Goal: Task Accomplishment & Management: Manage account settings

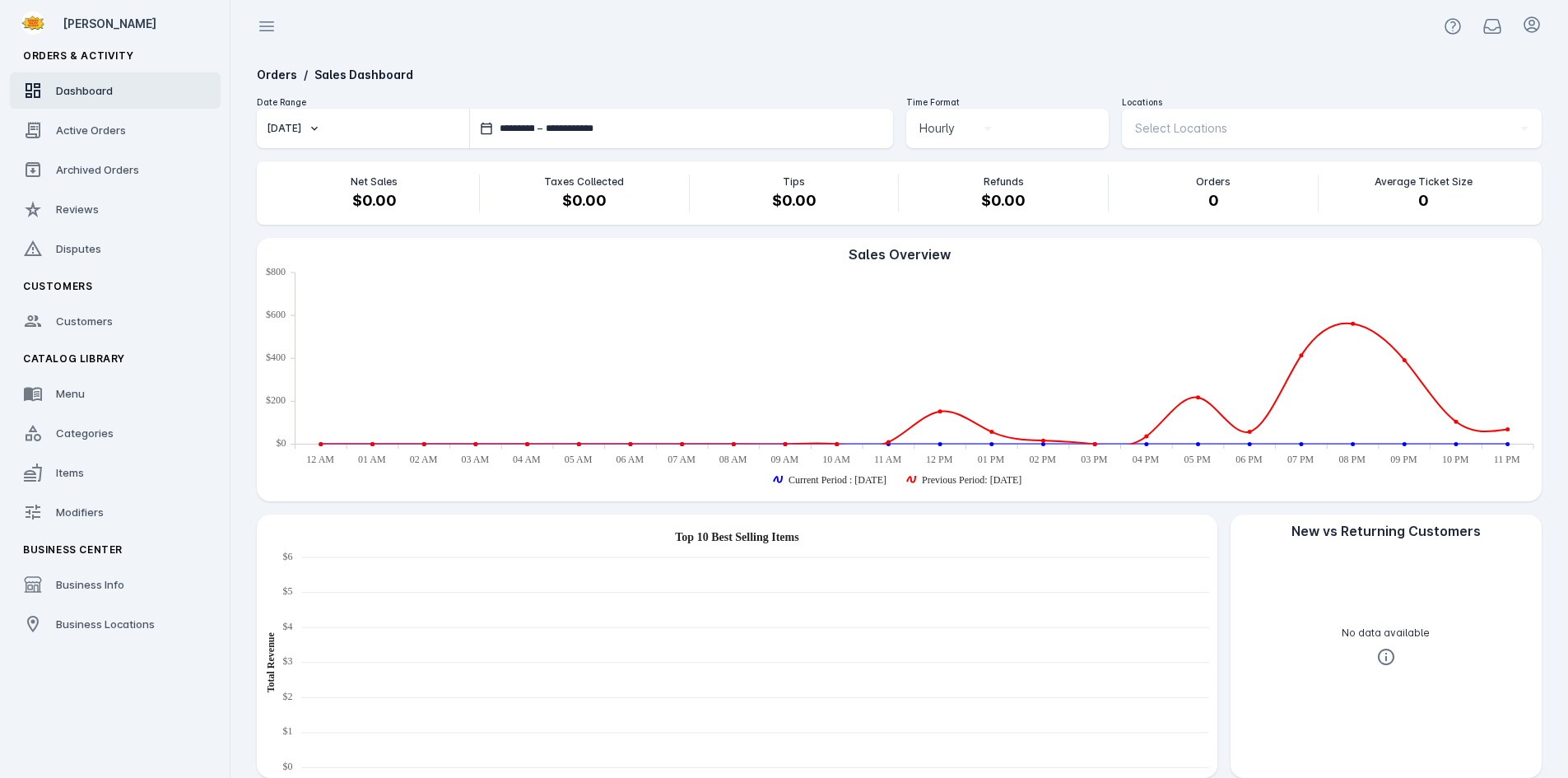
click at [1316, 90] on div "**********" at bounding box center [899, 561] width 1311 height 1015
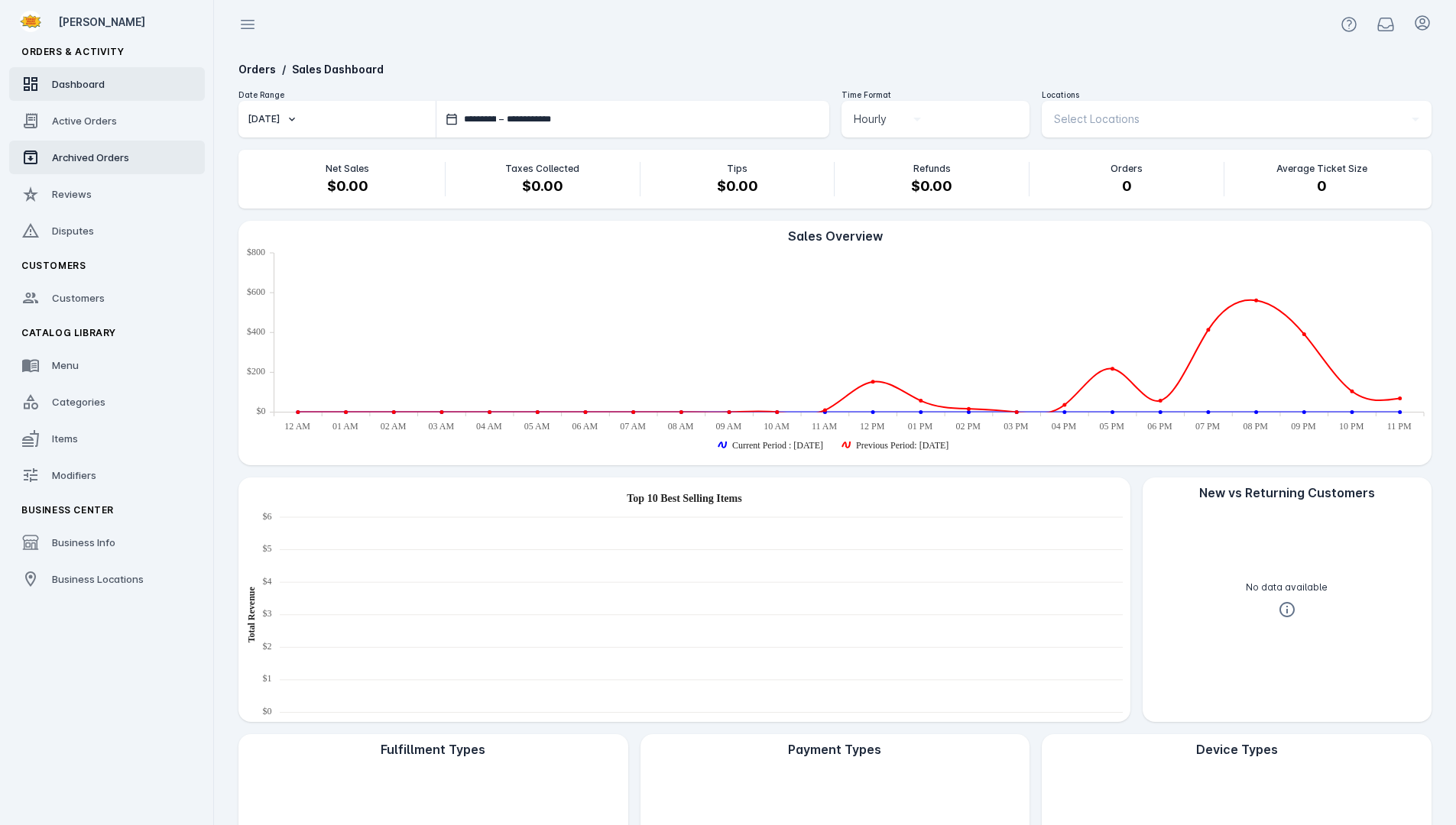
click at [77, 152] on span "Archived Orders" at bounding box center [90, 158] width 77 height 12
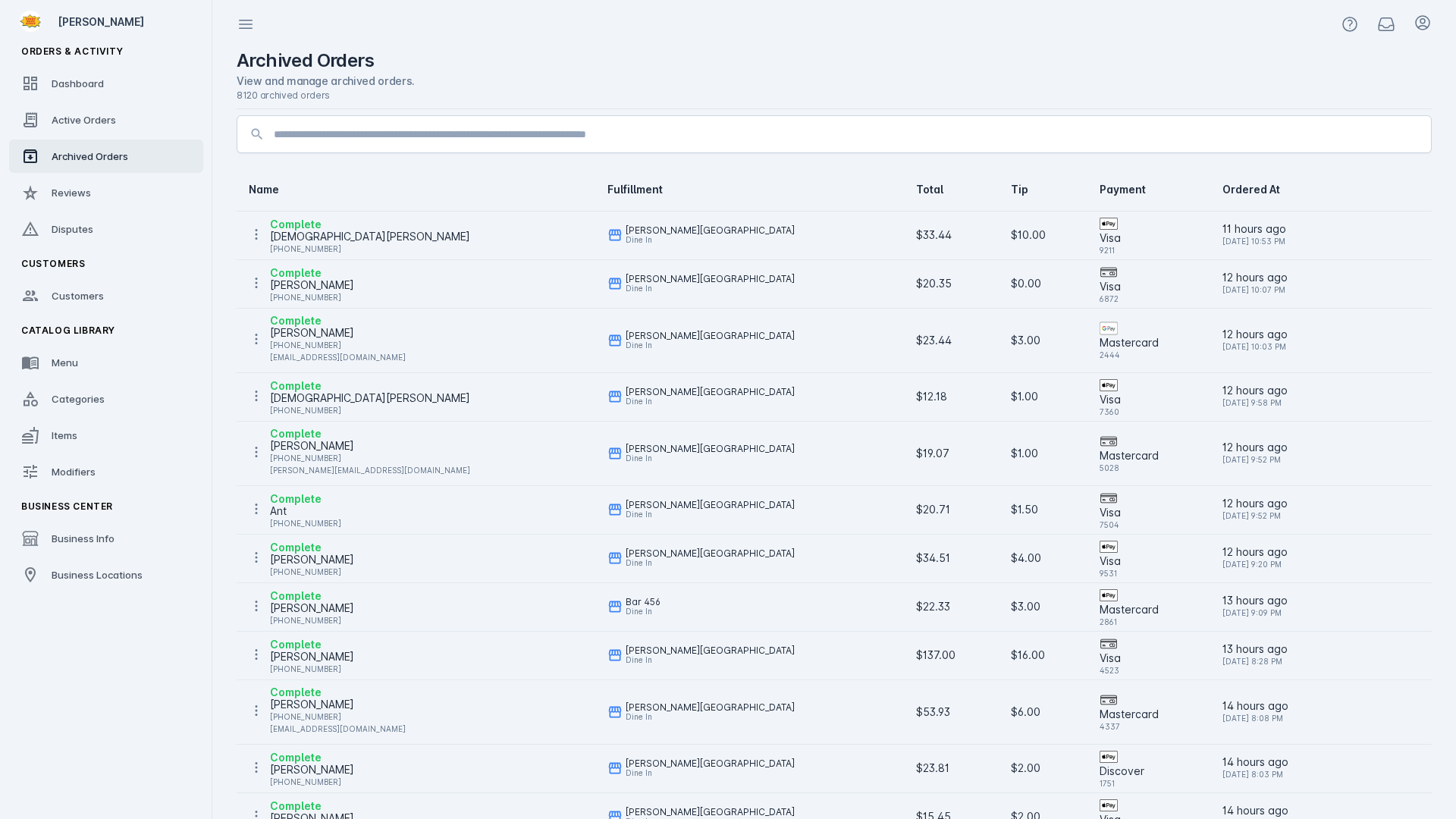
click at [719, 136] on input at bounding box center [846, 133] width 1145 height 18
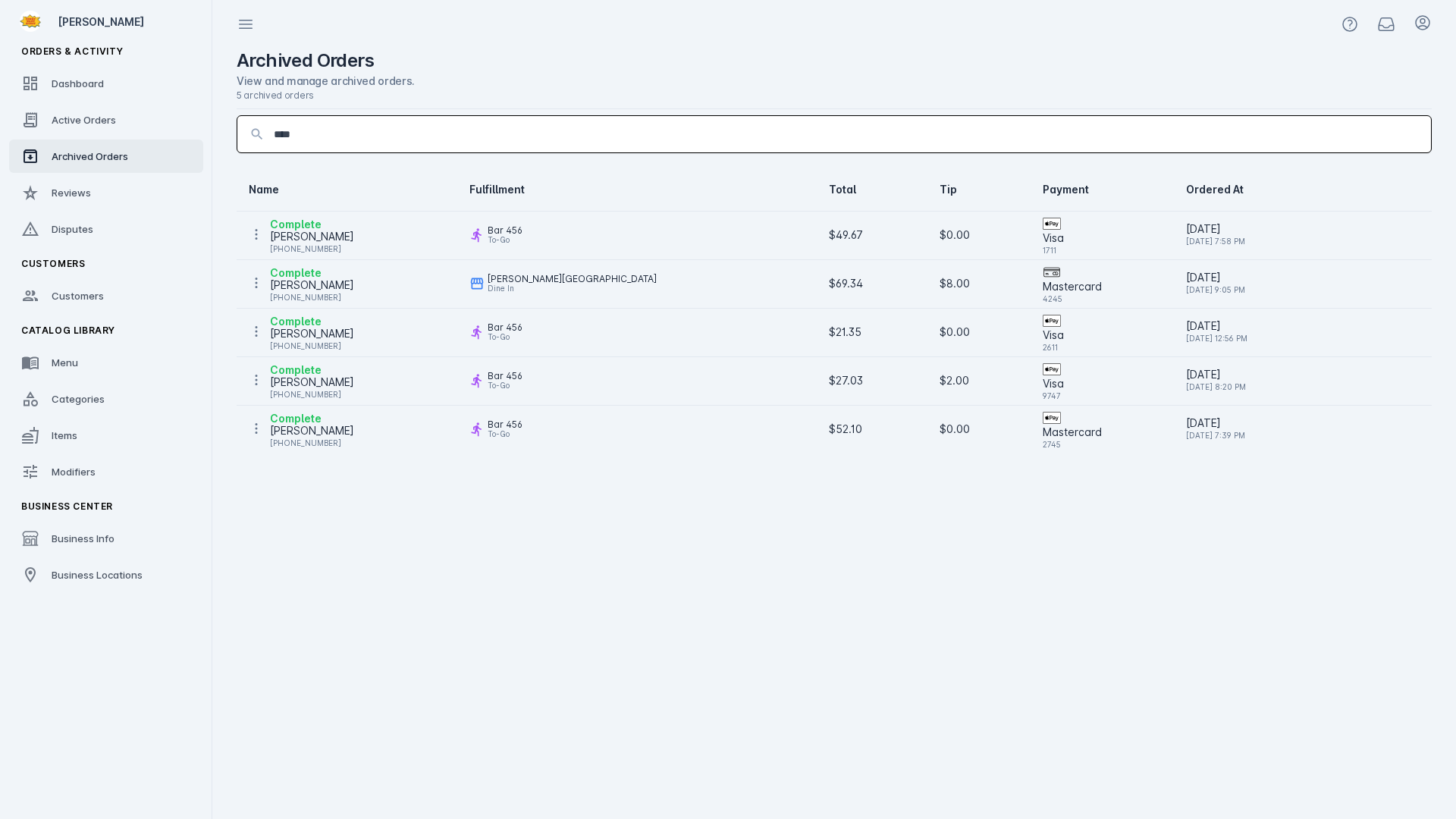
click at [417, 226] on div "Complete [PERSON_NAME] [PHONE_NUMBER]" at bounding box center [347, 233] width 196 height 36
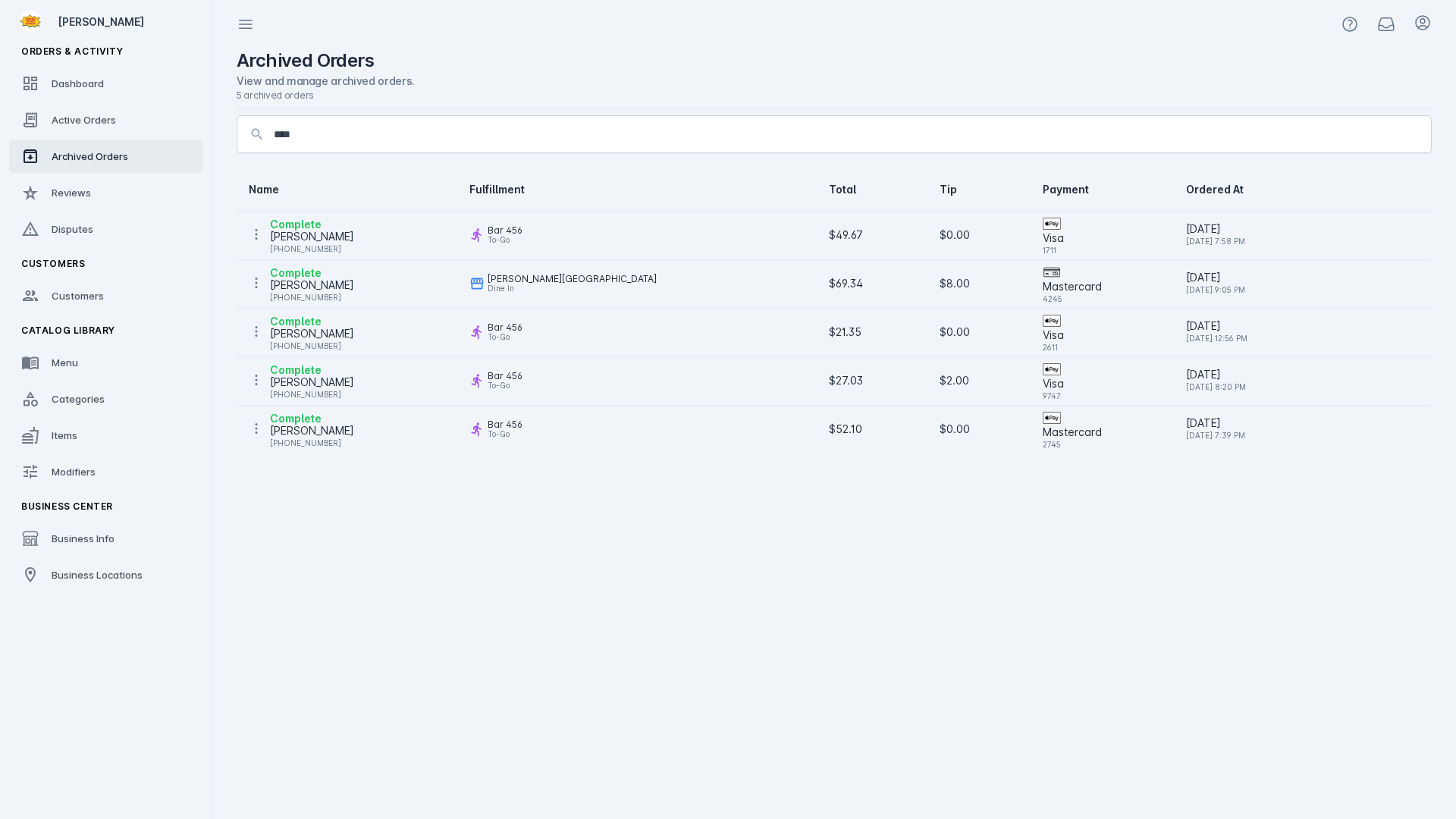
click at [321, 236] on div "[PERSON_NAME]" at bounding box center [312, 236] width 85 height 18
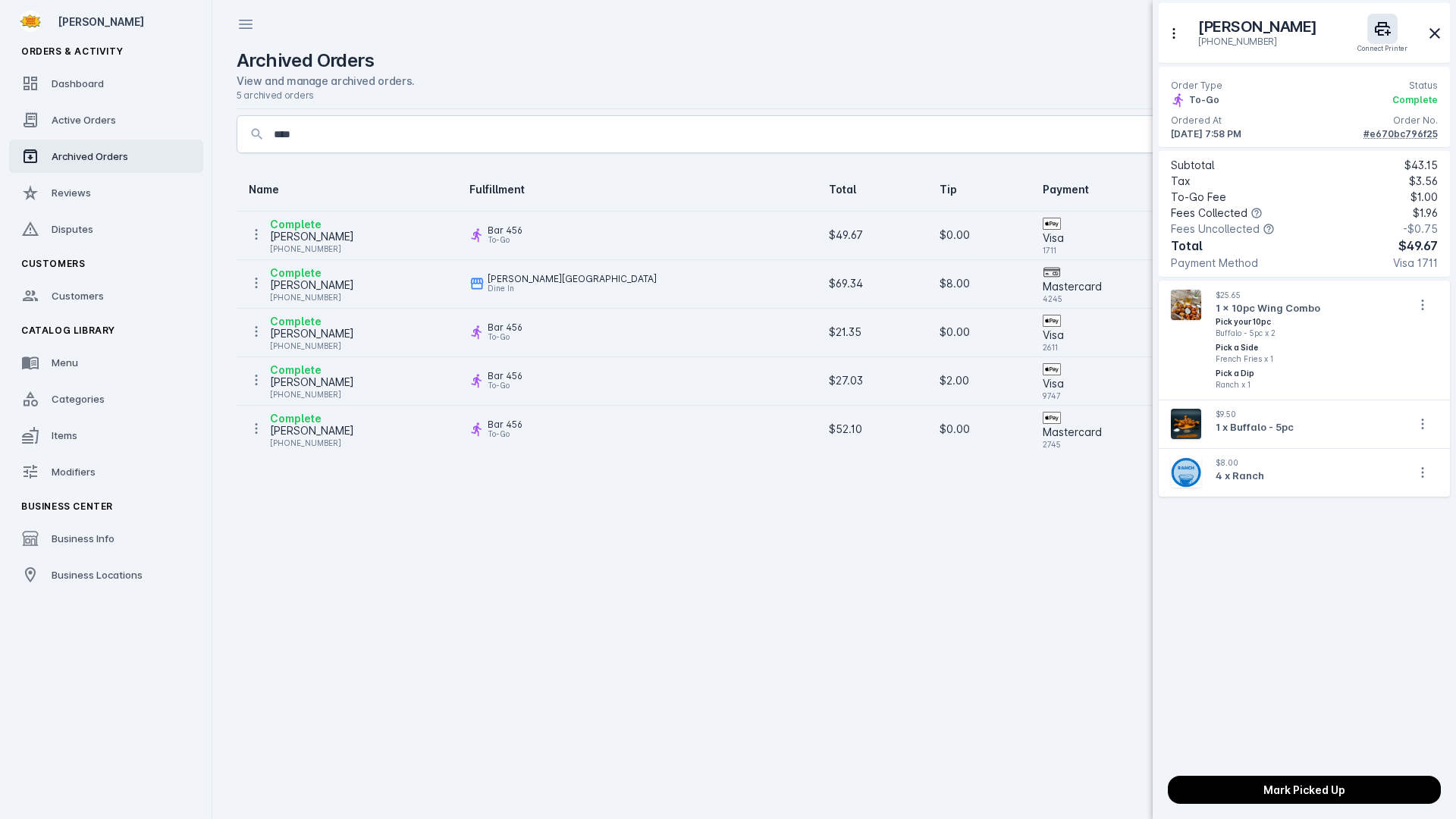
click at [485, 536] on div at bounding box center [728, 410] width 1456 height 819
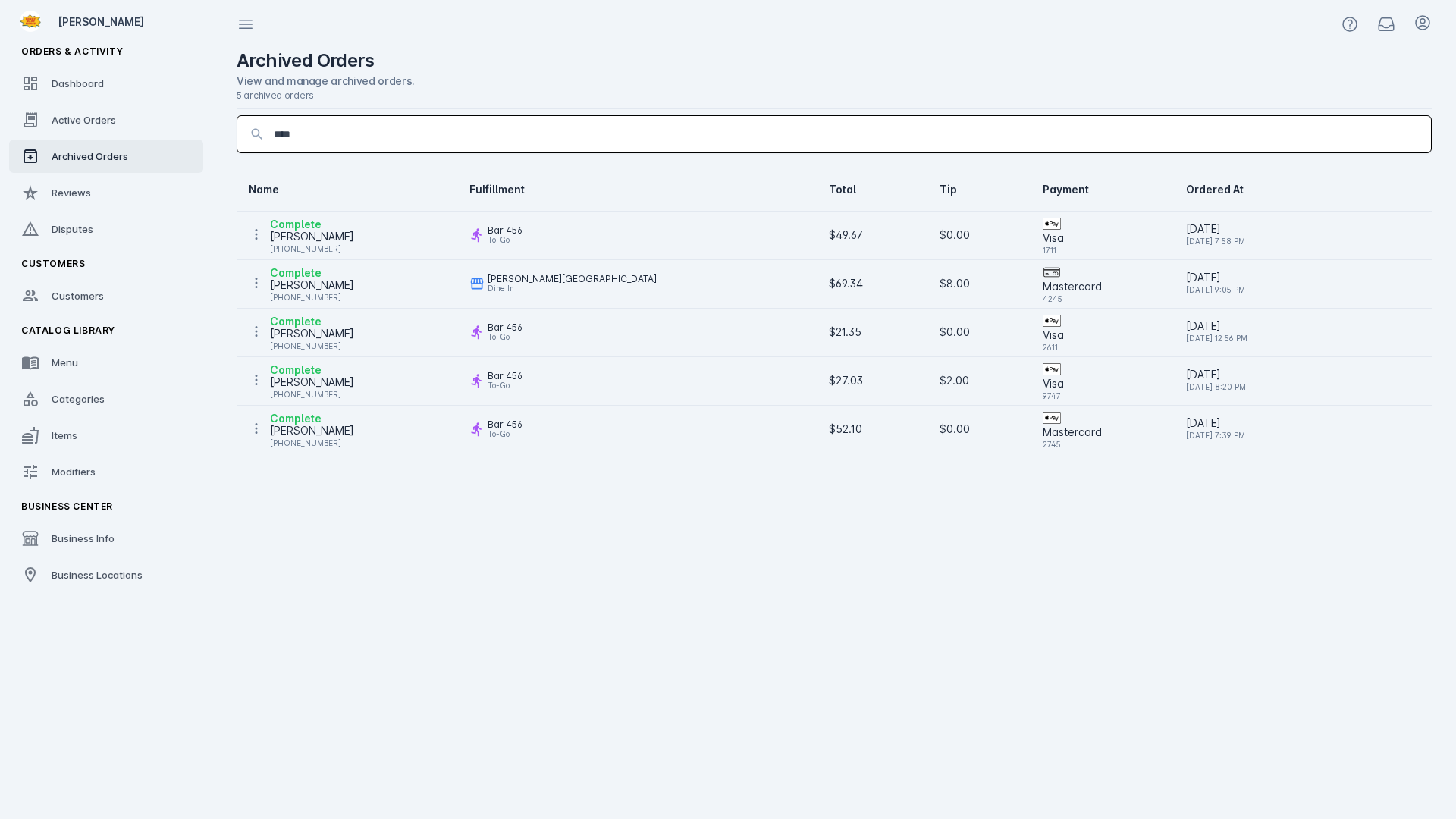
drag, startPoint x: 308, startPoint y: 138, endPoint x: 257, endPoint y: 134, distance: 51.2
click at [257, 134] on div "****" at bounding box center [833, 134] width 1193 height 36
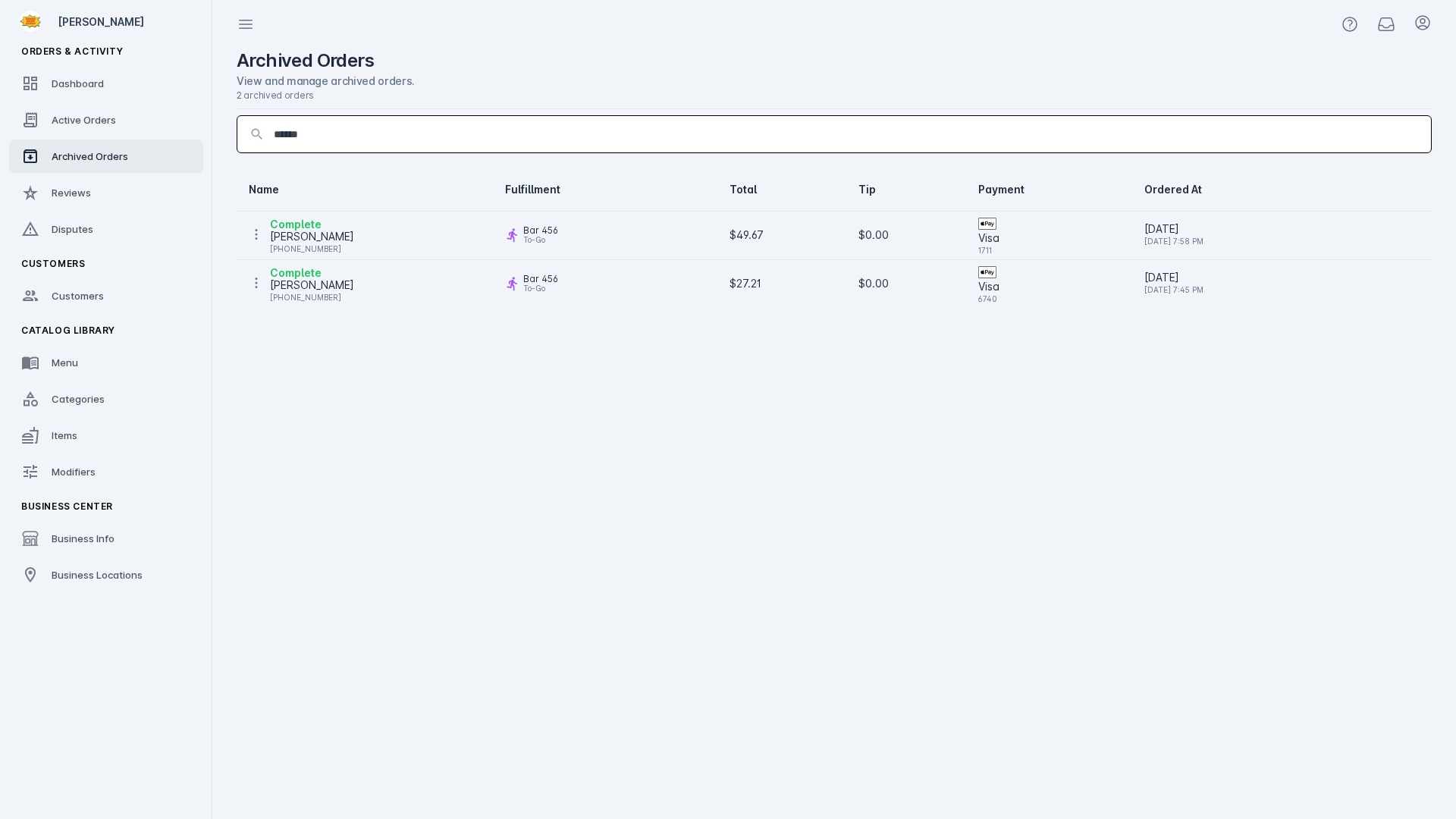
type input "******"
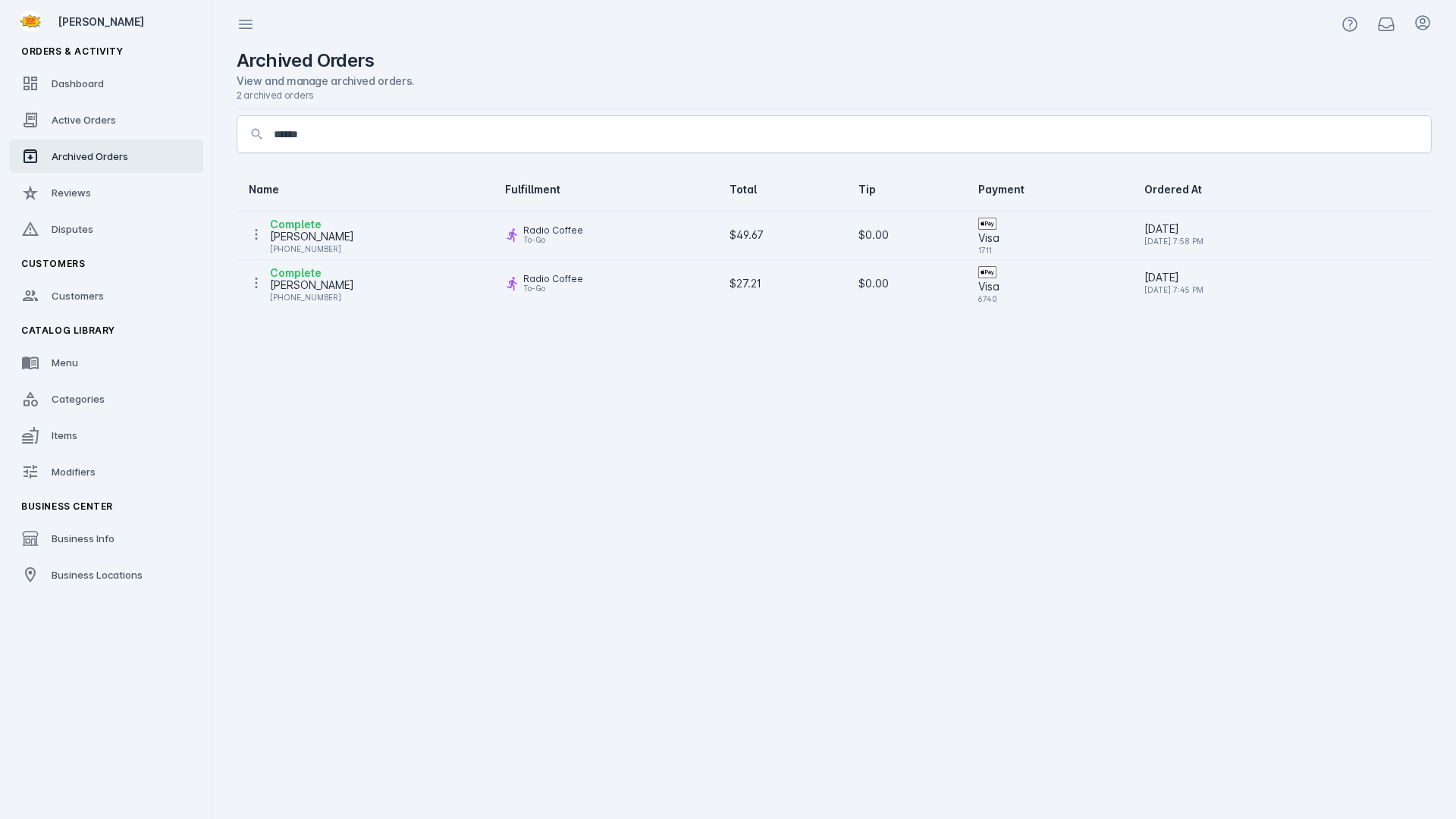
click at [954, 520] on cdk-virtual-scroll-viewport "Name Fulfillment Total Tip Payment Ordered At Complete Datrin Milligan +1 737-2…" at bounding box center [833, 493] width 1195 height 651
click at [340, 287] on div "[PERSON_NAME]" at bounding box center [312, 285] width 85 height 18
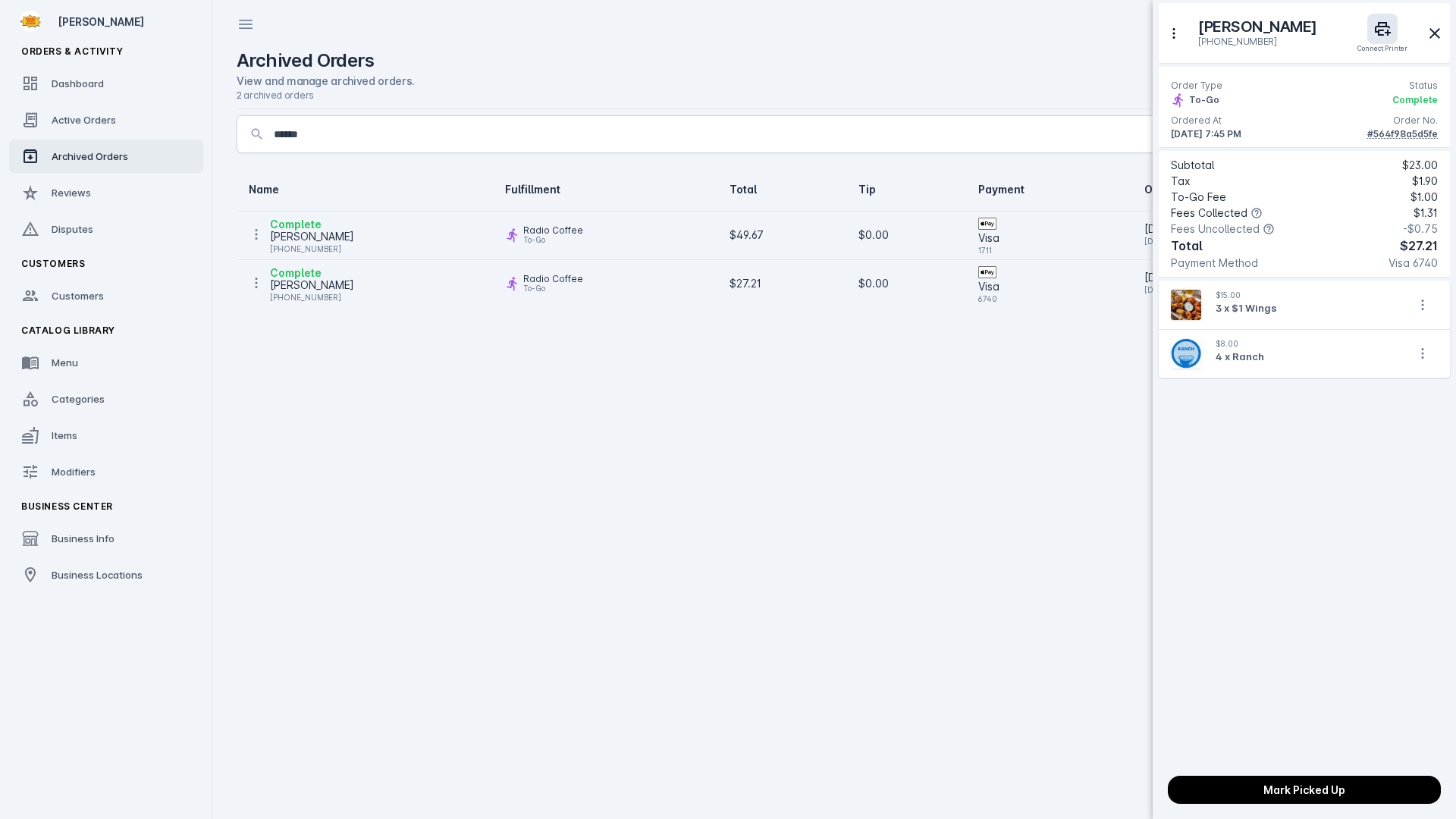
click at [1382, 132] on div "#564f98a5d5fe" at bounding box center [1402, 134] width 71 height 14
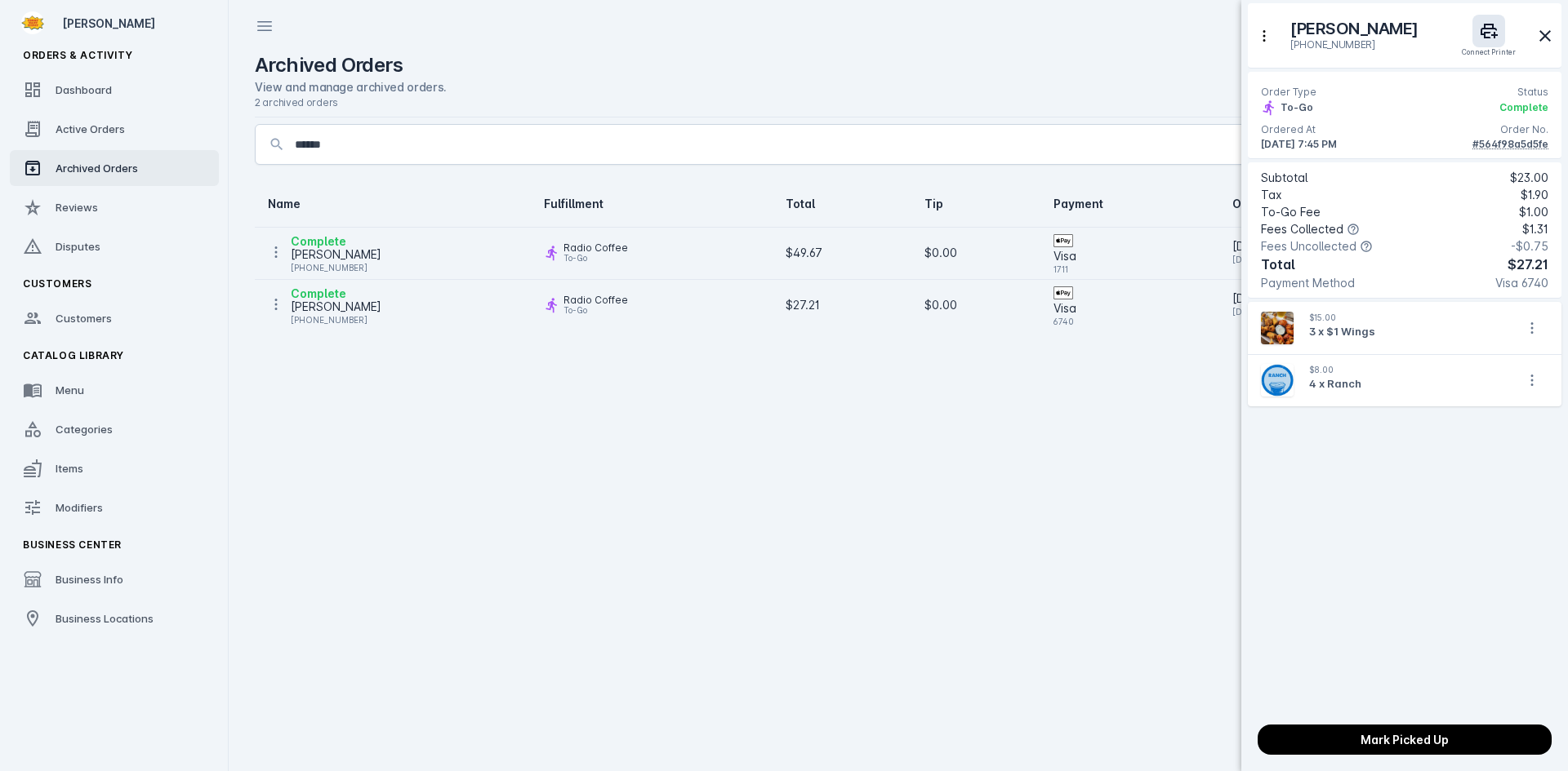
click at [883, 422] on div at bounding box center [784, 386] width 1568 height 771
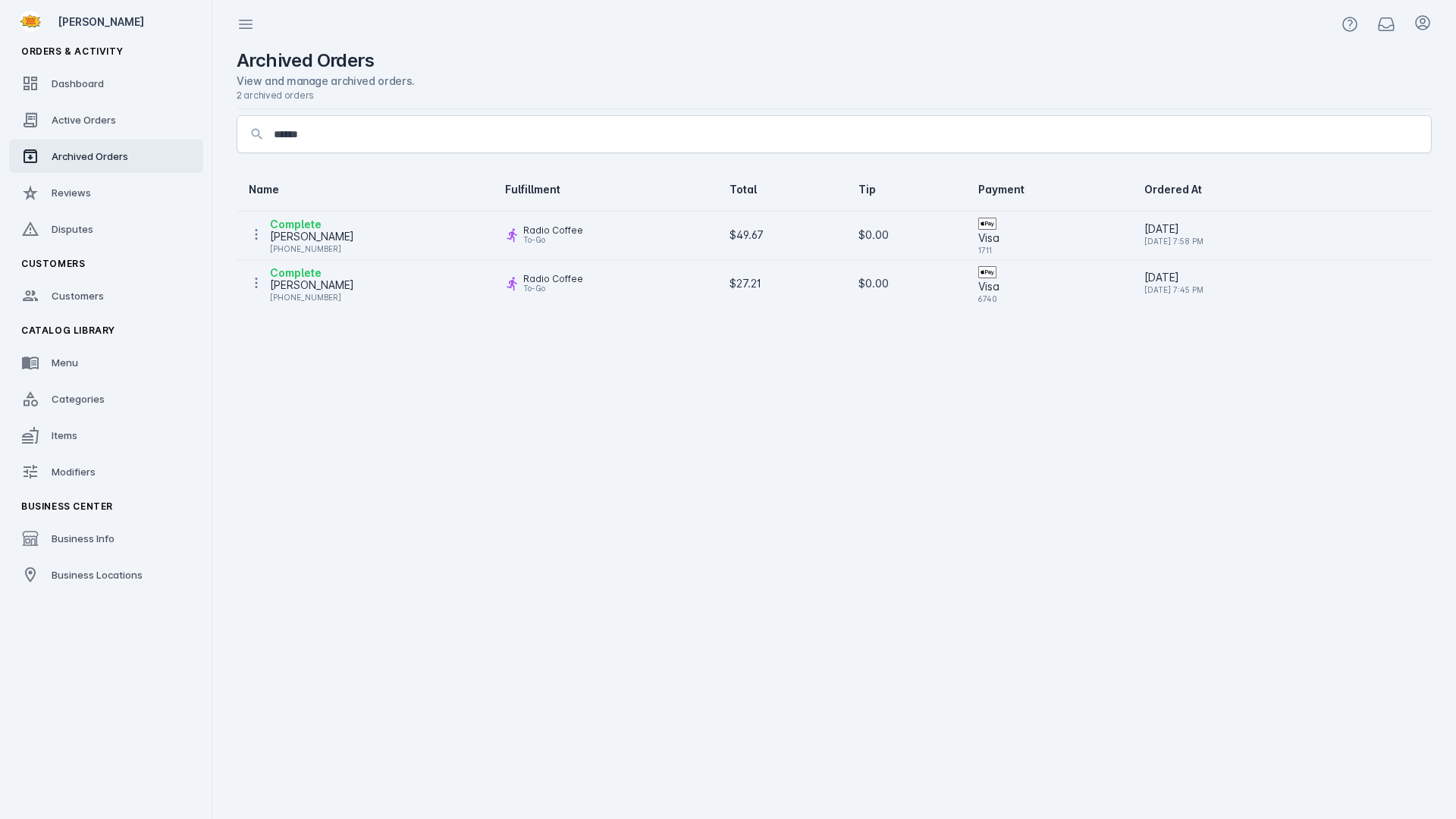
click at [344, 230] on div "Complete [PERSON_NAME] [PHONE_NUMBER]" at bounding box center [364, 233] width 232 height 36
click at [339, 241] on div "[PHONE_NUMBER]" at bounding box center [312, 248] width 85 height 18
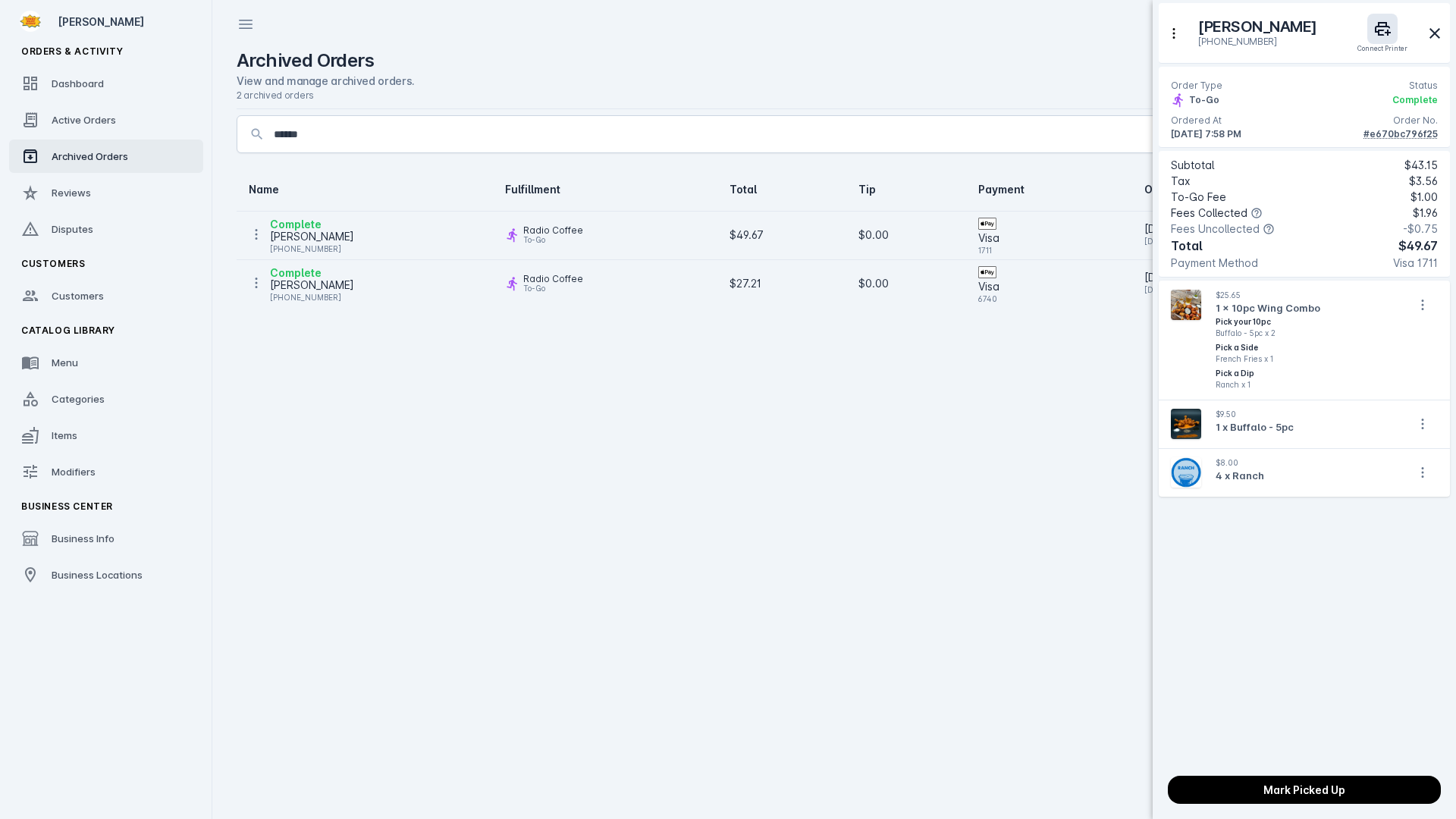
drag, startPoint x: 1230, startPoint y: 227, endPoint x: 695, endPoint y: 454, distance: 581.2
click at [695, 454] on div at bounding box center [728, 410] width 1456 height 819
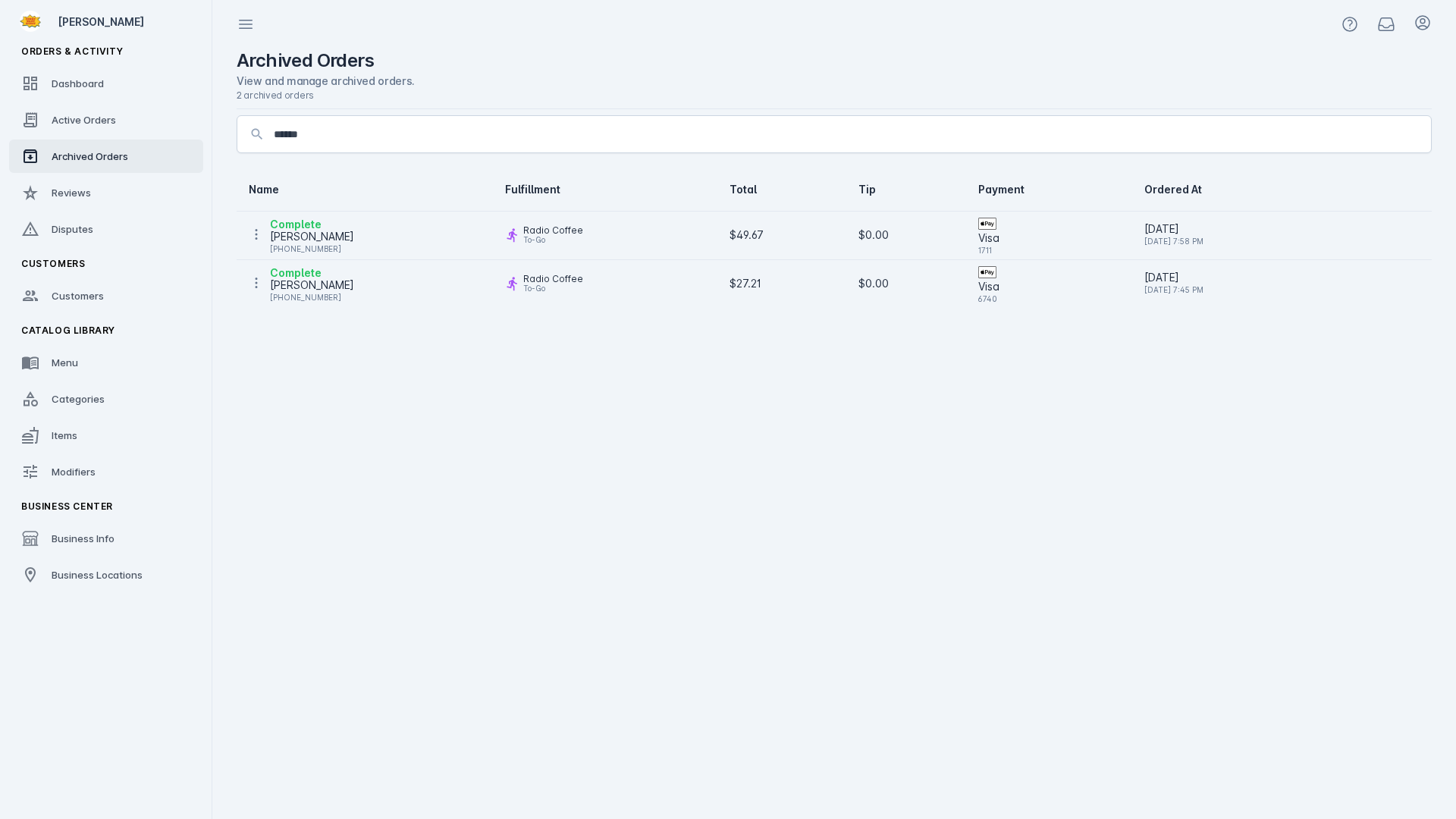
click at [322, 237] on div "[PERSON_NAME]" at bounding box center [312, 236] width 85 height 18
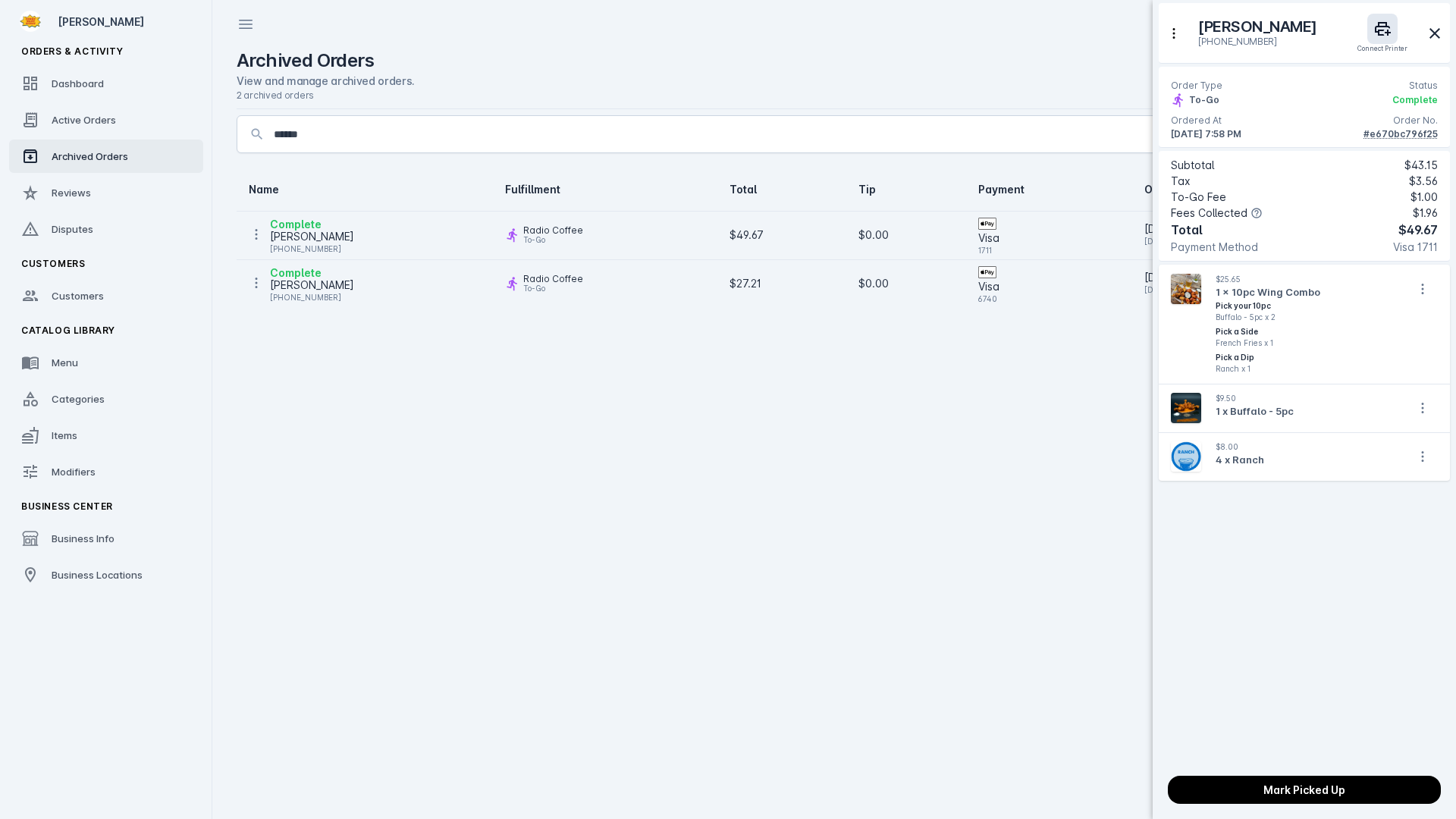
click at [119, 41] on div at bounding box center [728, 410] width 1456 height 819
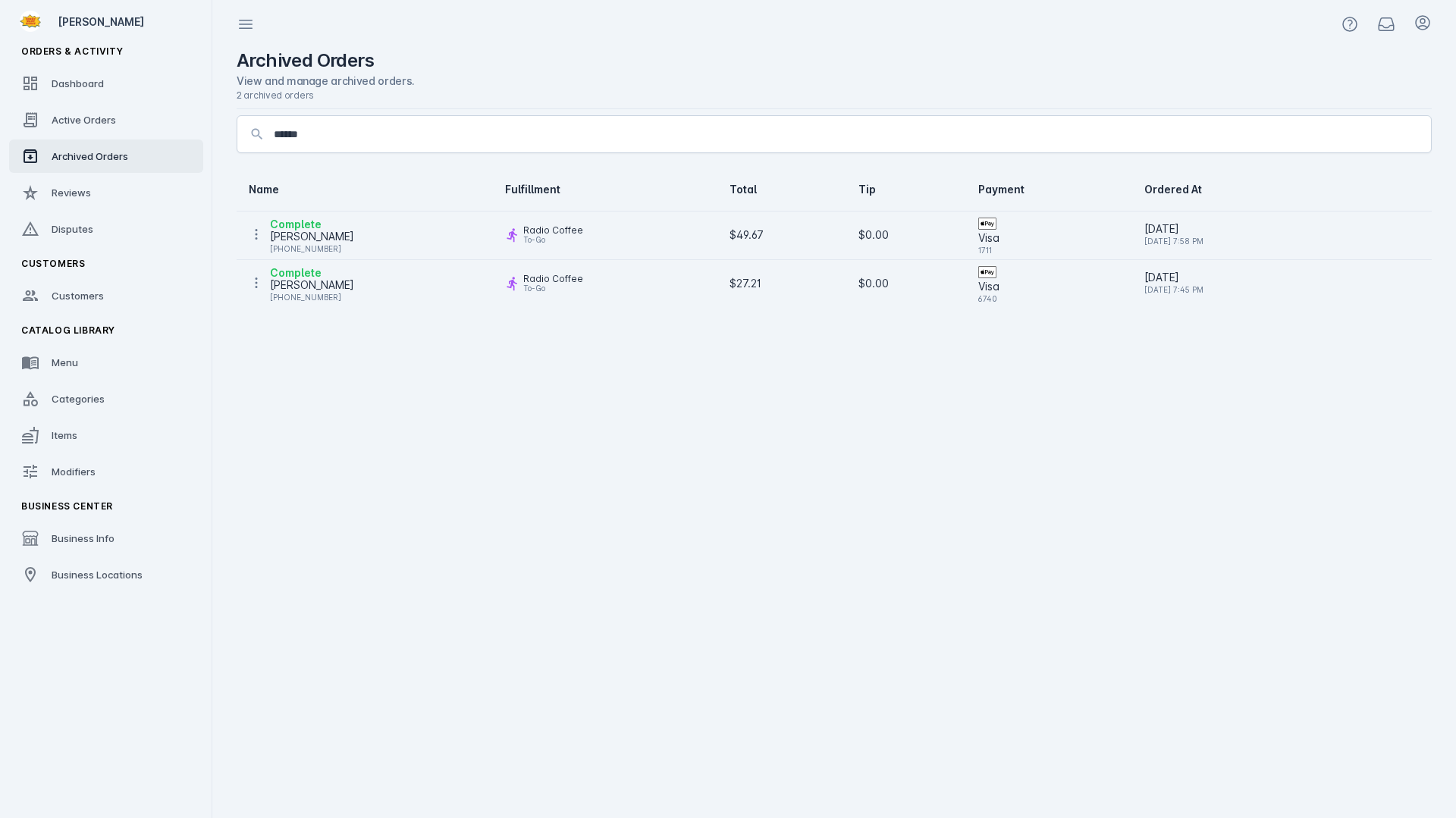
drag, startPoint x: 1238, startPoint y: 515, endPoint x: 843, endPoint y: 227, distance: 488.8
click at [1238, 515] on cdk-virtual-scroll-viewport "Name Fulfillment Total Tip Payment Ordered At Complete Datrin Milligan +1 737-2…" at bounding box center [833, 493] width 1195 height 650
click at [317, 238] on div "[PERSON_NAME]" at bounding box center [312, 236] width 85 height 18
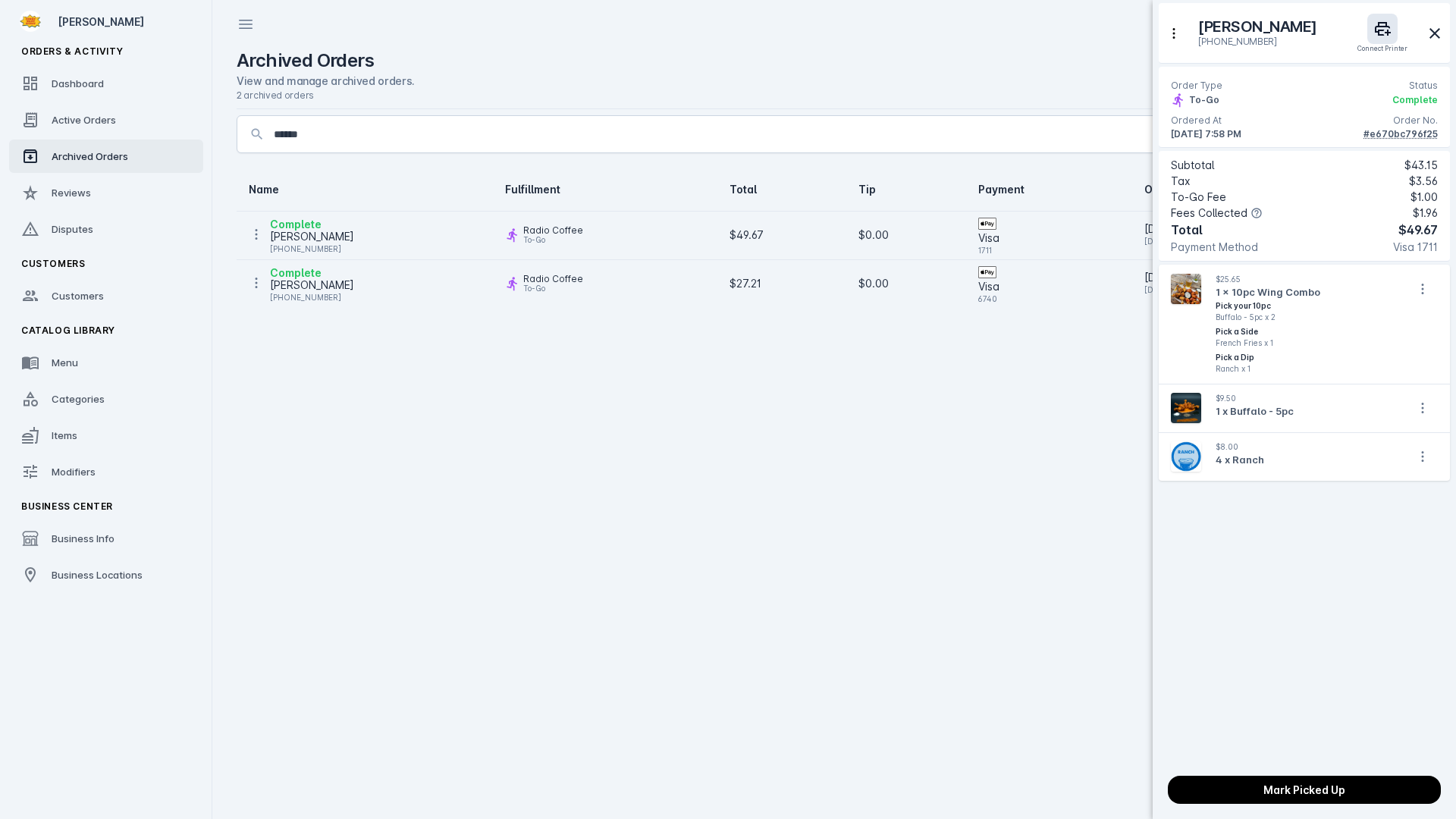
click at [940, 470] on div at bounding box center [728, 410] width 1456 height 819
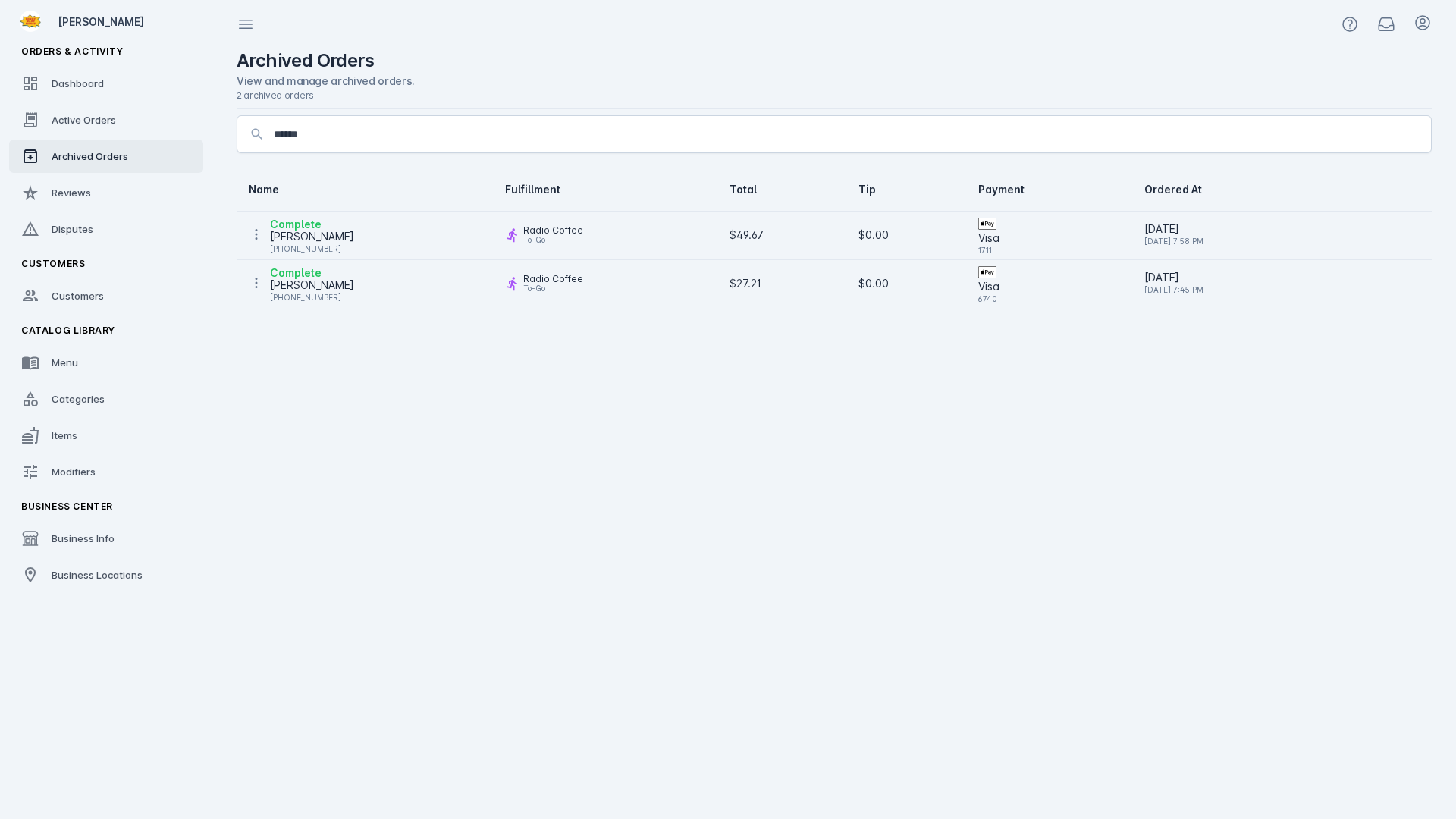
click at [322, 236] on div "[PERSON_NAME]" at bounding box center [312, 236] width 85 height 18
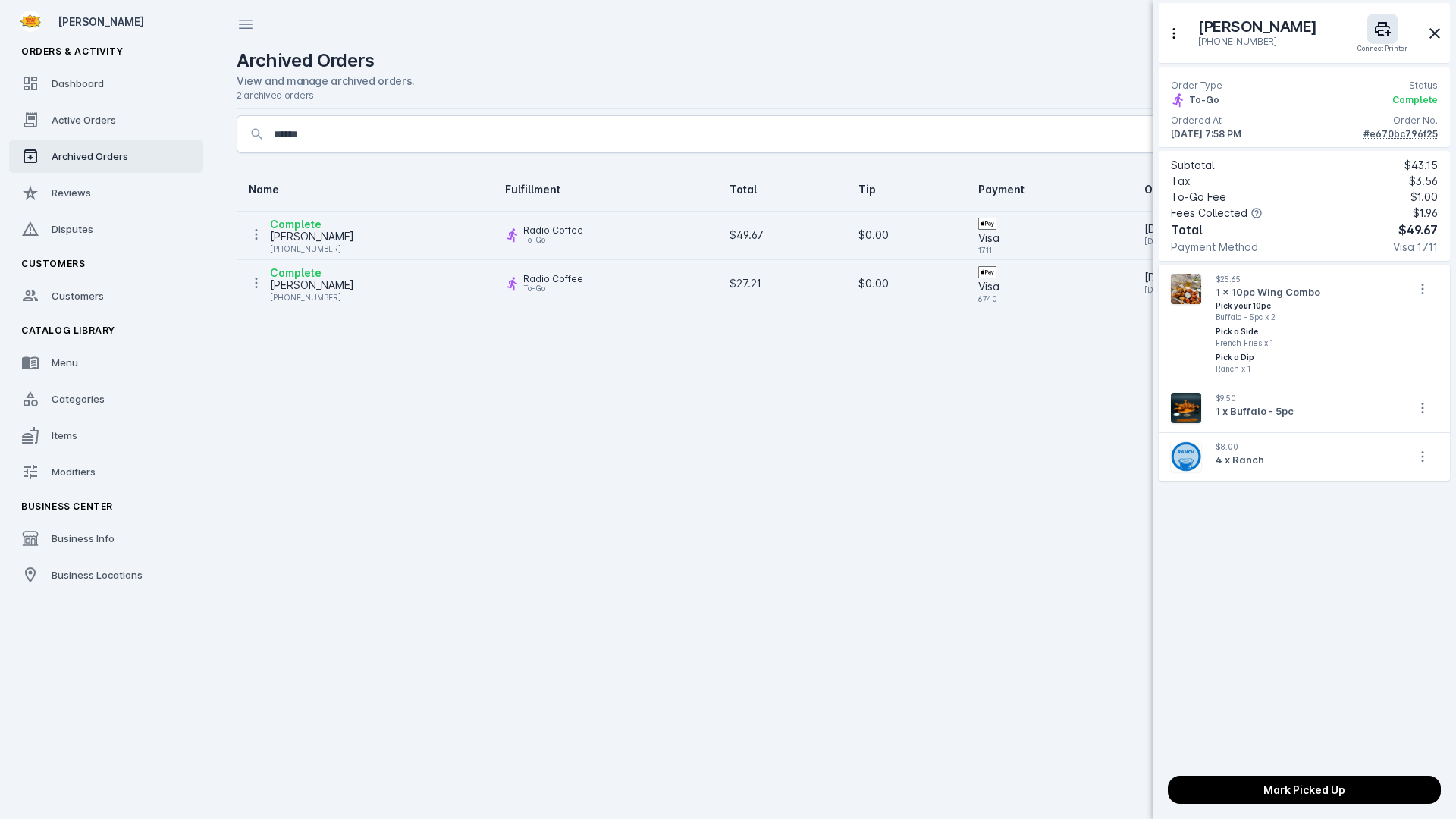
drag, startPoint x: 1044, startPoint y: 95, endPoint x: 1026, endPoint y: 73, distance: 28.4
click at [1044, 95] on div at bounding box center [728, 410] width 1456 height 819
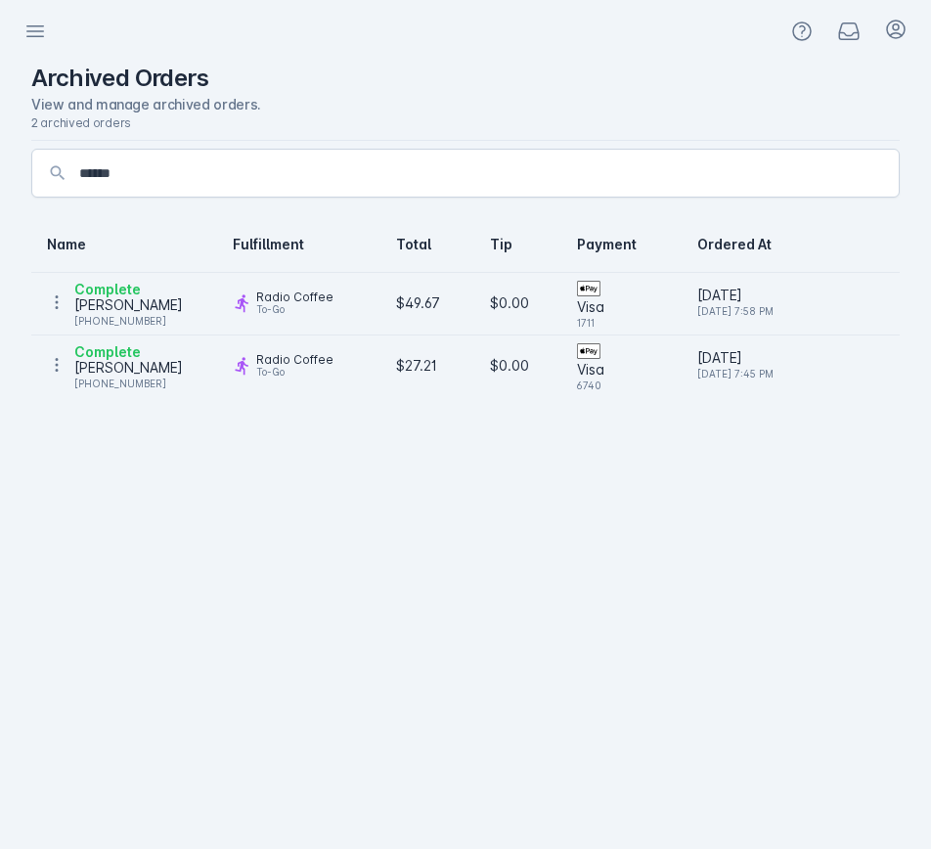
click at [125, 307] on div "[PERSON_NAME]" at bounding box center [128, 304] width 109 height 23
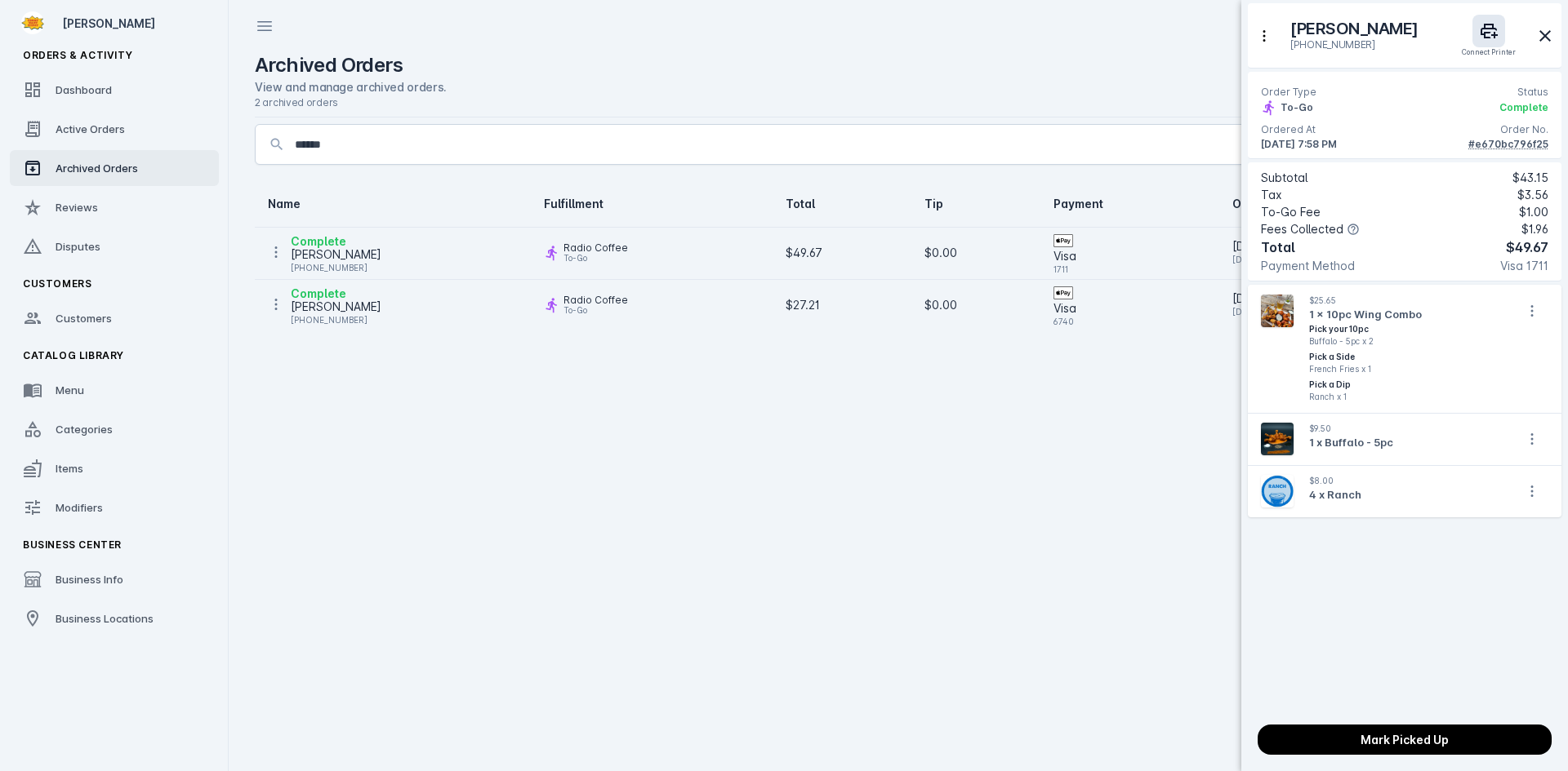
click at [974, 520] on div at bounding box center [784, 386] width 1568 height 771
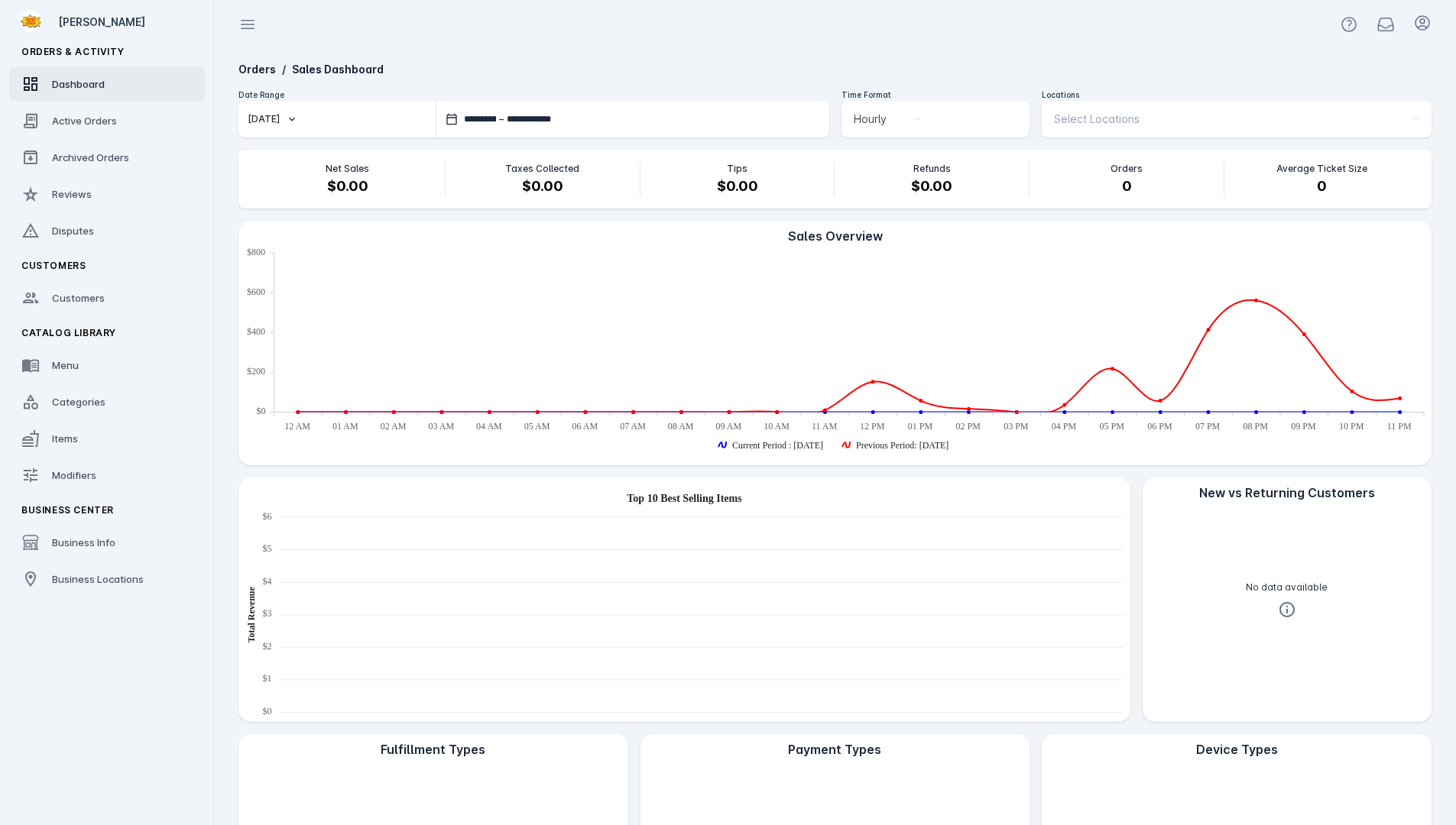
drag, startPoint x: 853, startPoint y: 81, endPoint x: 805, endPoint y: 66, distance: 50.3
click at [853, 81] on div "**********" at bounding box center [835, 520] width 1218 height 942
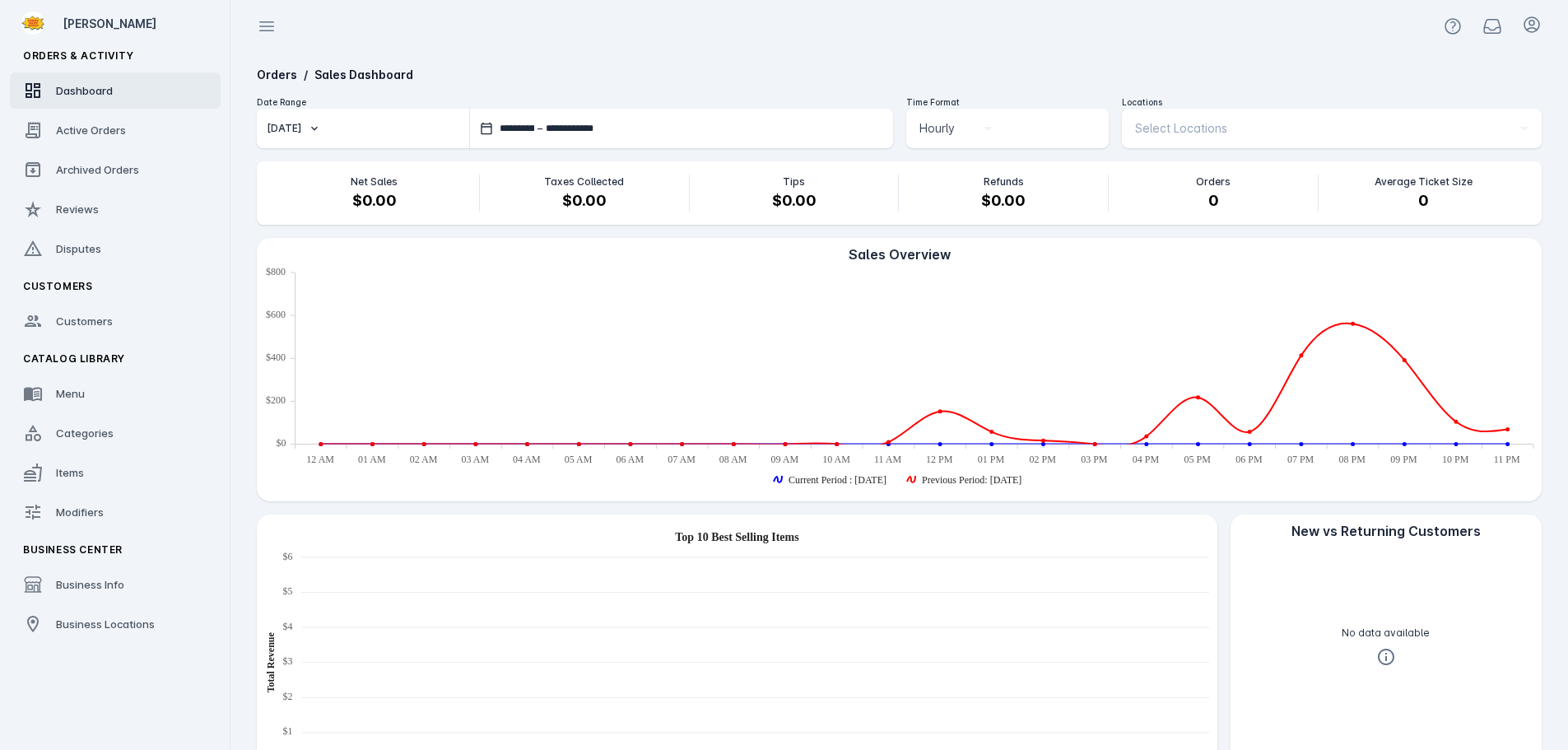
click at [954, 29] on div at bounding box center [899, 26] width 1337 height 53
click at [954, 33] on div at bounding box center [899, 26] width 1337 height 53
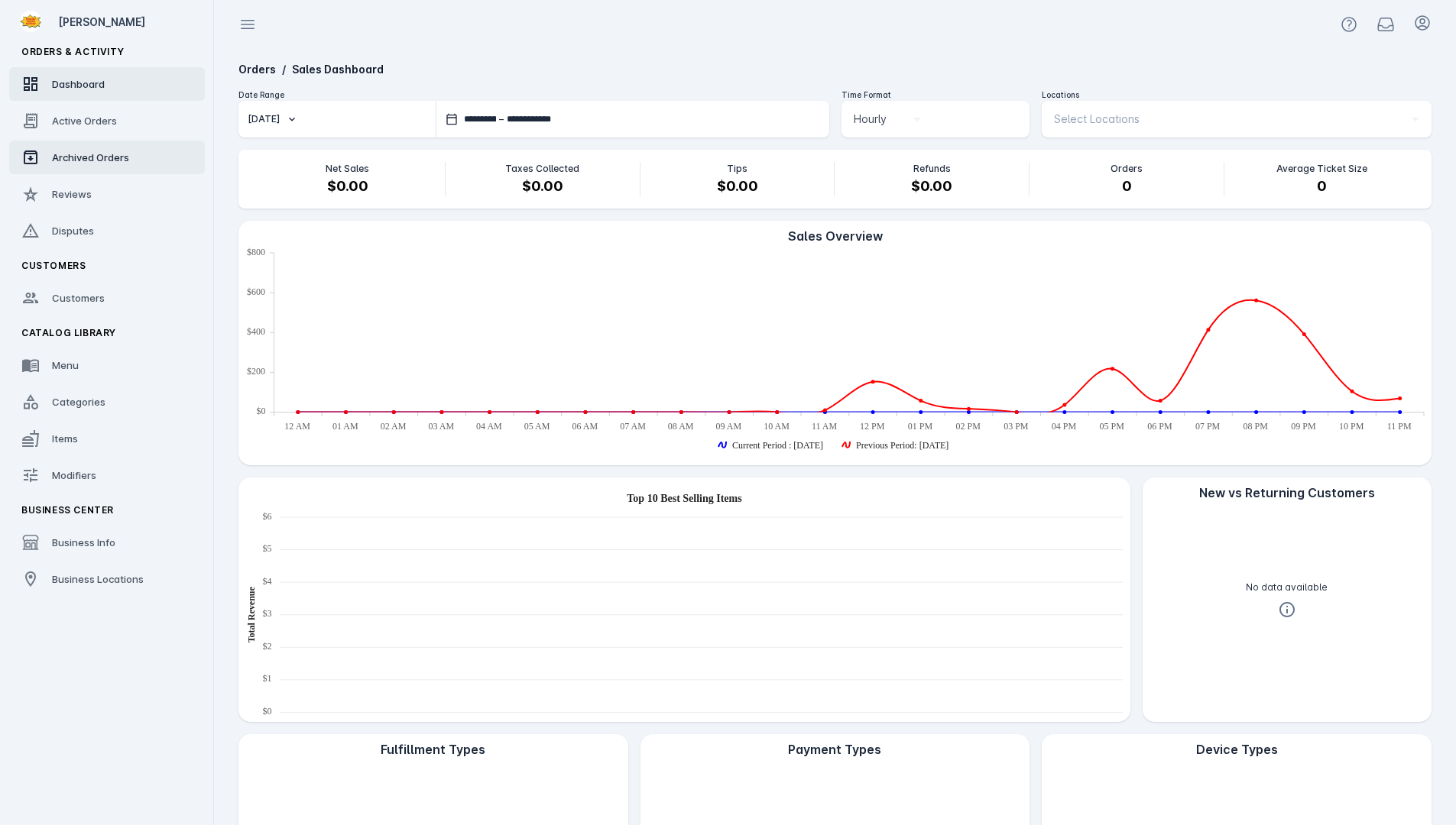
click at [93, 155] on span "Archived Orders" at bounding box center [90, 158] width 77 height 12
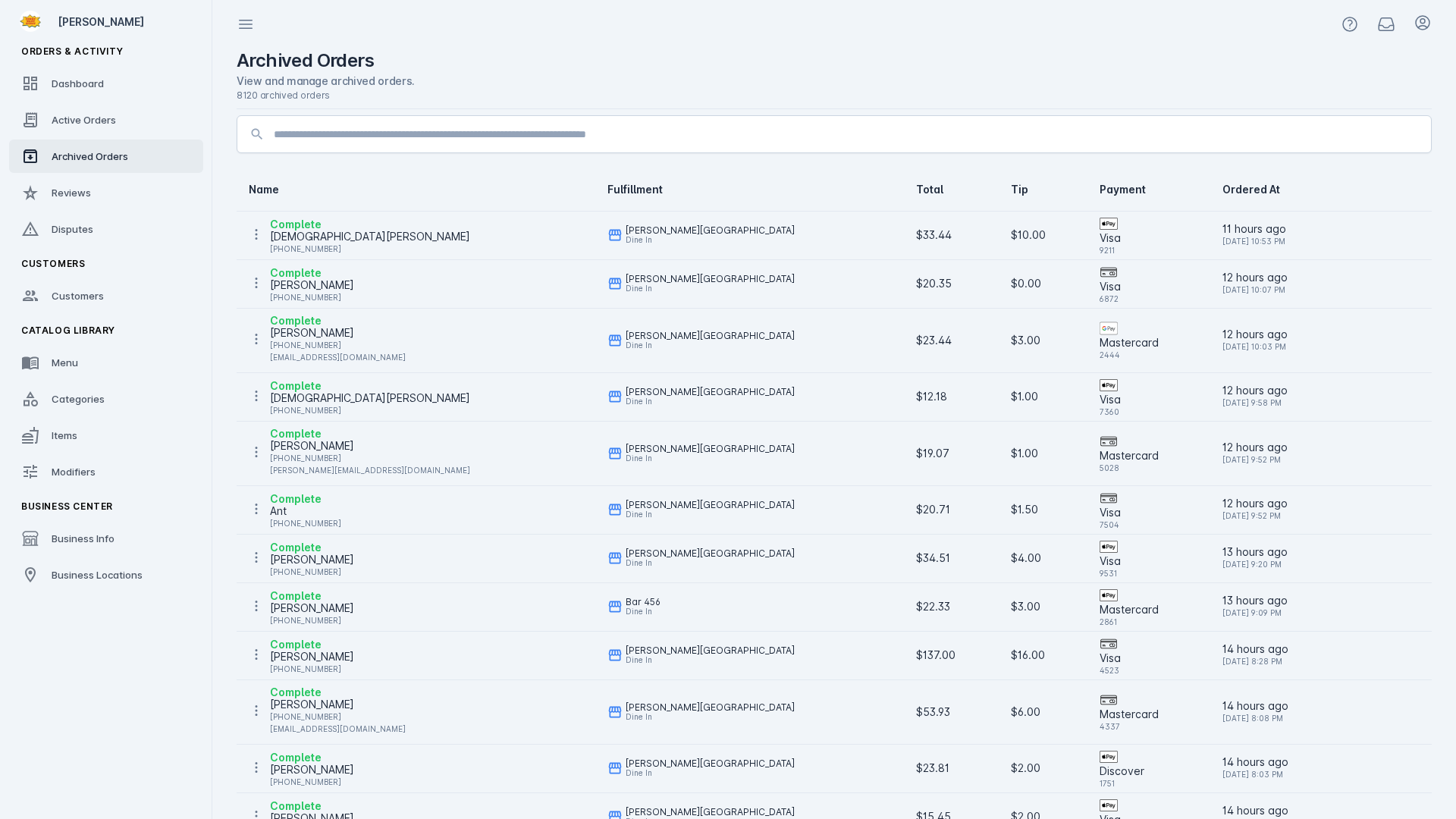
click at [432, 139] on input at bounding box center [846, 133] width 1145 height 18
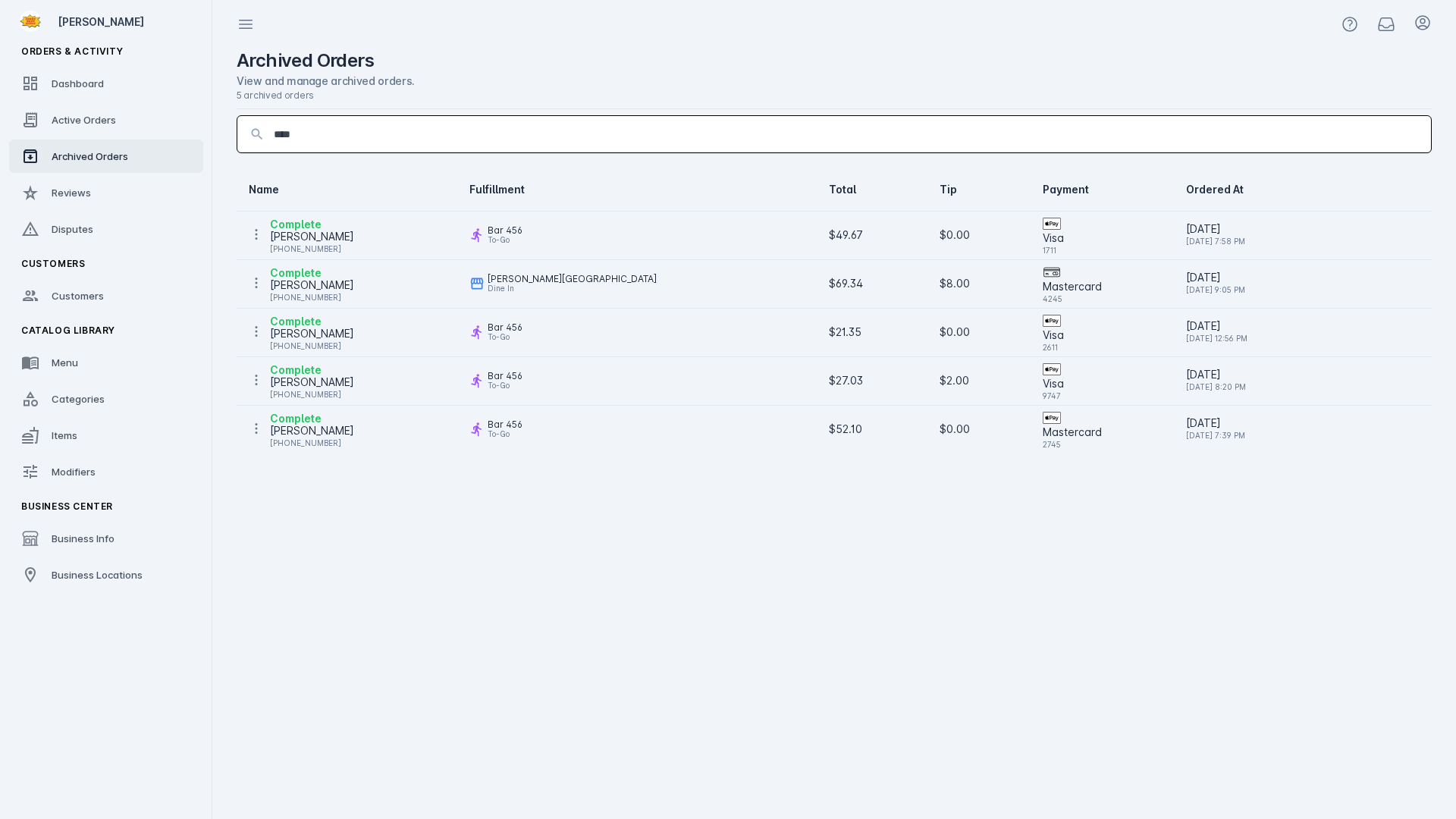
type input "****"
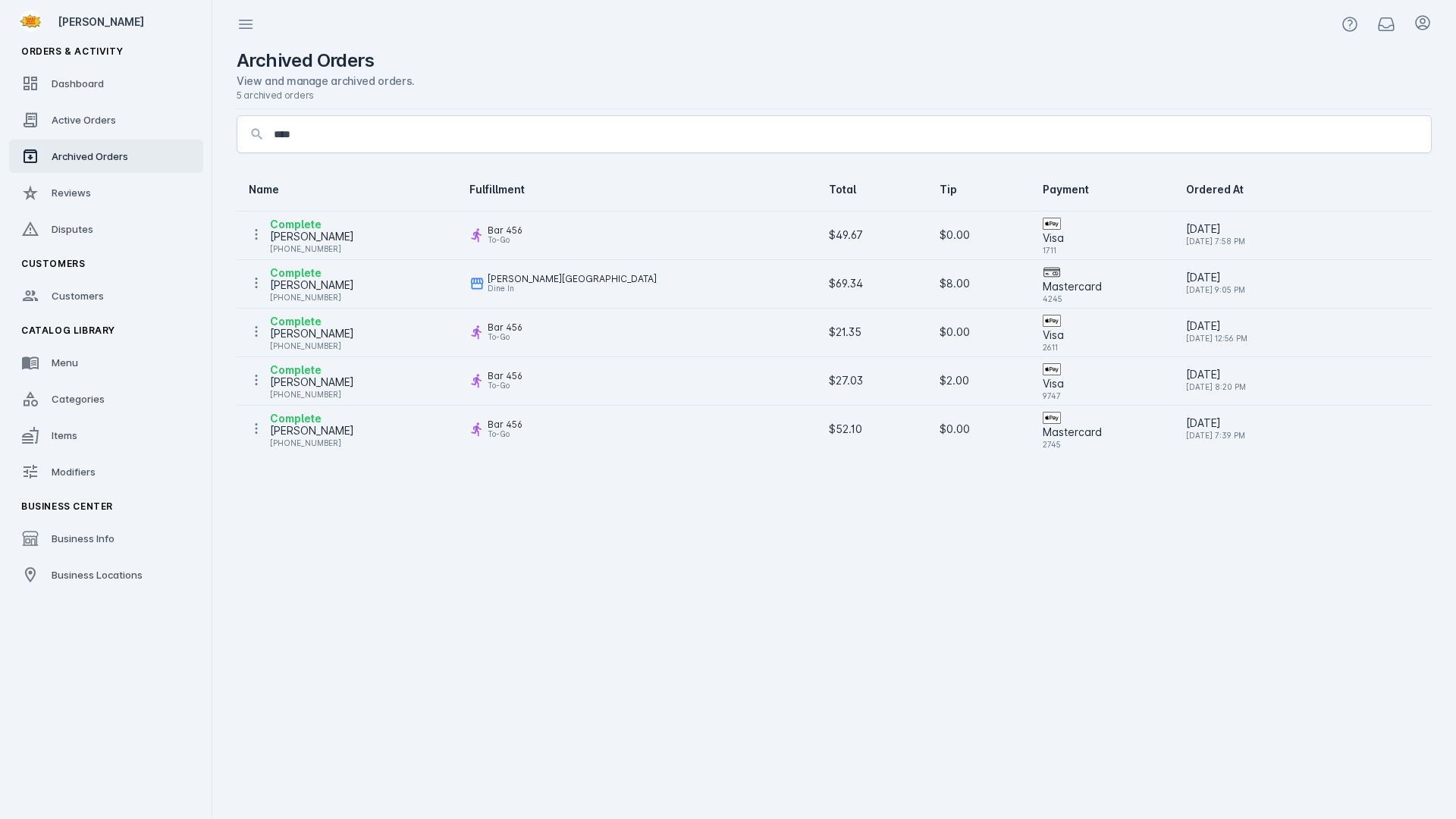
click at [410, 229] on div "Complete [PERSON_NAME] [PHONE_NUMBER]" at bounding box center [347, 233] width 196 height 36
click at [316, 237] on div "[PERSON_NAME]" at bounding box center [312, 236] width 85 height 18
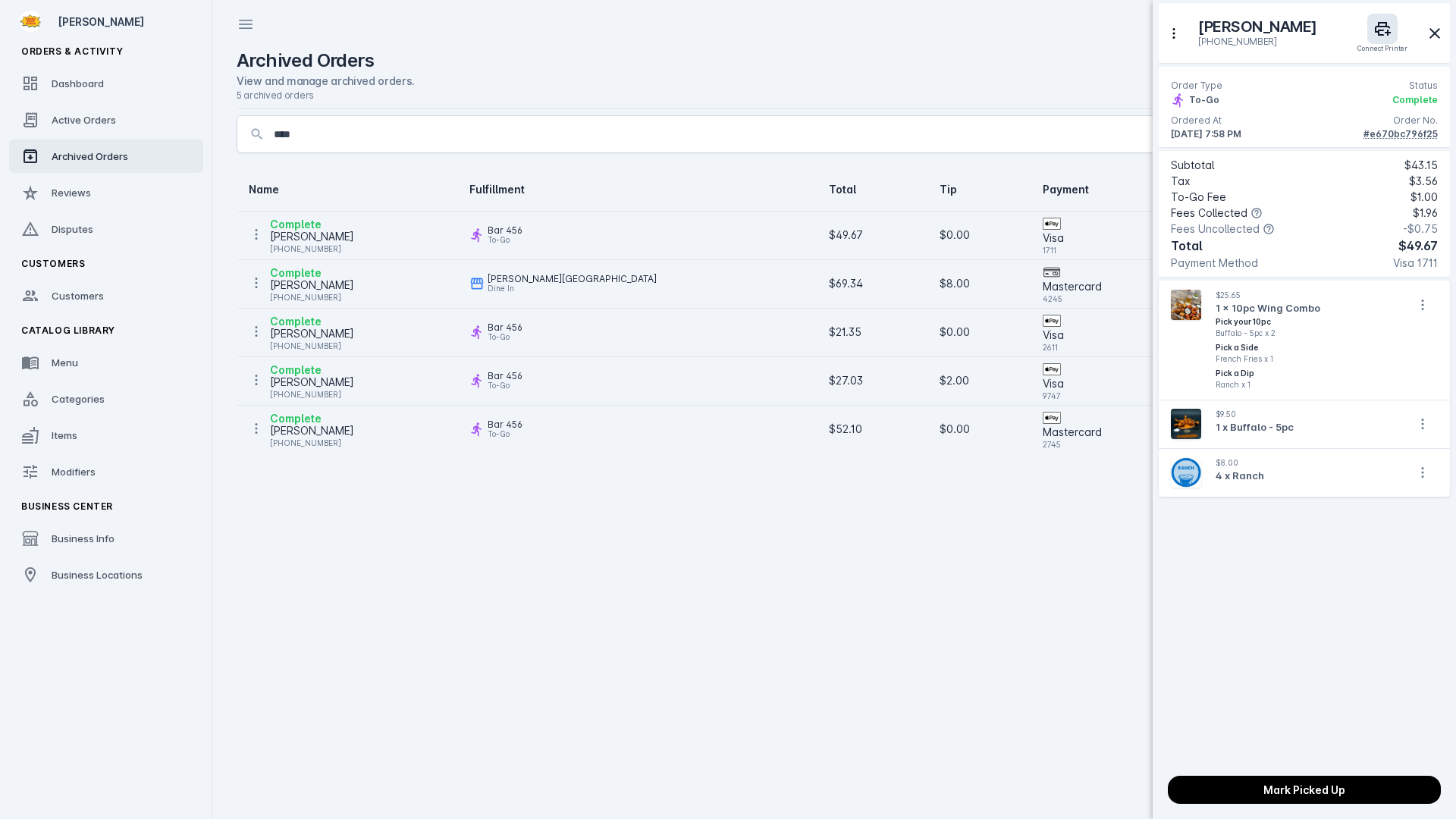
click at [257, 233] on div at bounding box center [728, 410] width 1456 height 819
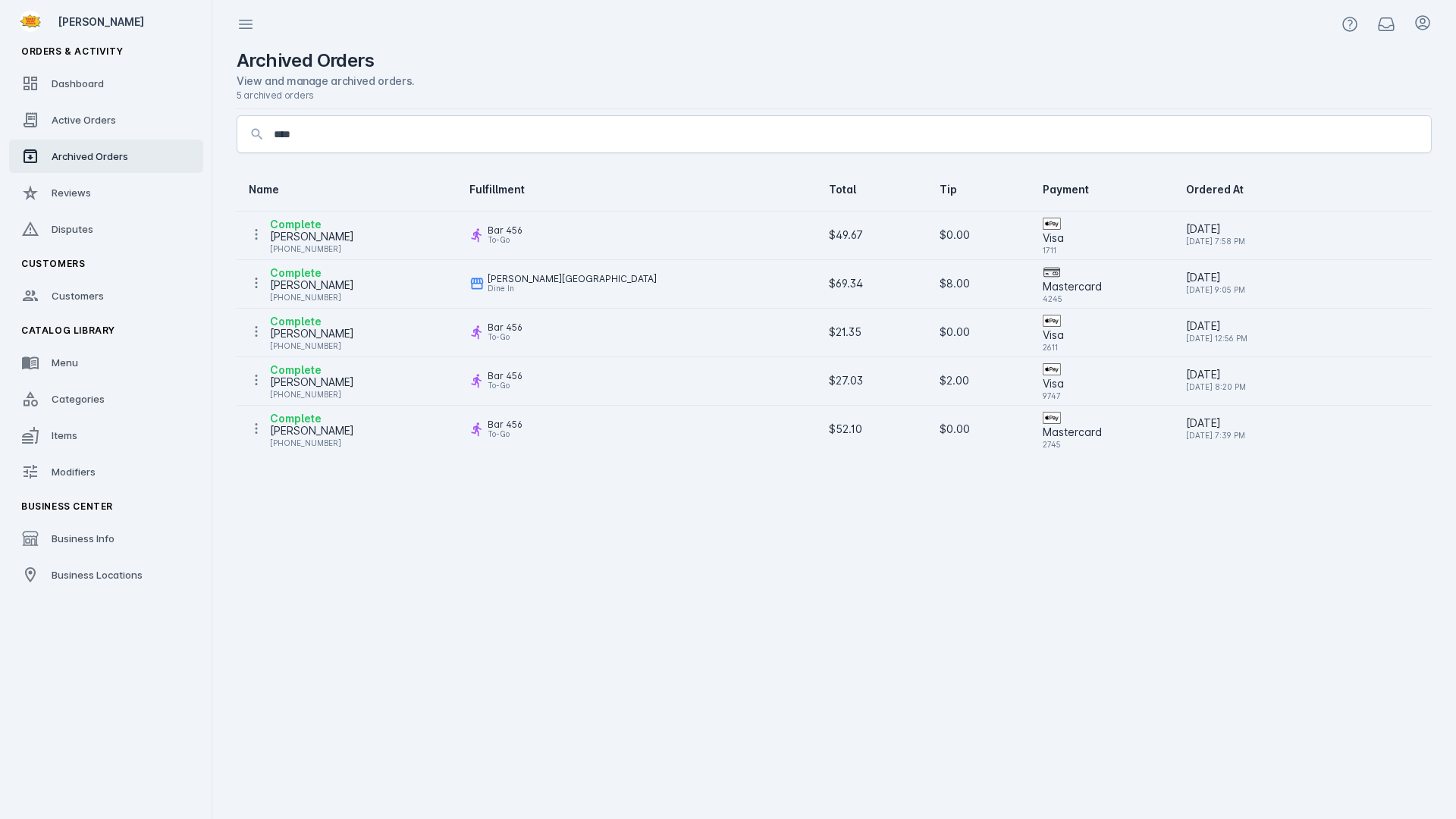
click at [256, 236] on icon at bounding box center [257, 234] width 16 height 16
click at [322, 347] on span "Refund" at bounding box center [306, 344] width 36 height 18
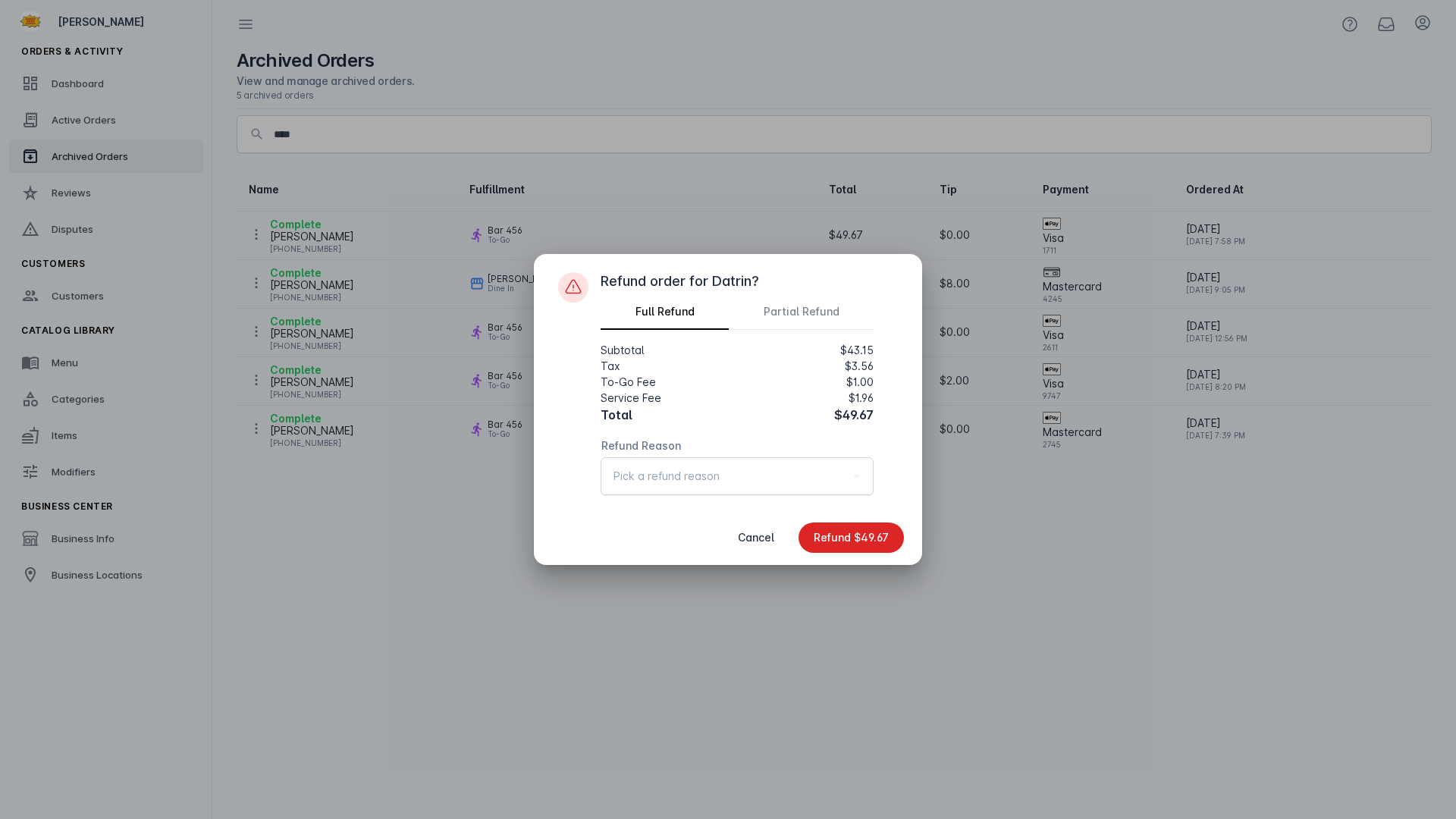
click at [666, 484] on span "Pick a refund reason" at bounding box center [666, 475] width 106 height 18
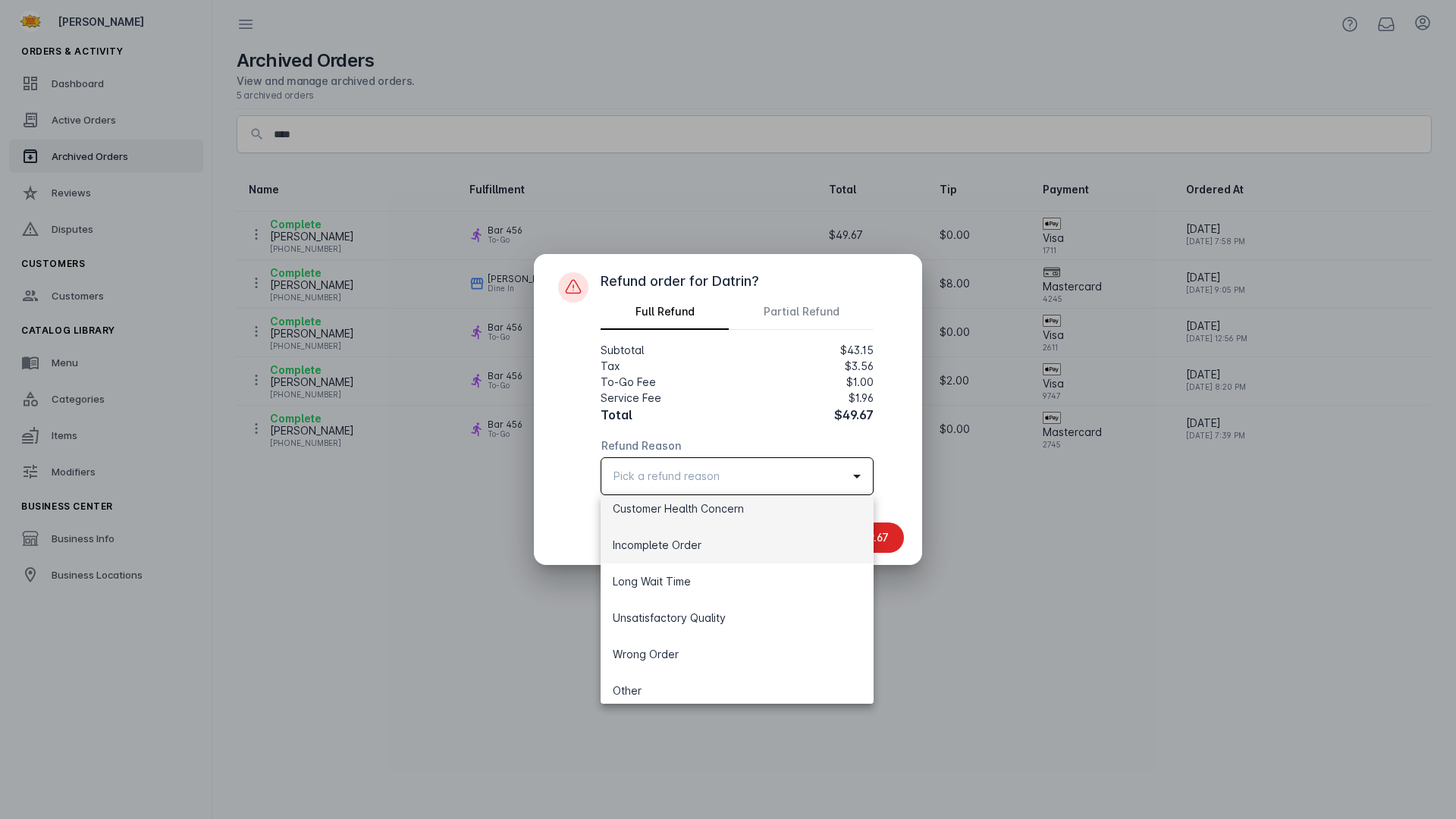
scroll to position [22, 0]
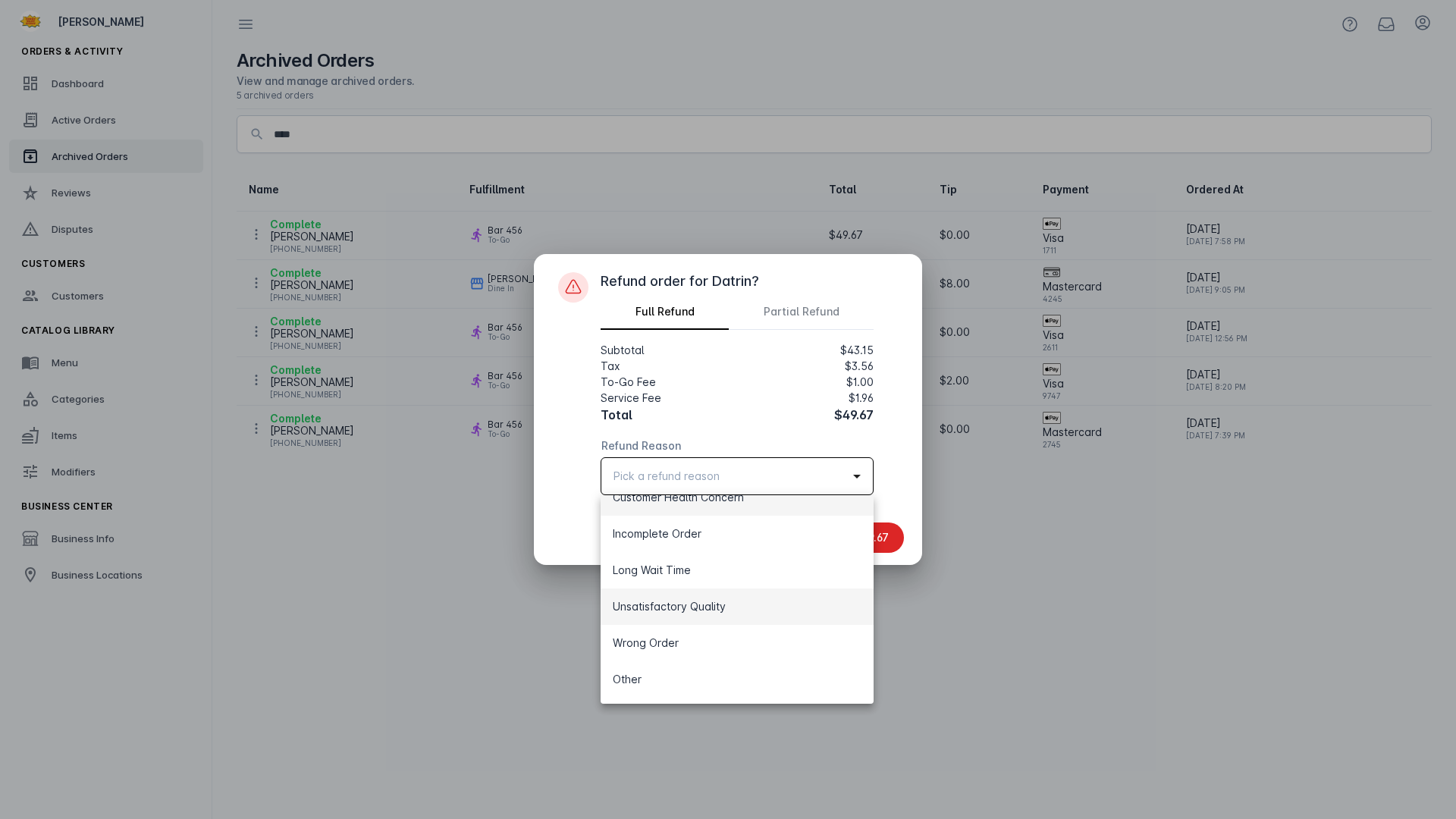
click at [681, 610] on span "Unsatisfactory Quality" at bounding box center [669, 606] width 113 height 18
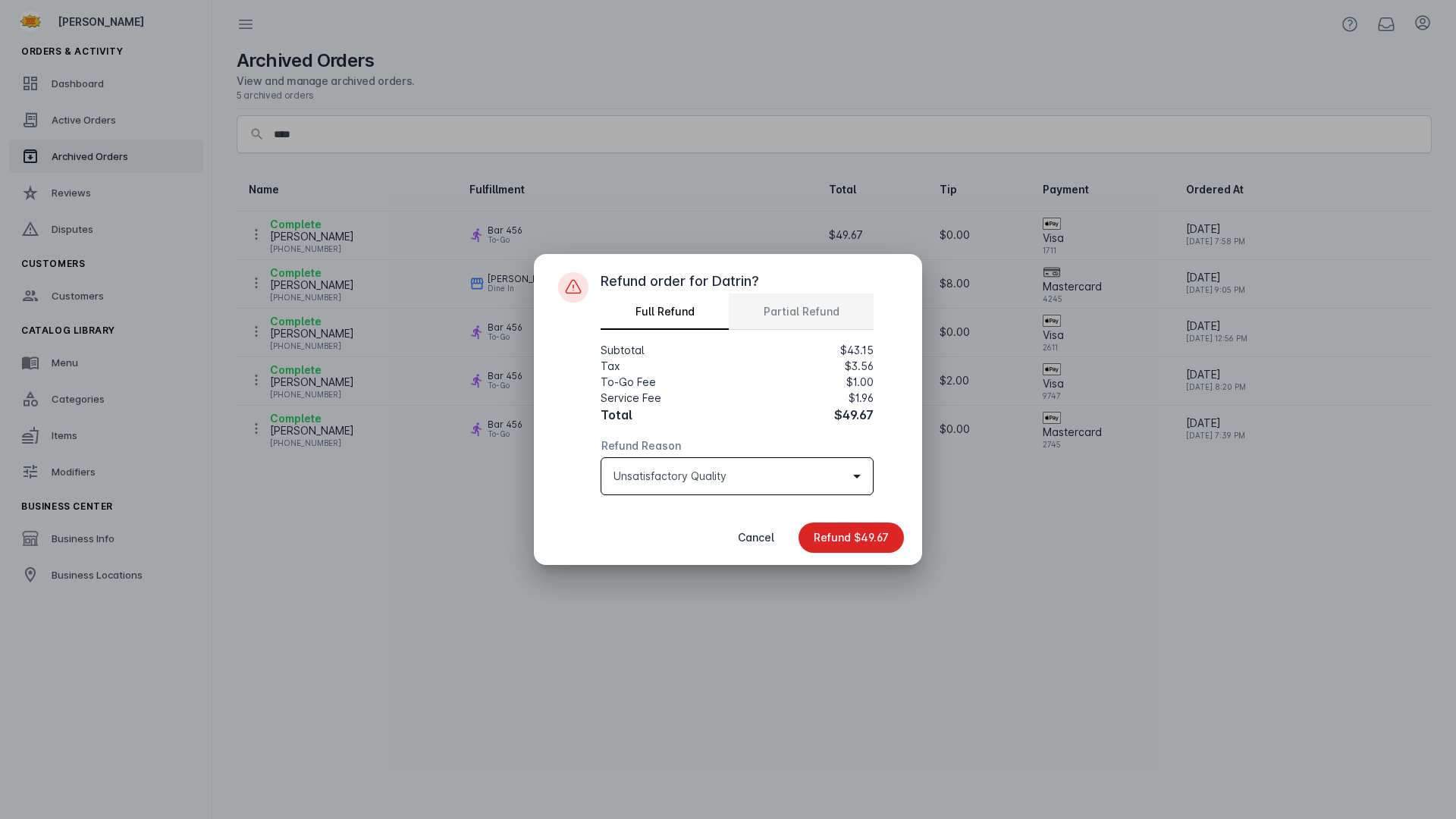
click at [806, 313] on span "Partial Refund" at bounding box center [802, 312] width 76 height 11
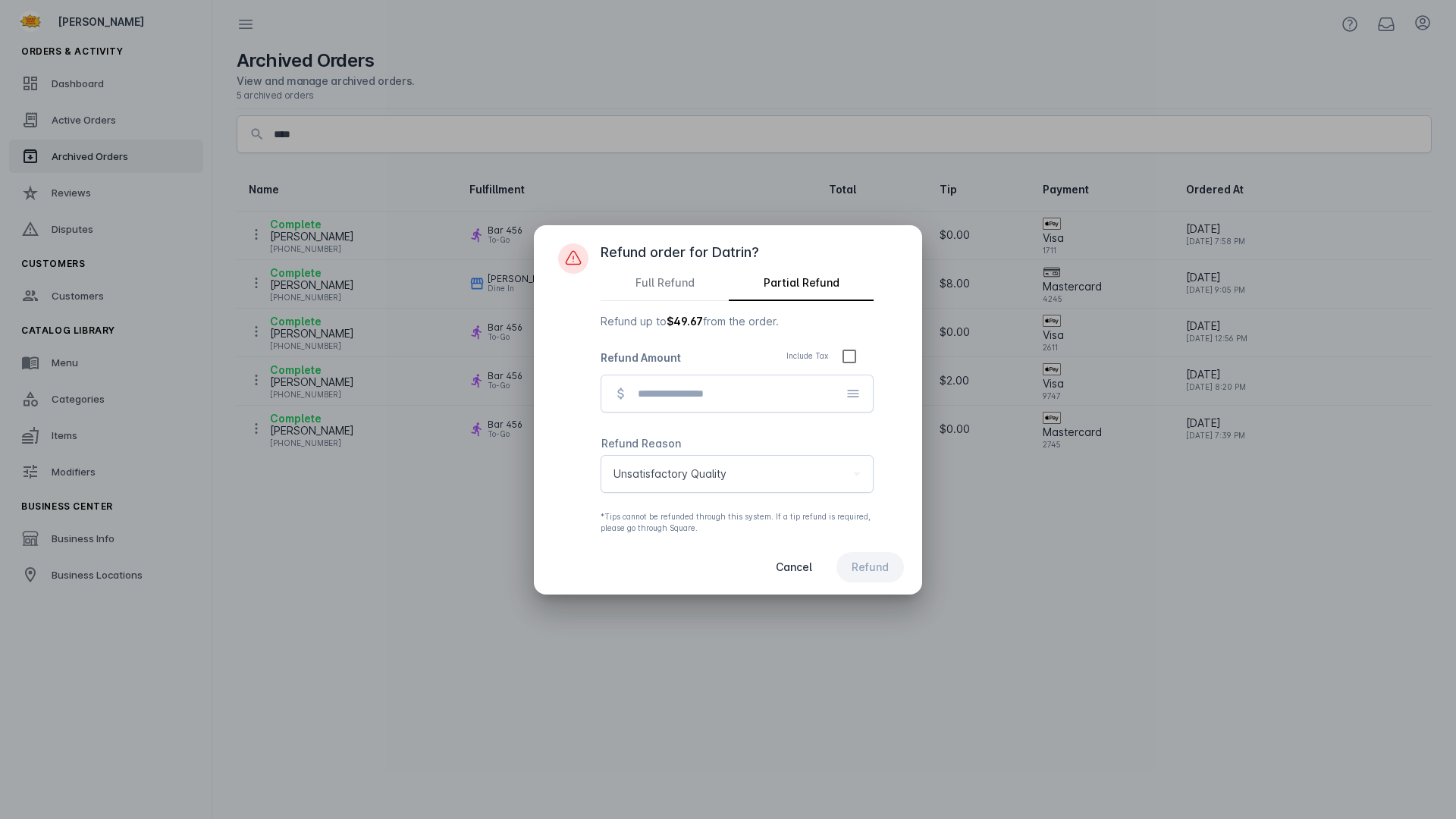
click at [857, 396] on icon at bounding box center [853, 394] width 12 height 8
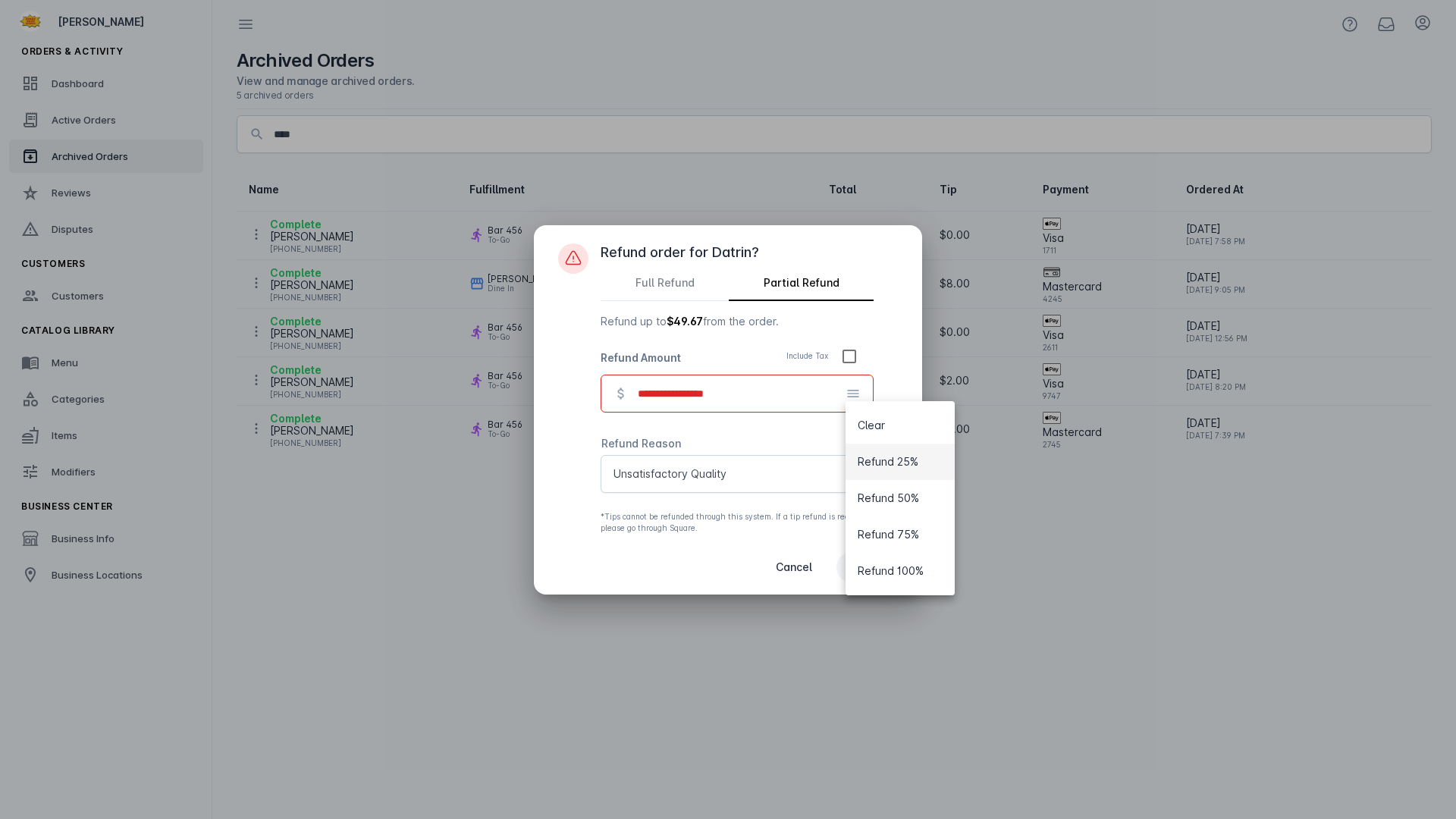
click at [886, 463] on span "Refund 25%" at bounding box center [888, 461] width 60 height 18
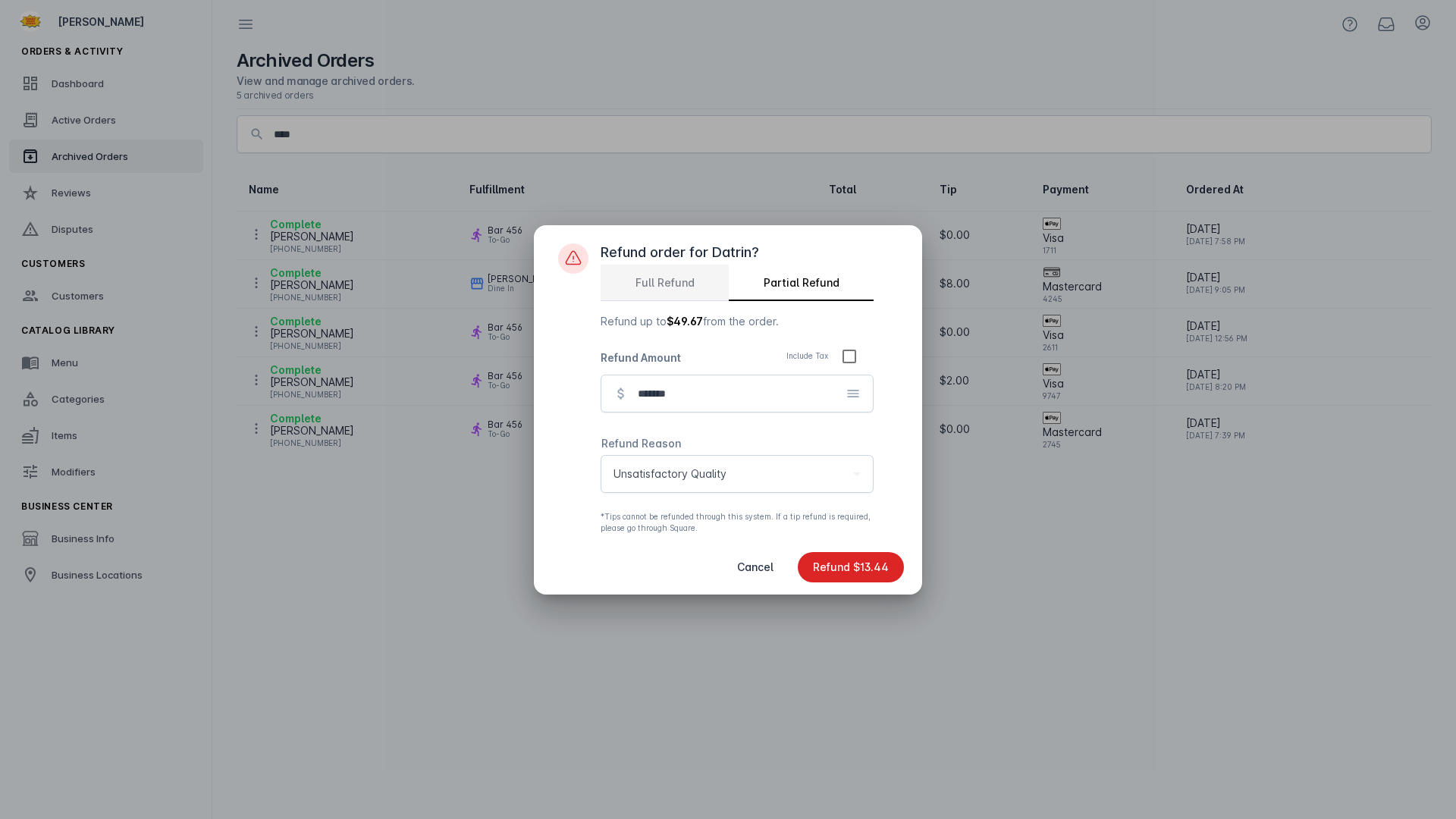
click at [654, 278] on span "Full Refund" at bounding box center [664, 283] width 59 height 11
type input "*******"
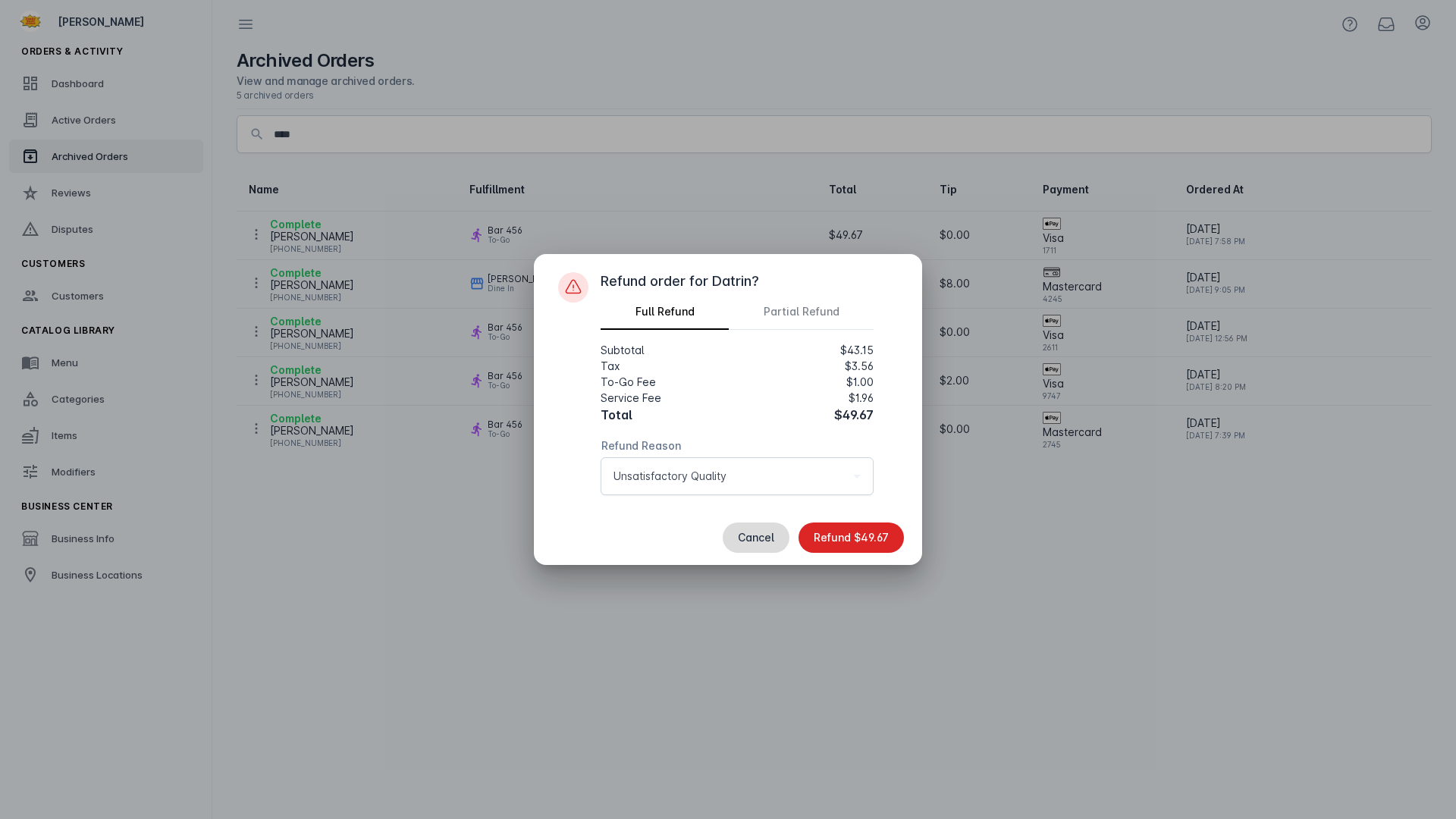
click at [739, 537] on span "Cancel" at bounding box center [755, 537] width 36 height 11
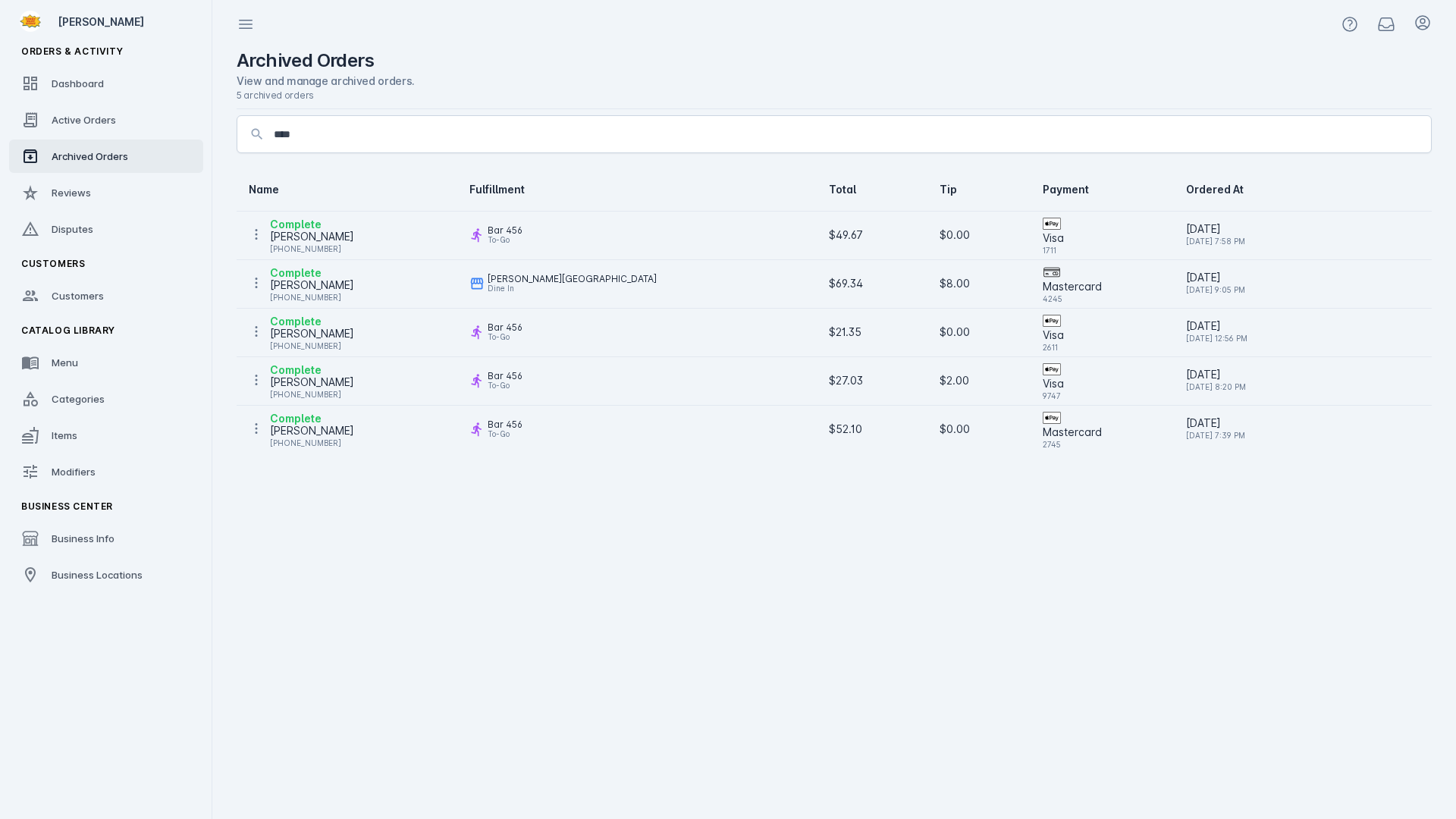
click at [680, 544] on cdk-virtual-scroll-viewport "Name Fulfillment Total Tip Payment Ordered At Complete [PERSON_NAME] [PHONE_NUM…" at bounding box center [833, 493] width 1195 height 651
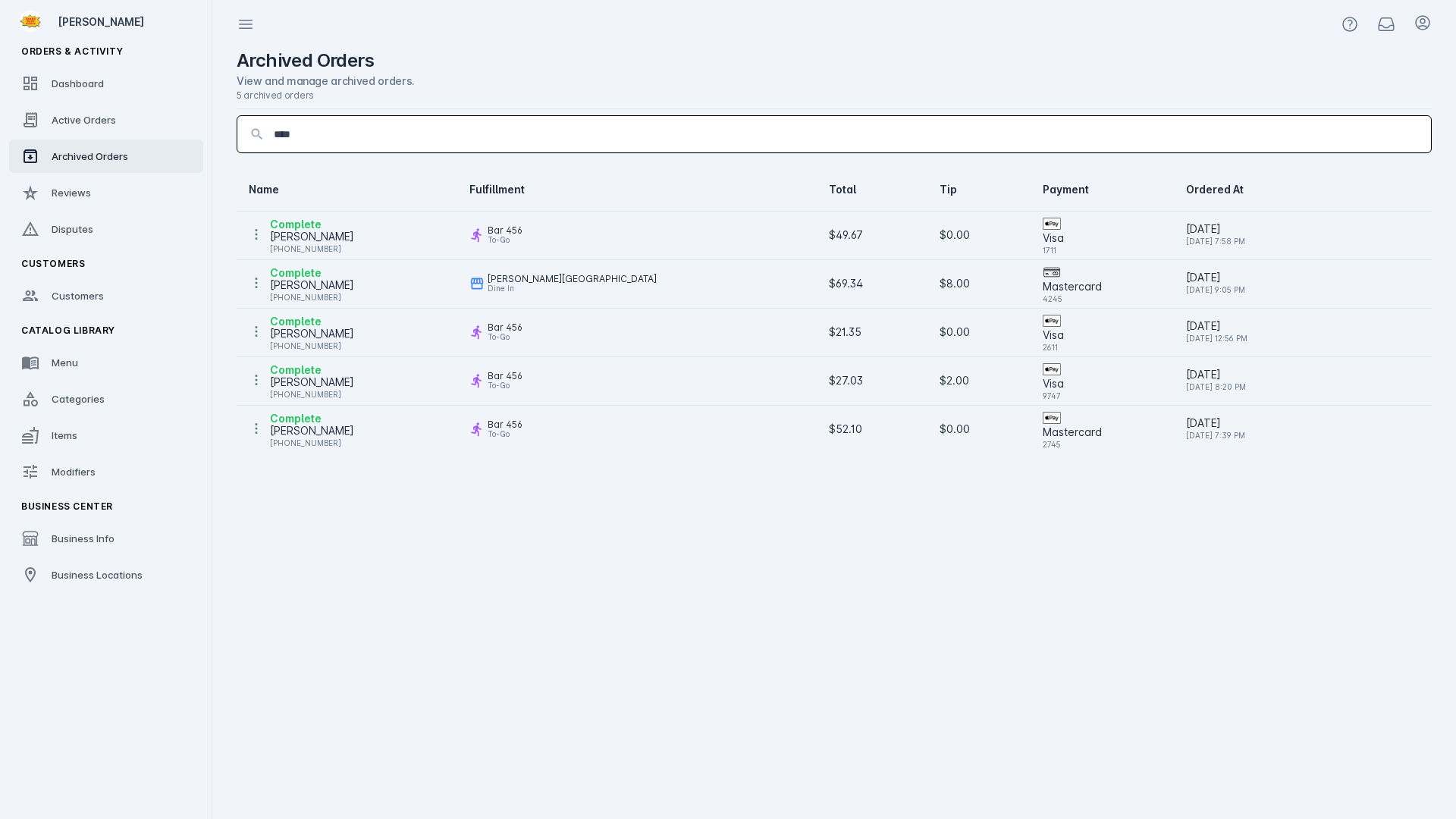
click at [343, 133] on input "****" at bounding box center [846, 133] width 1145 height 18
type input "*"
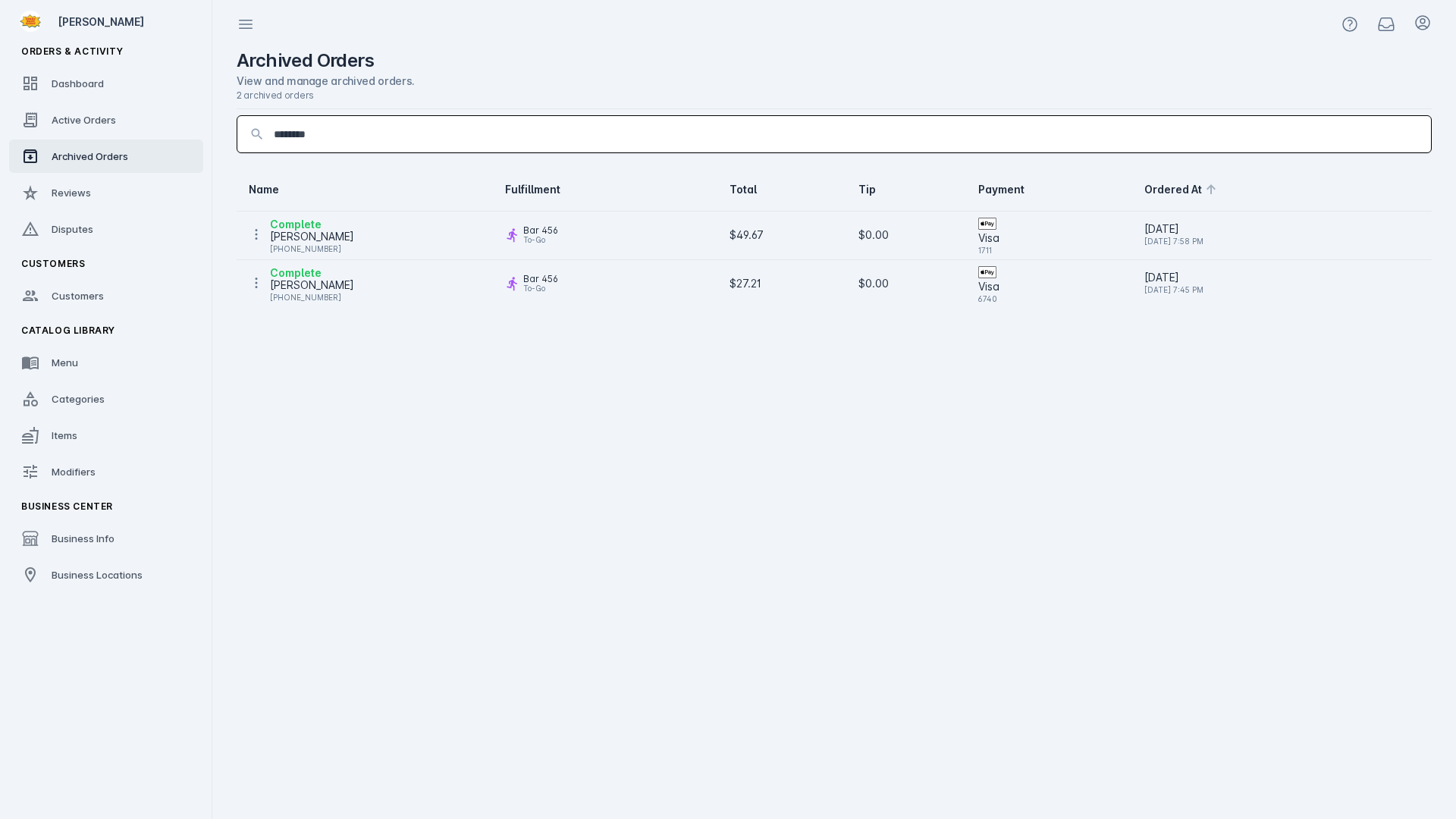
type input "********"
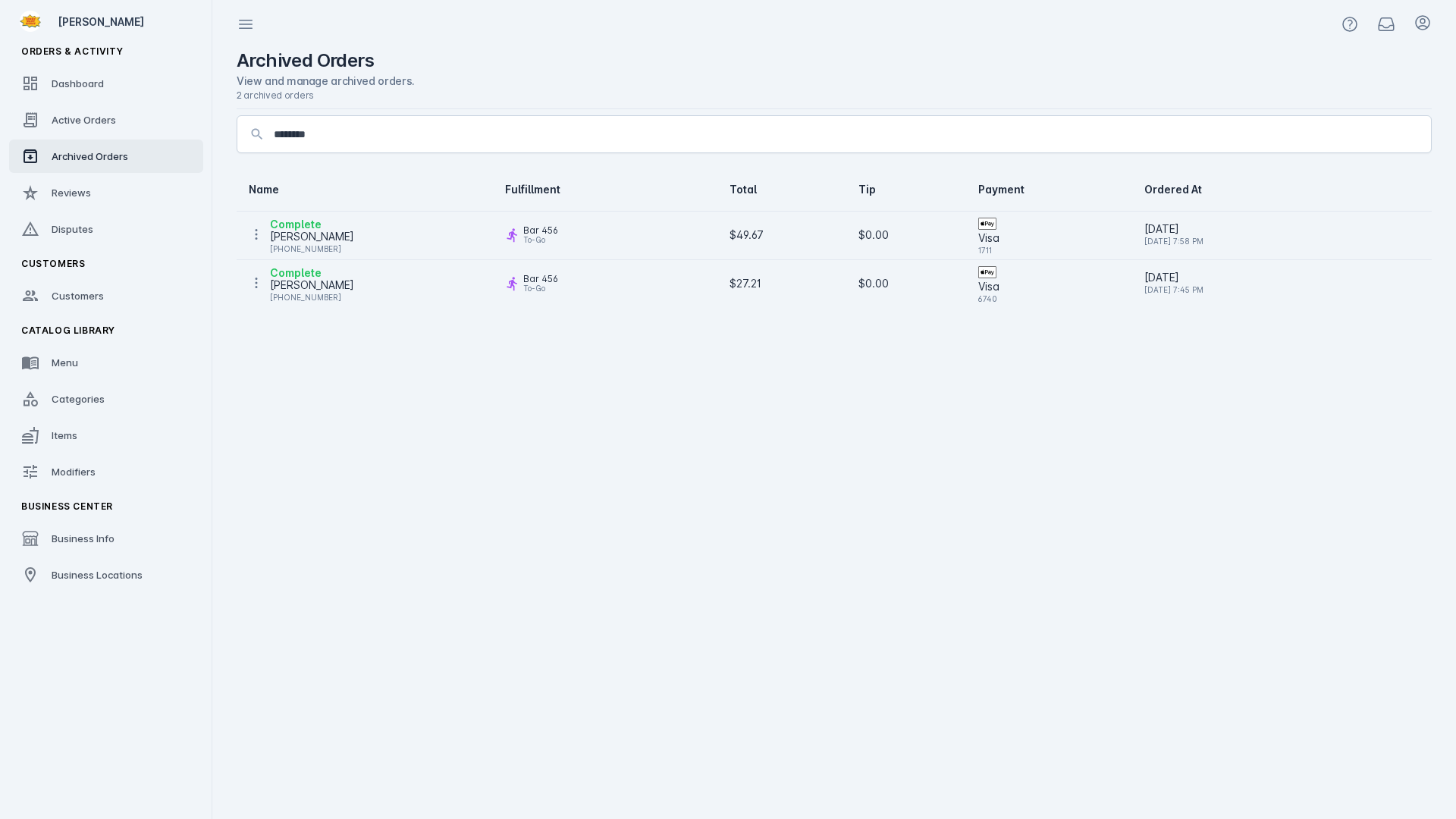
click at [1247, 245] on div "[DATE] 7:58 PM" at bounding box center [1282, 240] width 275 height 18
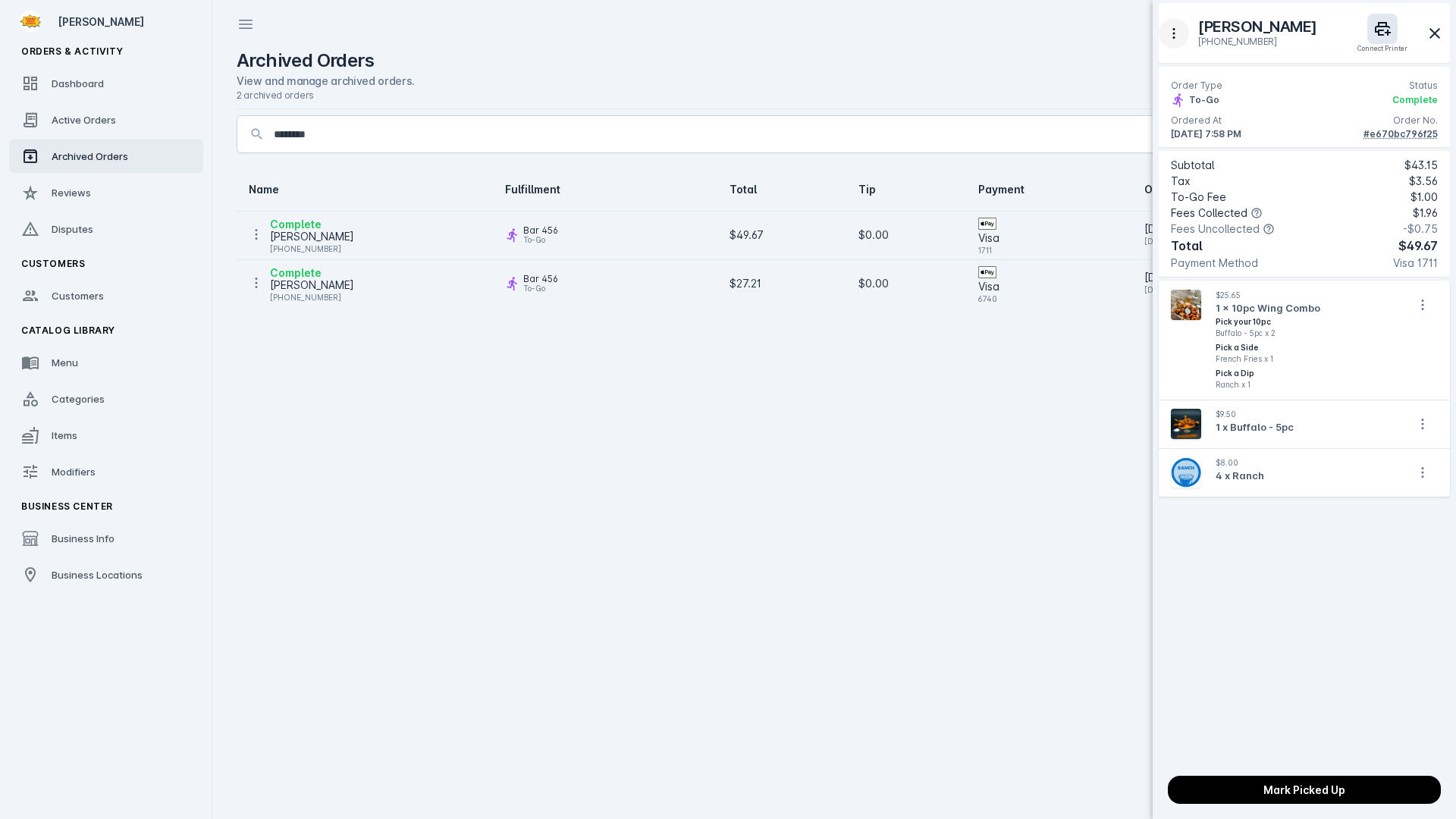
click at [1179, 35] on icon "button" at bounding box center [1174, 33] width 16 height 16
click at [1205, 106] on span "Refund" at bounding box center [1216, 109] width 36 height 18
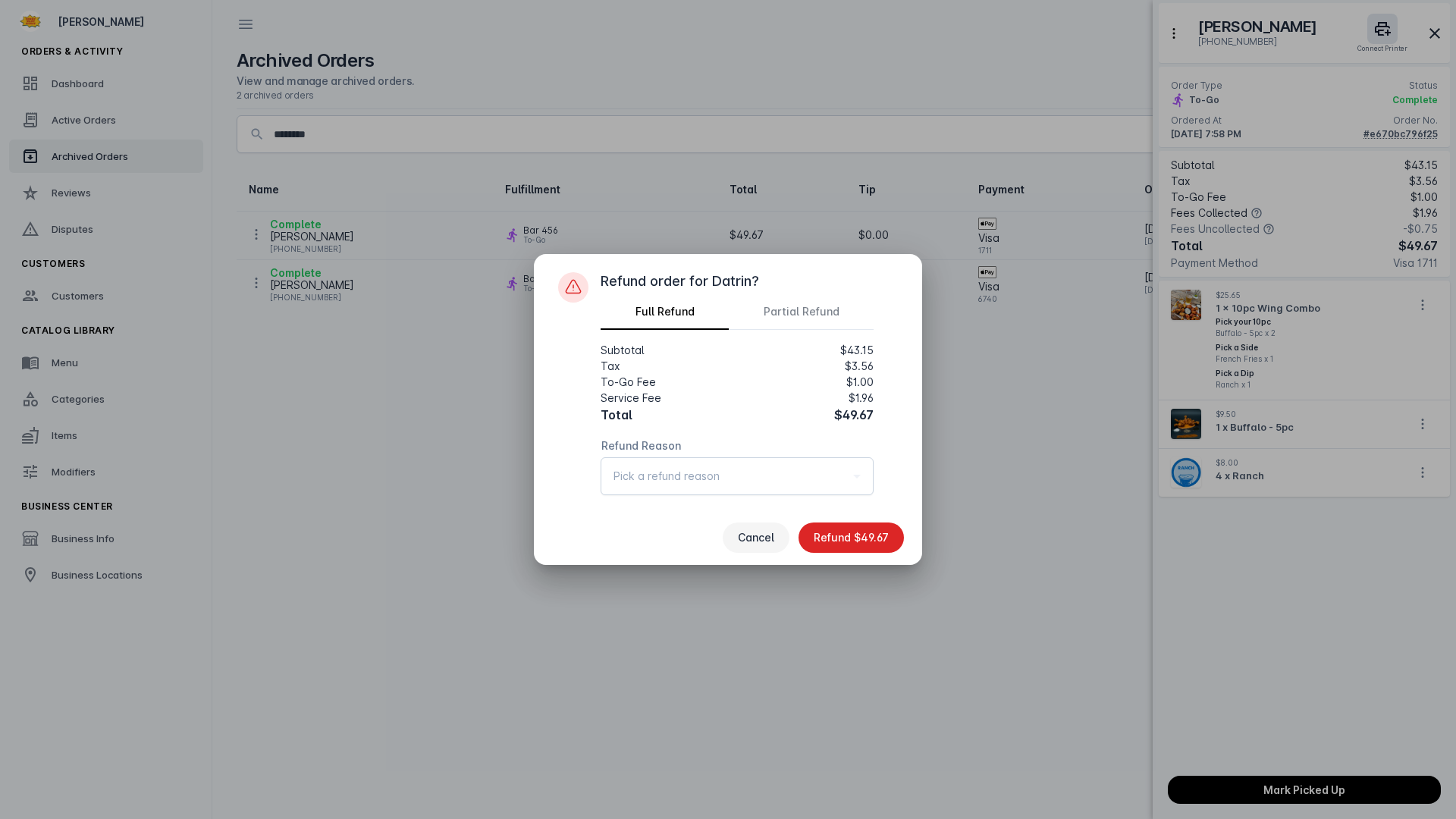
click at [761, 538] on span "Cancel" at bounding box center [755, 537] width 36 height 11
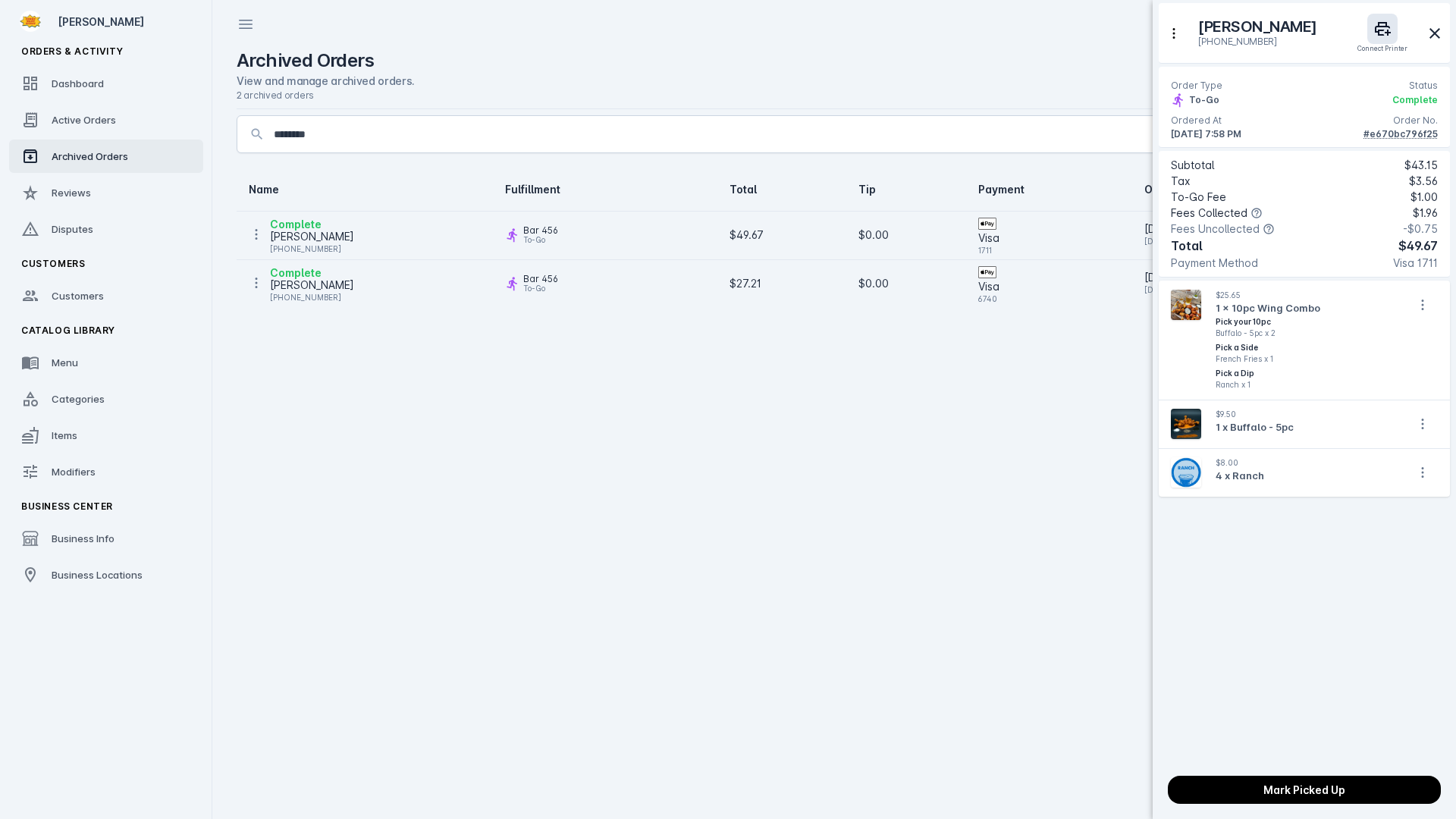
click at [250, 233] on div at bounding box center [728, 410] width 1456 height 819
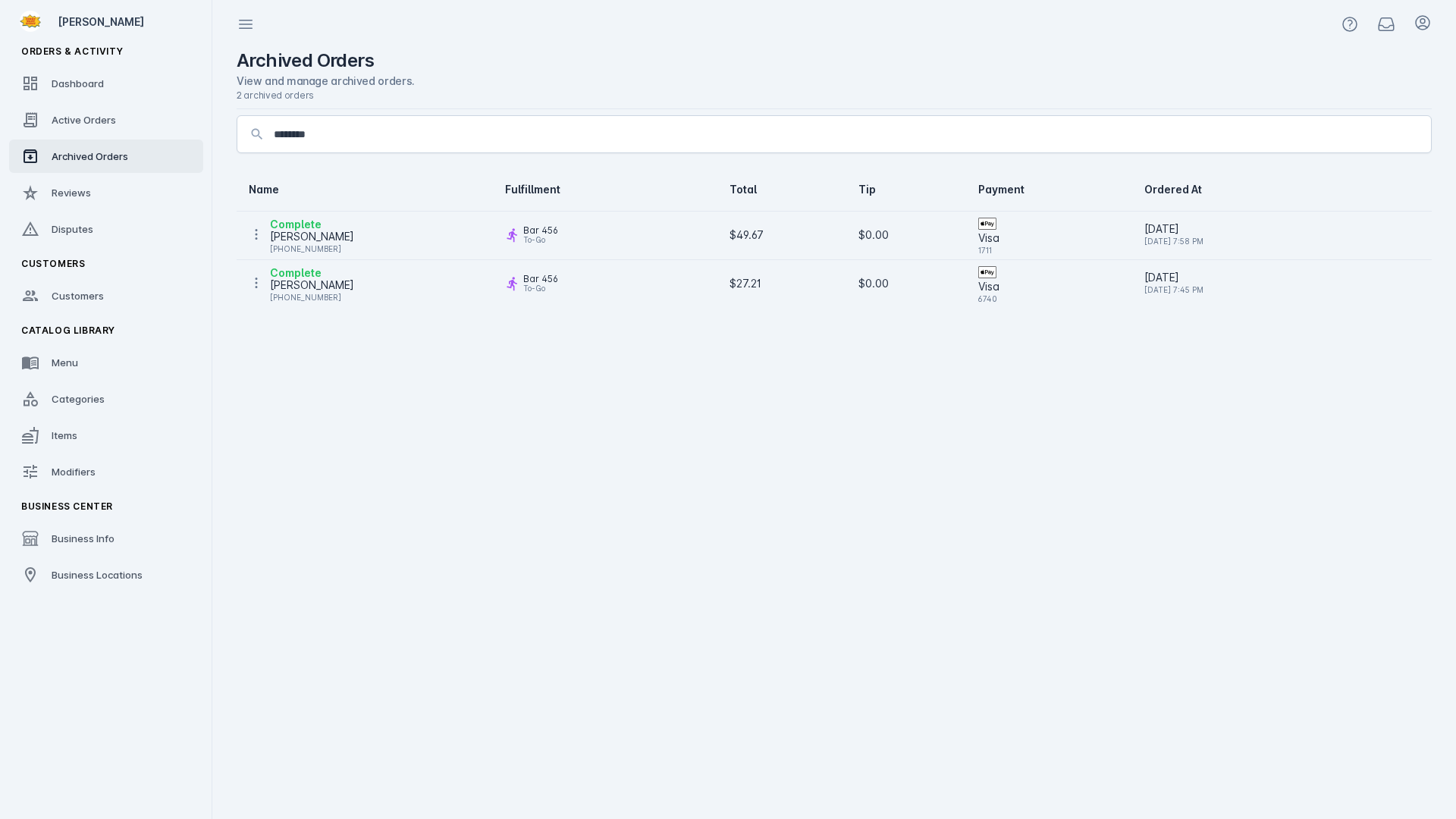
click at [257, 236] on icon at bounding box center [257, 234] width 16 height 16
drag, startPoint x: 485, startPoint y: 384, endPoint x: 365, endPoint y: 280, distance: 158.8
click at [479, 376] on div at bounding box center [728, 410] width 1456 height 819
click at [257, 239] on icon at bounding box center [257, 234] width 2 height 11
click at [474, 351] on div at bounding box center [728, 410] width 1456 height 819
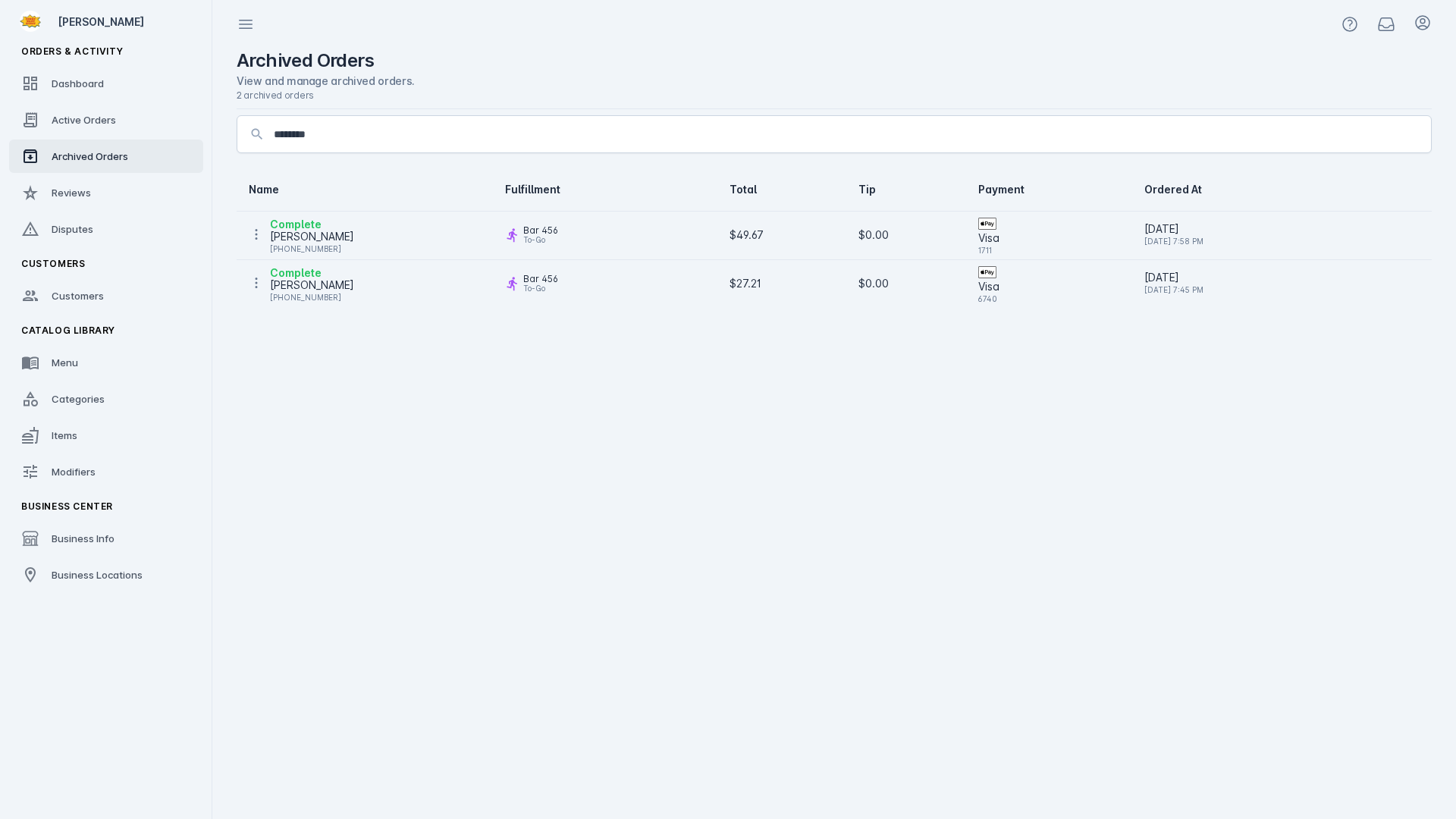
click at [323, 238] on div "[PERSON_NAME]" at bounding box center [312, 236] width 85 height 18
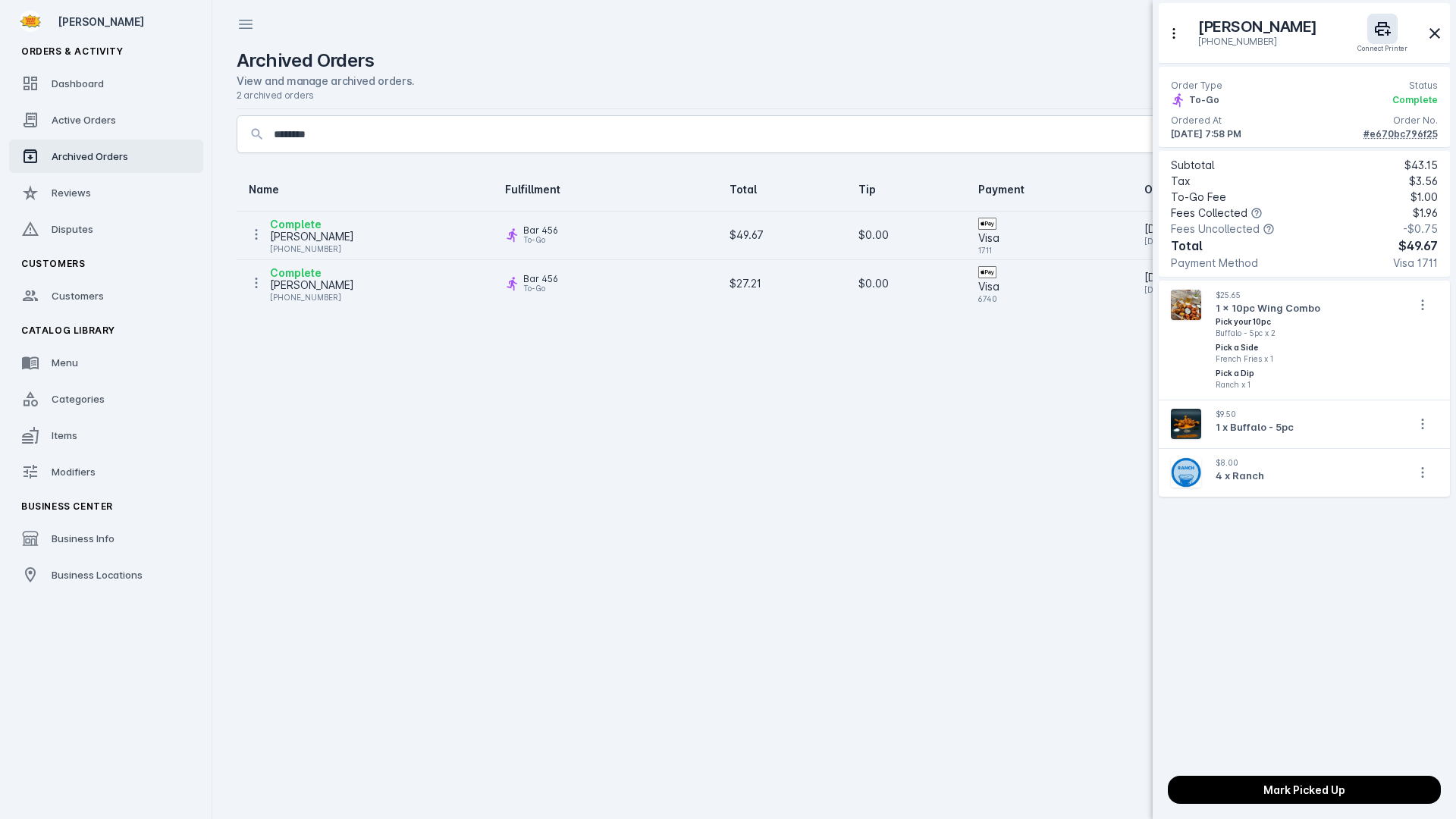
click at [1074, 444] on div at bounding box center [728, 410] width 1456 height 819
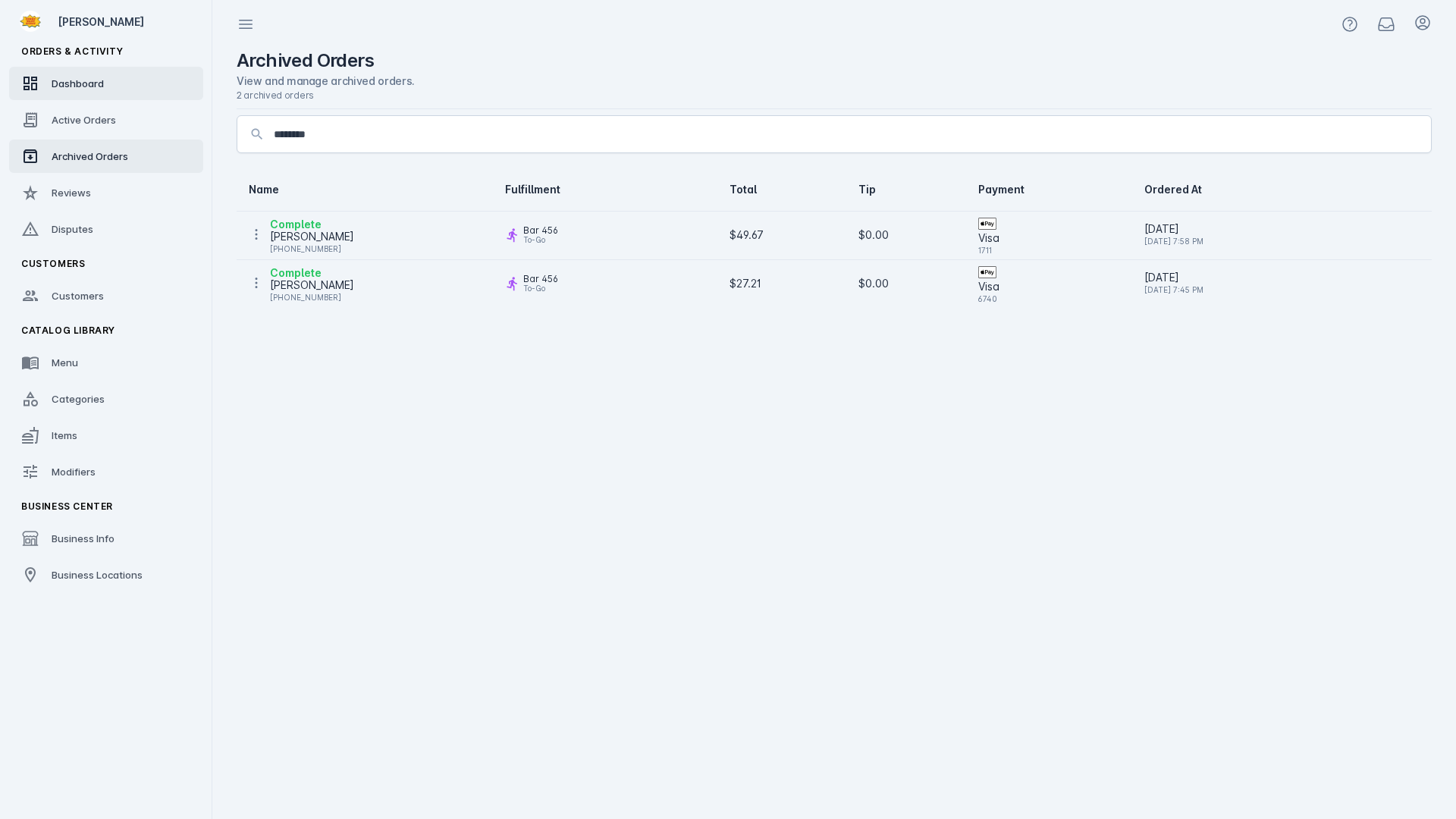
click at [75, 91] on link "Dashboard" at bounding box center [106, 83] width 194 height 33
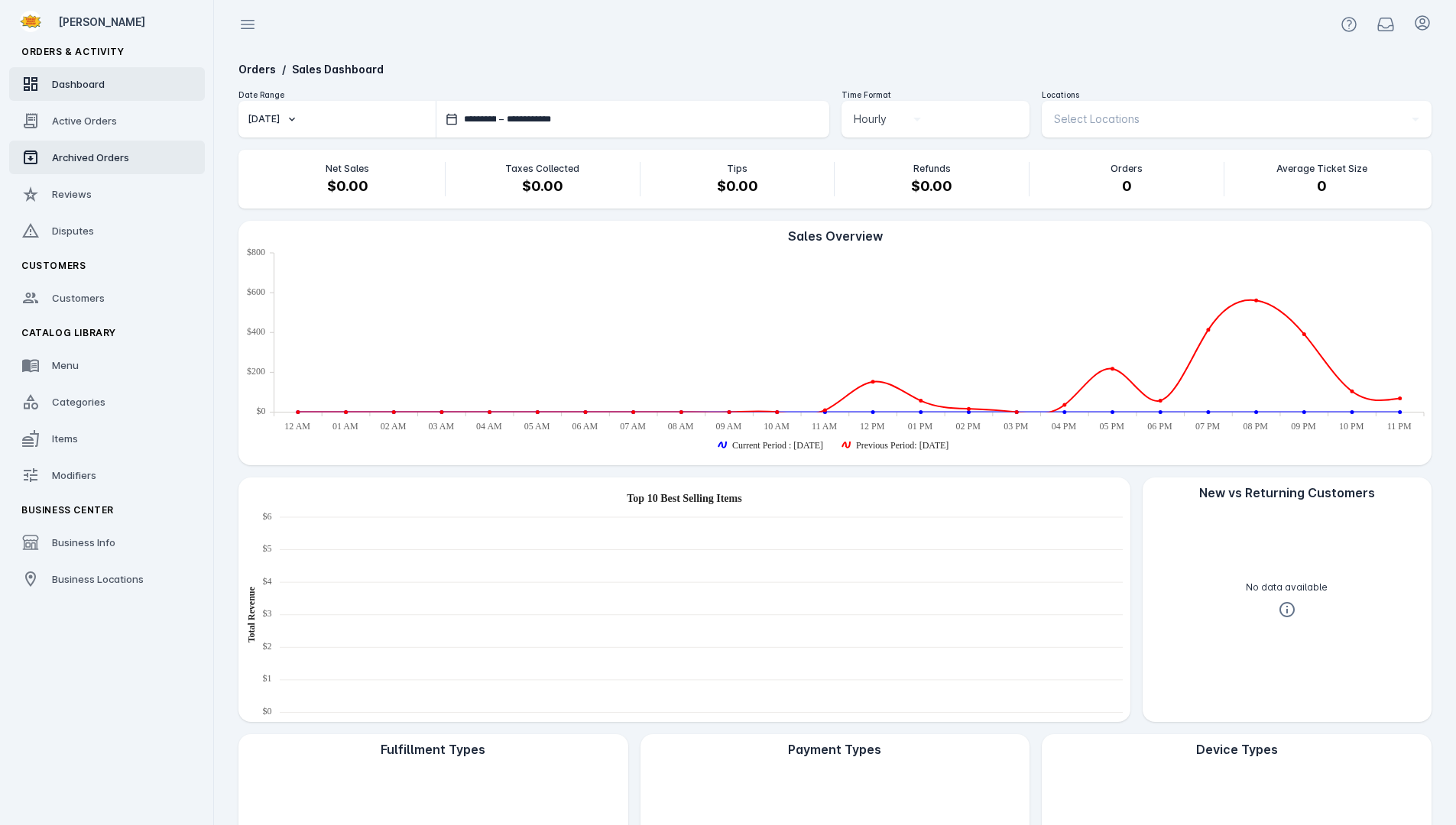
drag, startPoint x: 93, startPoint y: 162, endPoint x: 106, endPoint y: 160, distance: 13.2
click at [93, 162] on span "Archived Orders" at bounding box center [90, 158] width 77 height 12
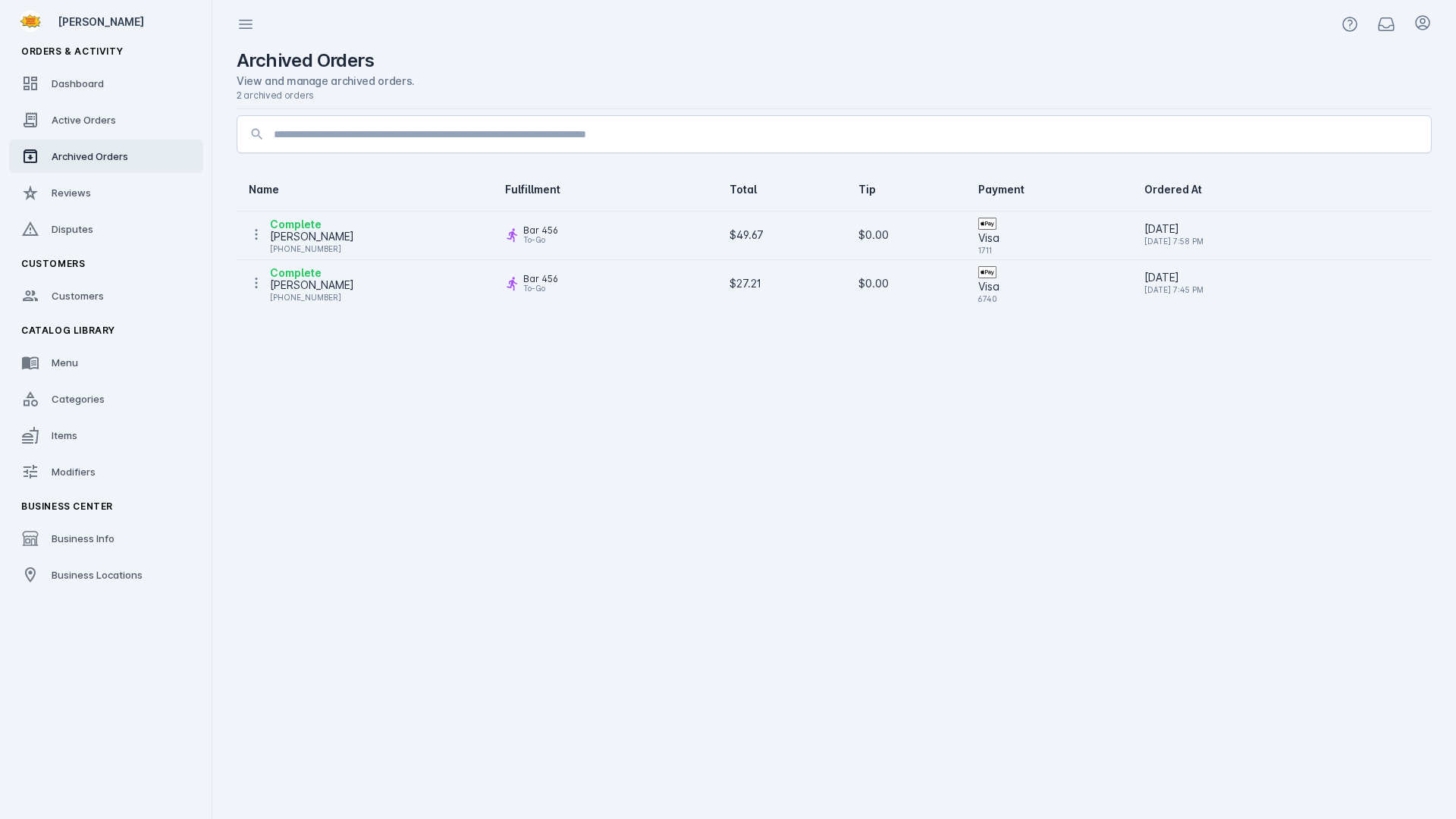
click at [603, 137] on input at bounding box center [846, 133] width 1145 height 18
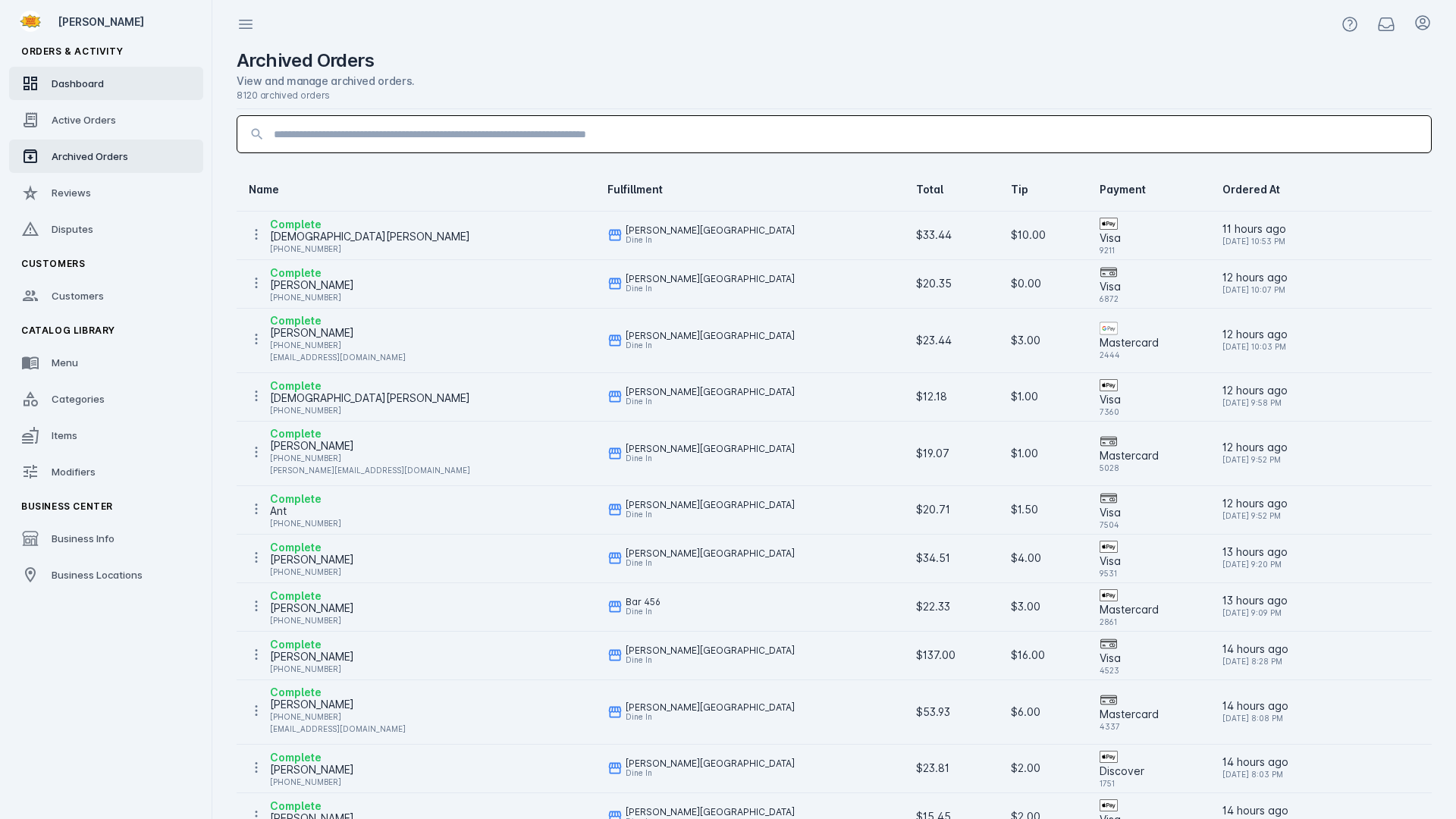
click at [43, 88] on link "Dashboard" at bounding box center [106, 83] width 194 height 33
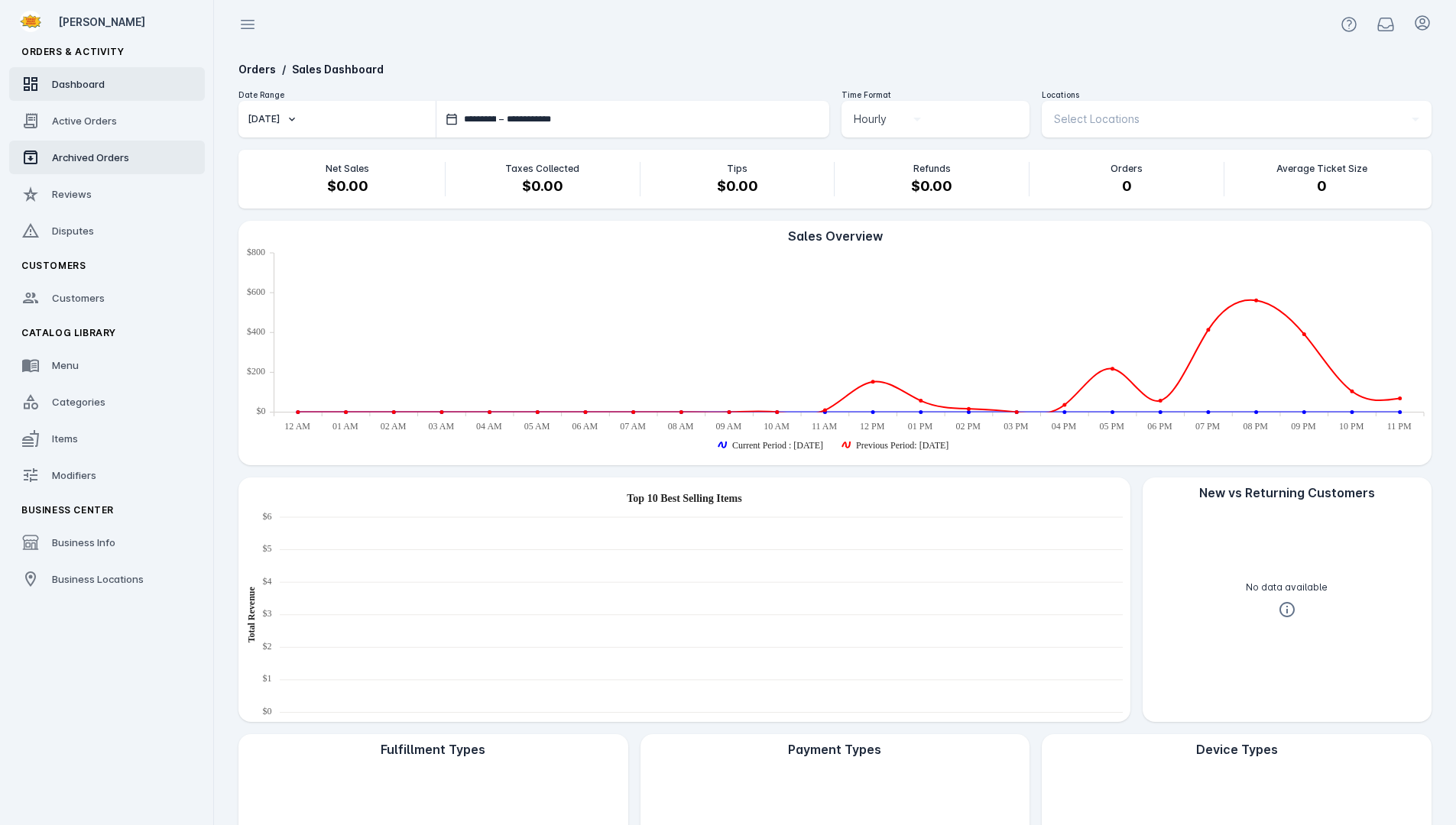
click at [84, 155] on span "Archived Orders" at bounding box center [90, 158] width 77 height 12
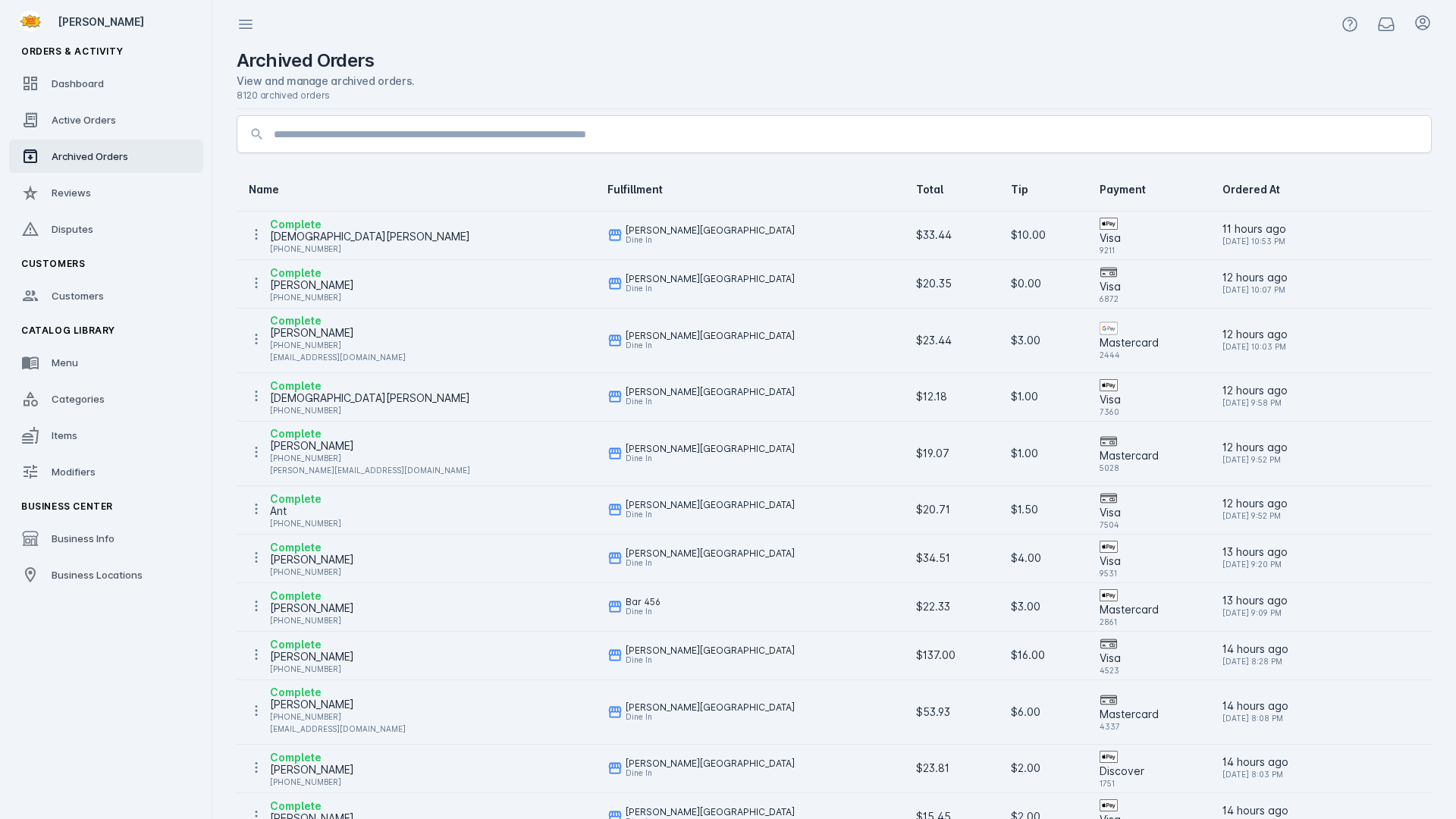
click at [465, 130] on input at bounding box center [846, 133] width 1145 height 18
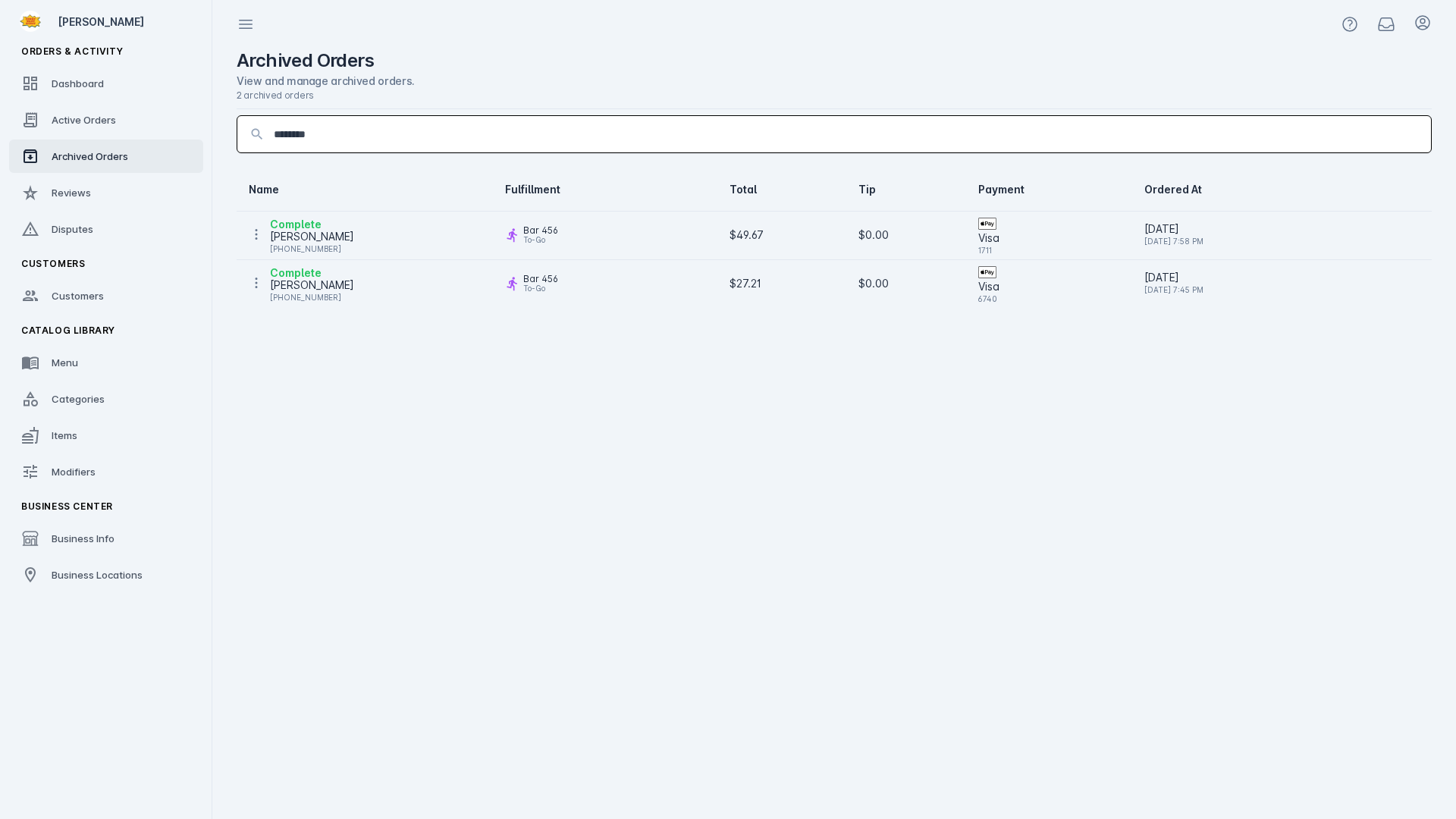
type input "********"
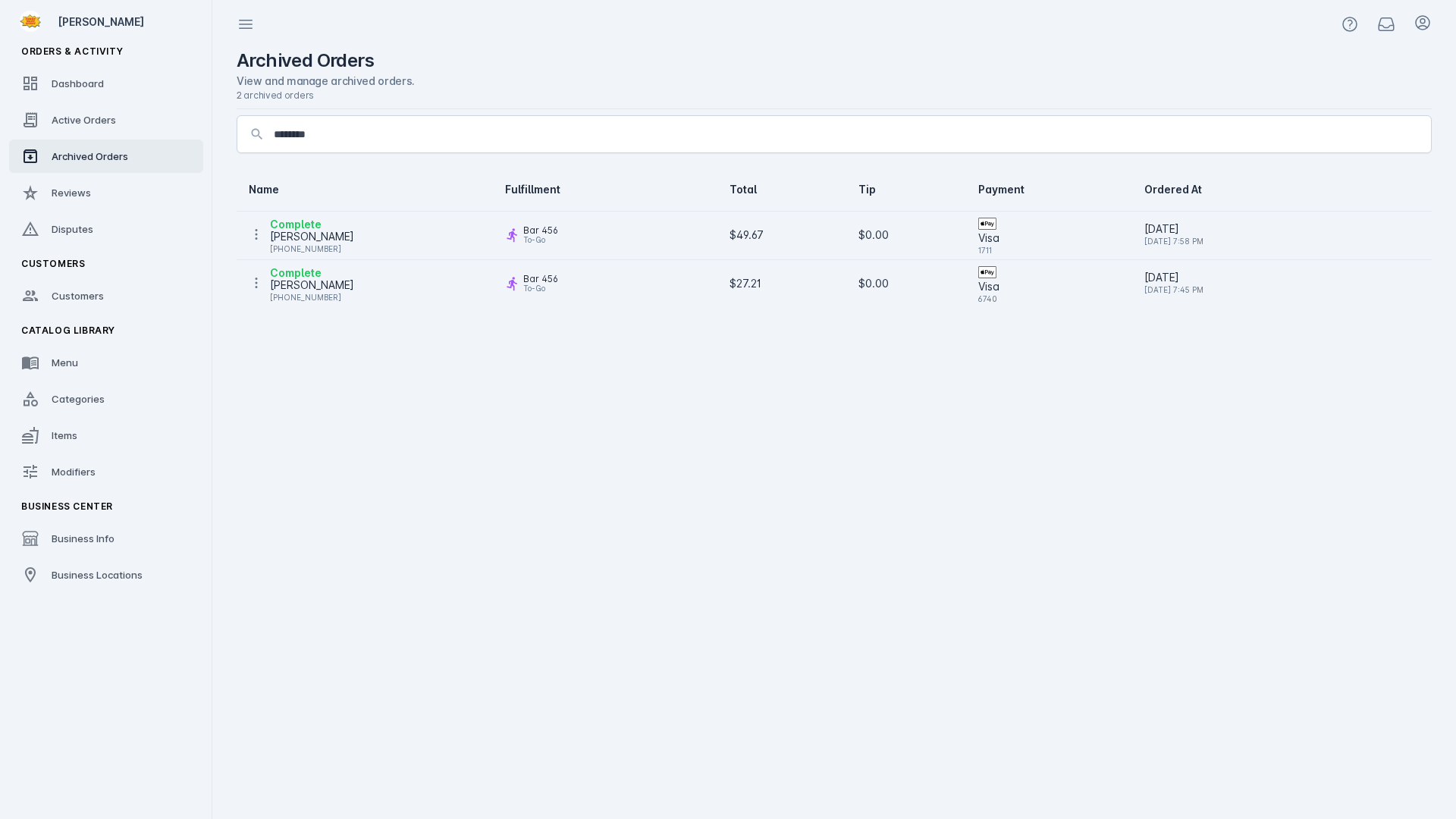
drag, startPoint x: 968, startPoint y: 249, endPoint x: 992, endPoint y: 251, distance: 24.1
click at [992, 251] on td ".st0{fill:#fff} Visa 1711" at bounding box center [1049, 235] width 166 height 49
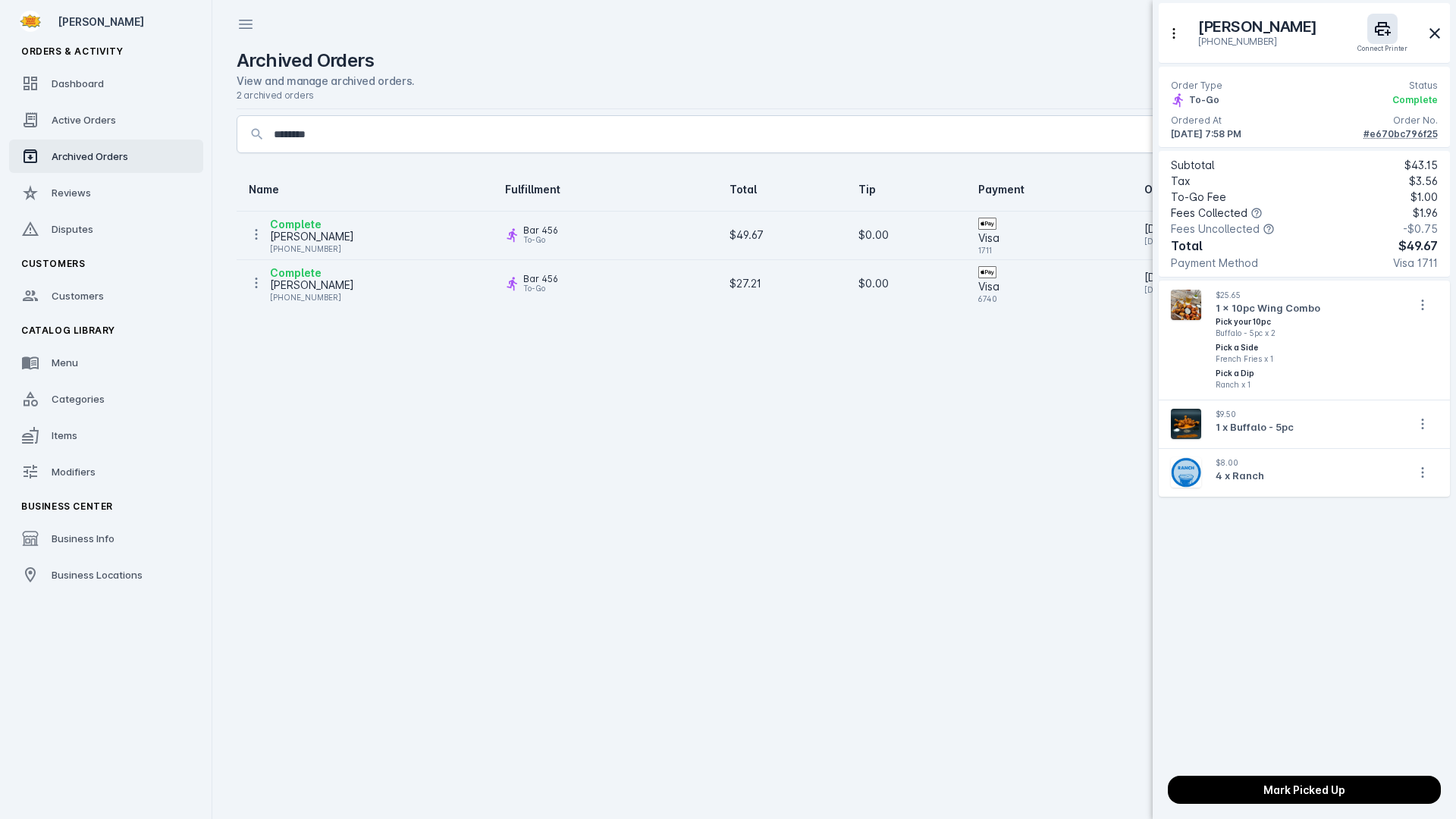
click at [1004, 449] on div at bounding box center [728, 410] width 1456 height 819
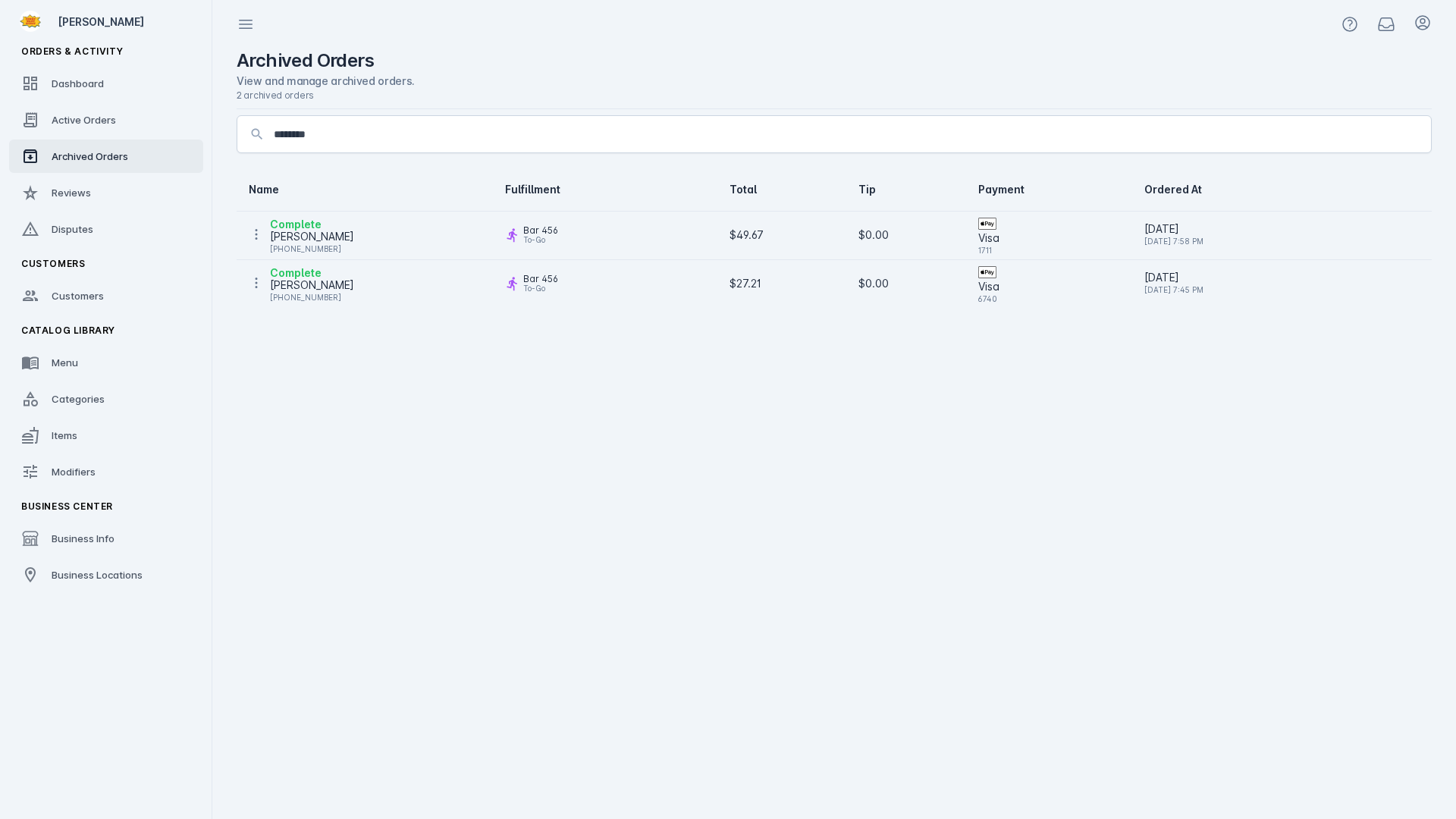
click at [312, 233] on div "[PERSON_NAME]" at bounding box center [312, 236] width 85 height 18
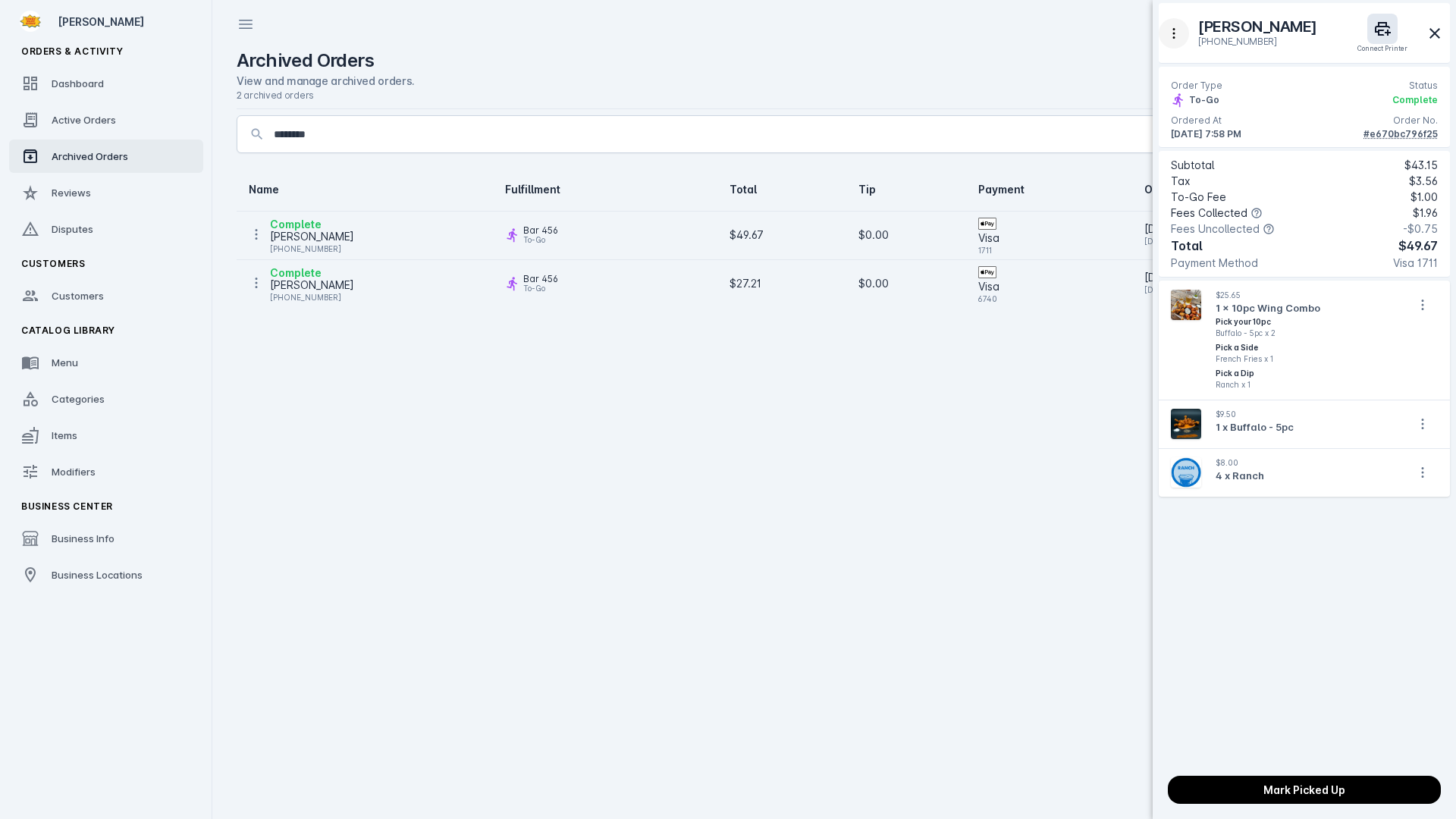
click at [1171, 37] on icon "button" at bounding box center [1174, 33] width 16 height 16
click at [1210, 111] on span "Refund" at bounding box center [1216, 109] width 36 height 18
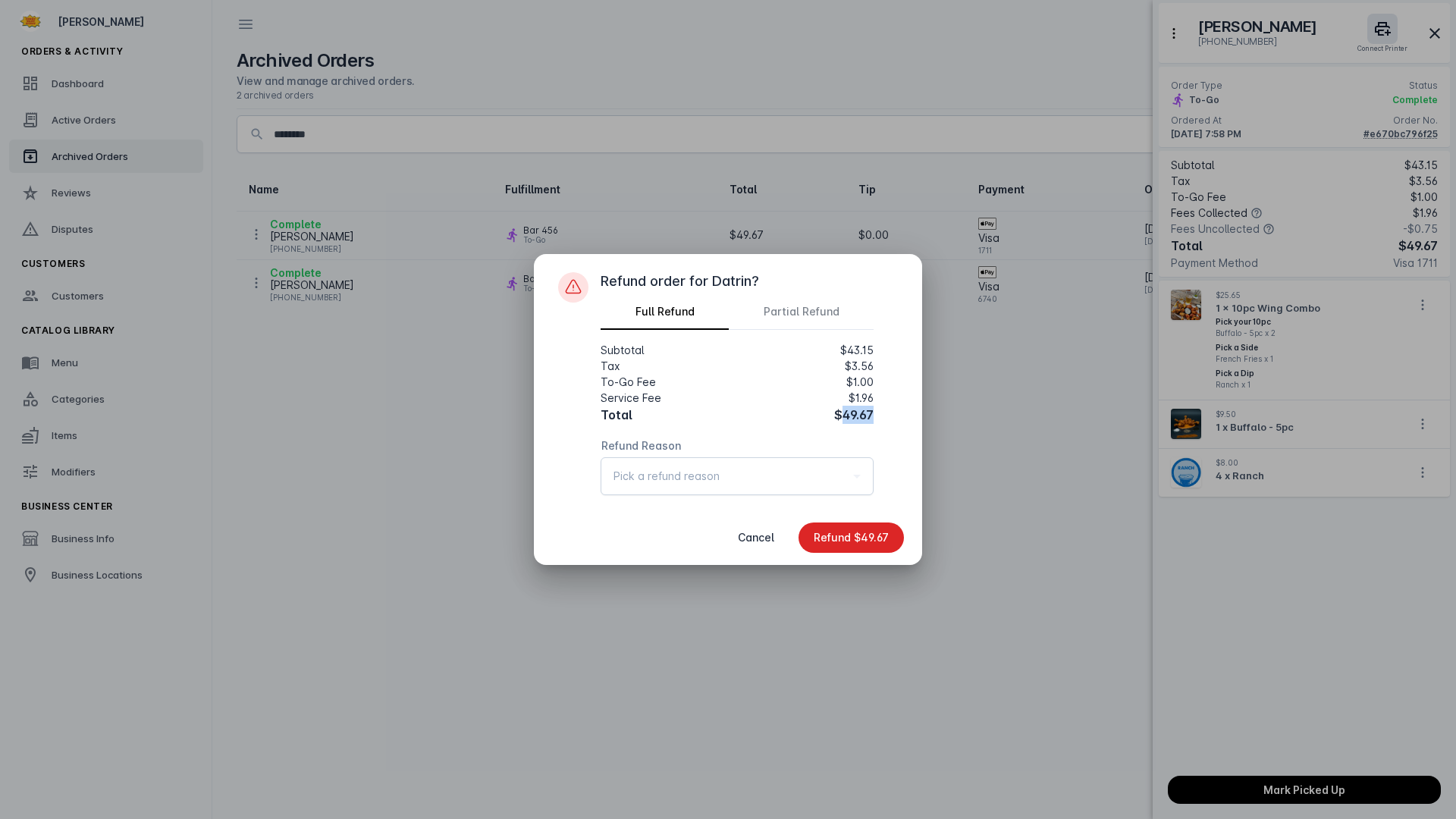
drag, startPoint x: 867, startPoint y: 413, endPoint x: 877, endPoint y: 413, distance: 10.0
click at [877, 413] on div "Refund order for Datrin? Full Refund Partial Refund Subtotal $43.15 Tax $3.56 T…" at bounding box center [748, 391] width 297 height 238
click at [900, 423] on div "Refund order for Datrin? Full Refund Partial Refund Subtotal $43.15 Tax $3.56 T…" at bounding box center [727, 382] width 388 height 257
click at [663, 487] on div "Refund Reason Pick a refund reason" at bounding box center [737, 476] width 247 height 36
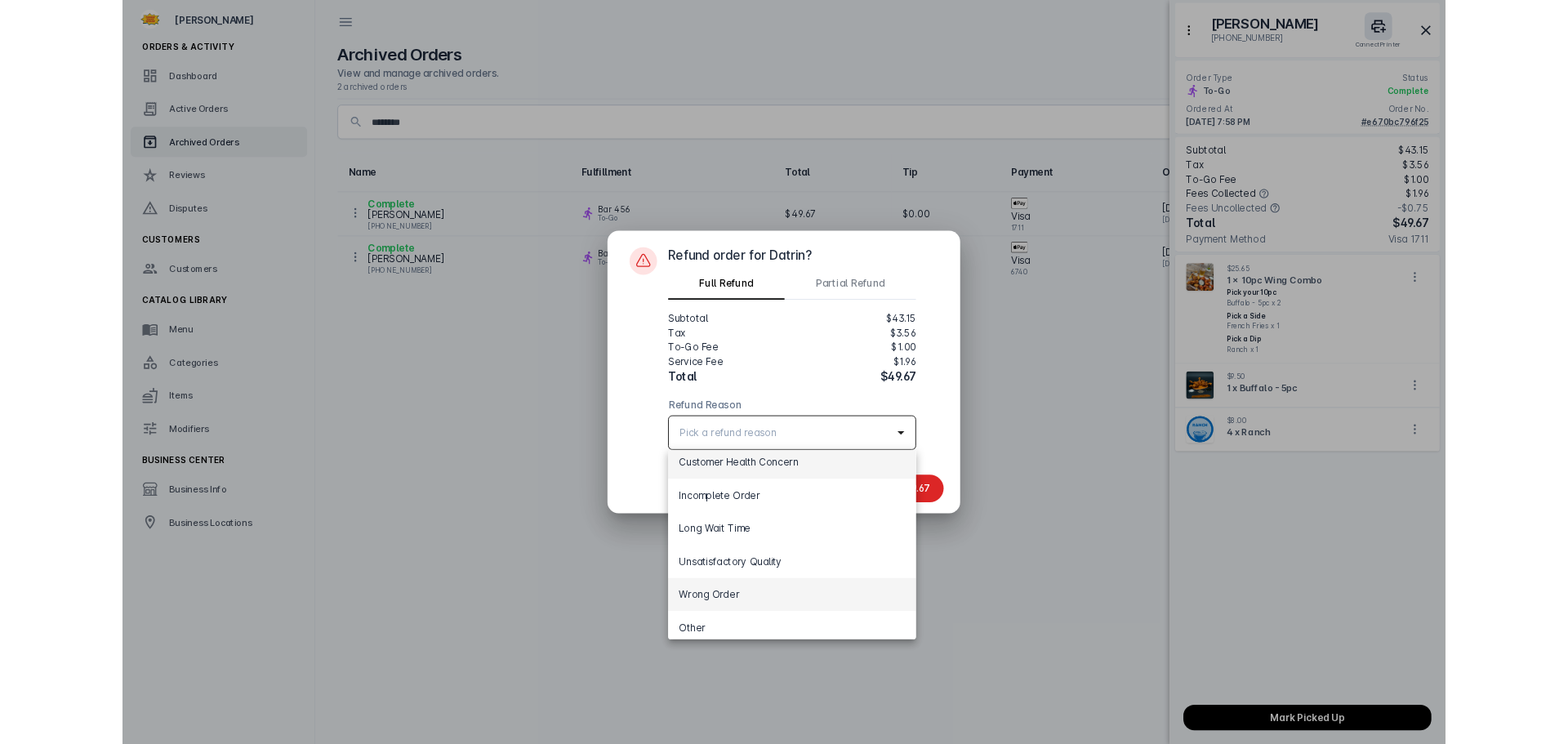
scroll to position [23, 0]
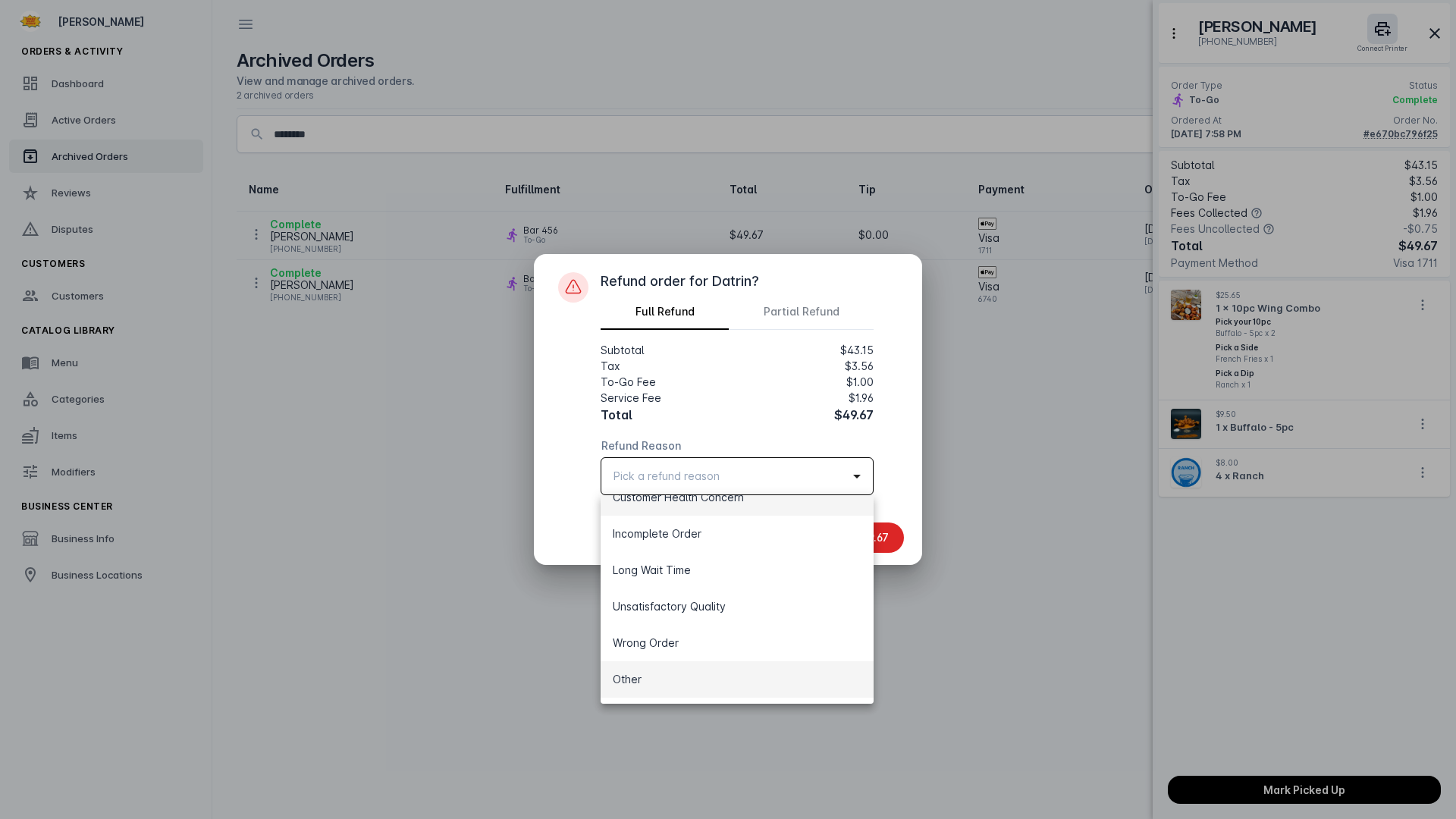
click at [637, 683] on span "Other" at bounding box center [626, 679] width 29 height 18
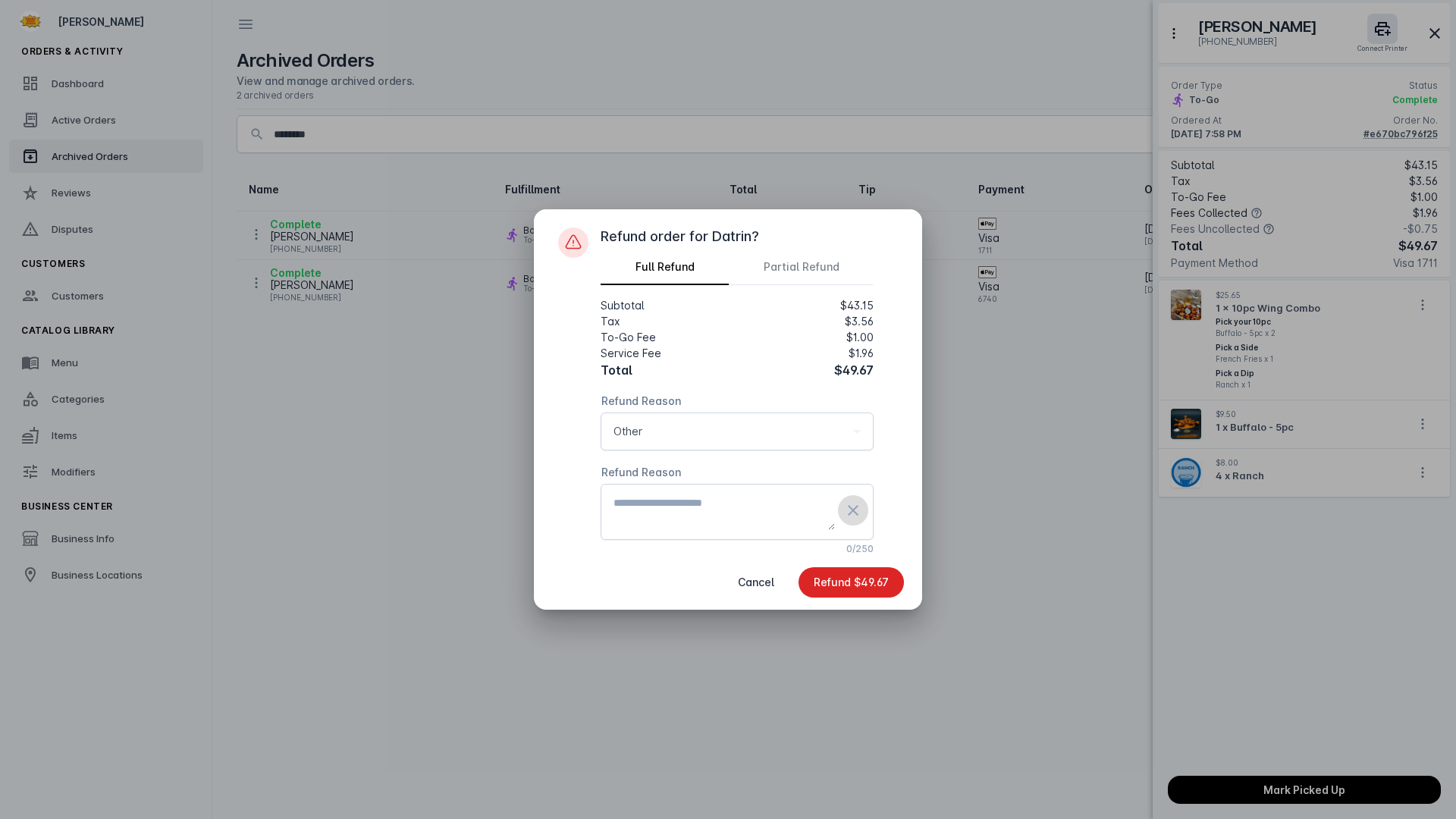
click at [850, 505] on mat-icon "close" at bounding box center [852, 510] width 18 height 18
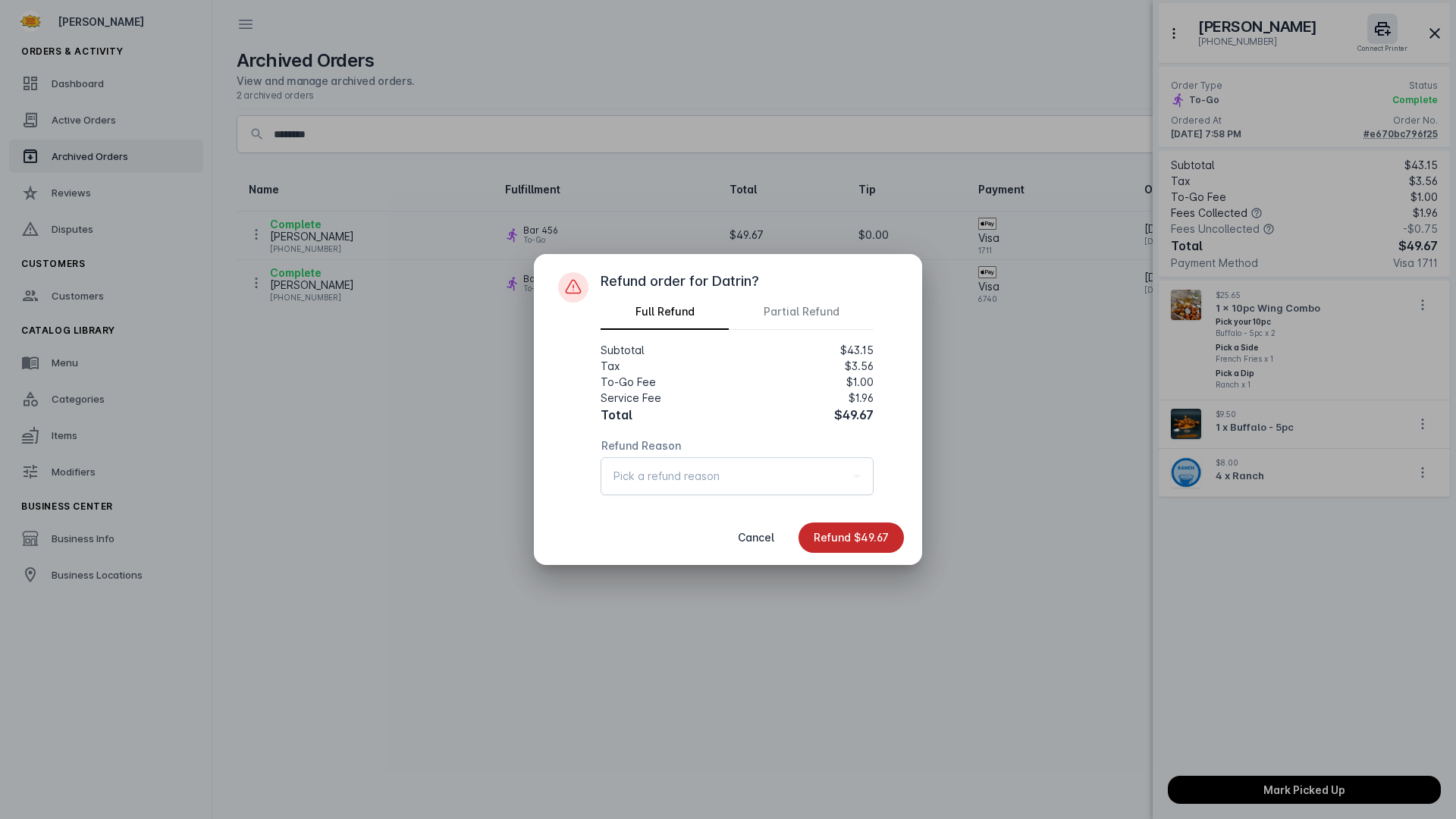
click at [863, 534] on div "$49.67" at bounding box center [871, 537] width 35 height 11
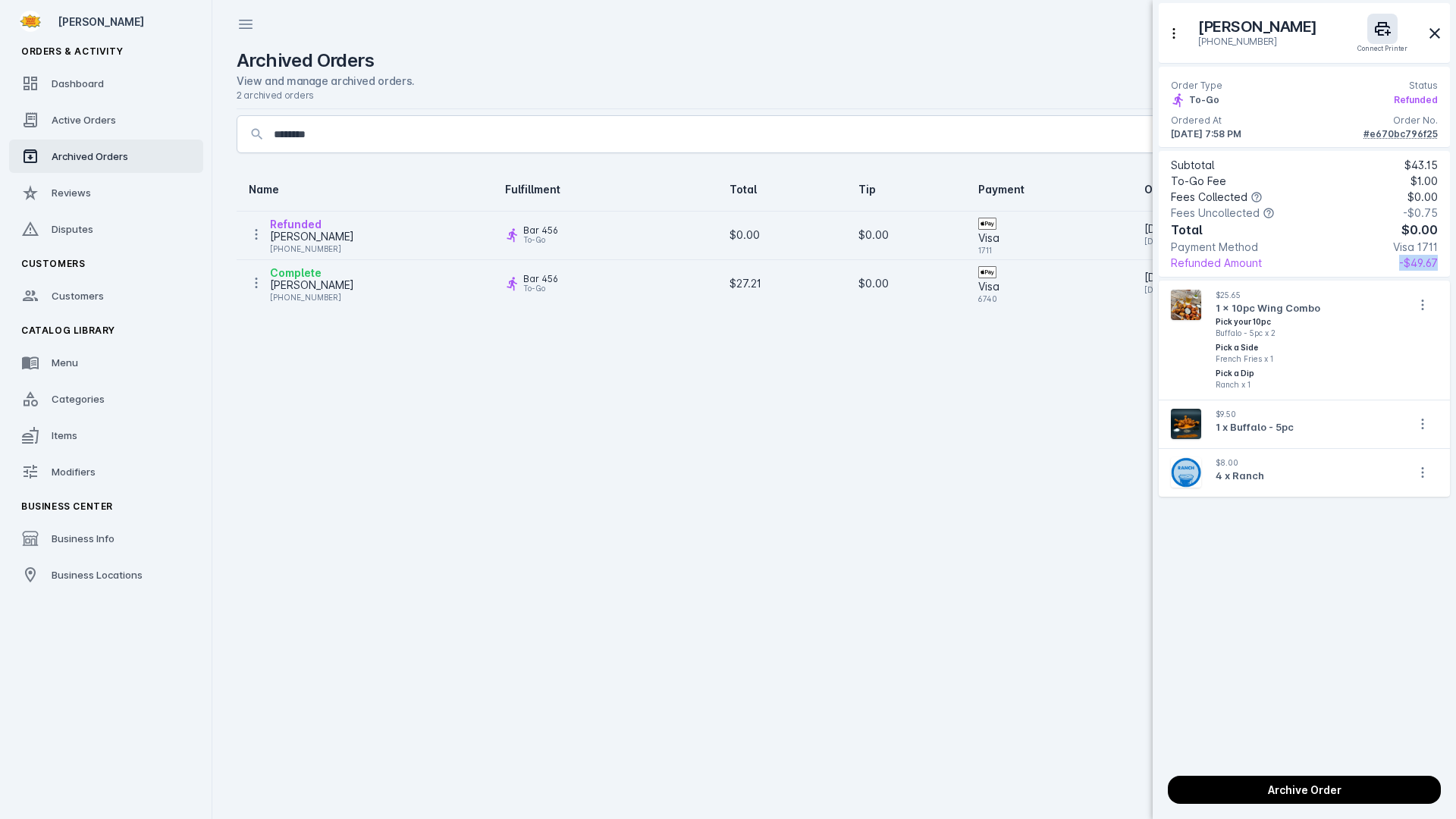
drag, startPoint x: 1396, startPoint y: 263, endPoint x: 1449, endPoint y: 267, distance: 53.2
click at [1449, 267] on div "Subtotal $43.15 To-Go Fee $1.00 Fees Collected $0.00 Fees Uncollected -$0.75 To…" at bounding box center [1304, 214] width 292 height 126
click at [1309, 655] on div "[PERSON_NAME] [PHONE_NUMBER] Connect Printer Order Type Status To-Go Refunded O…" at bounding box center [1303, 382] width 297 height 758
click at [1040, 480] on div at bounding box center [728, 410] width 1456 height 819
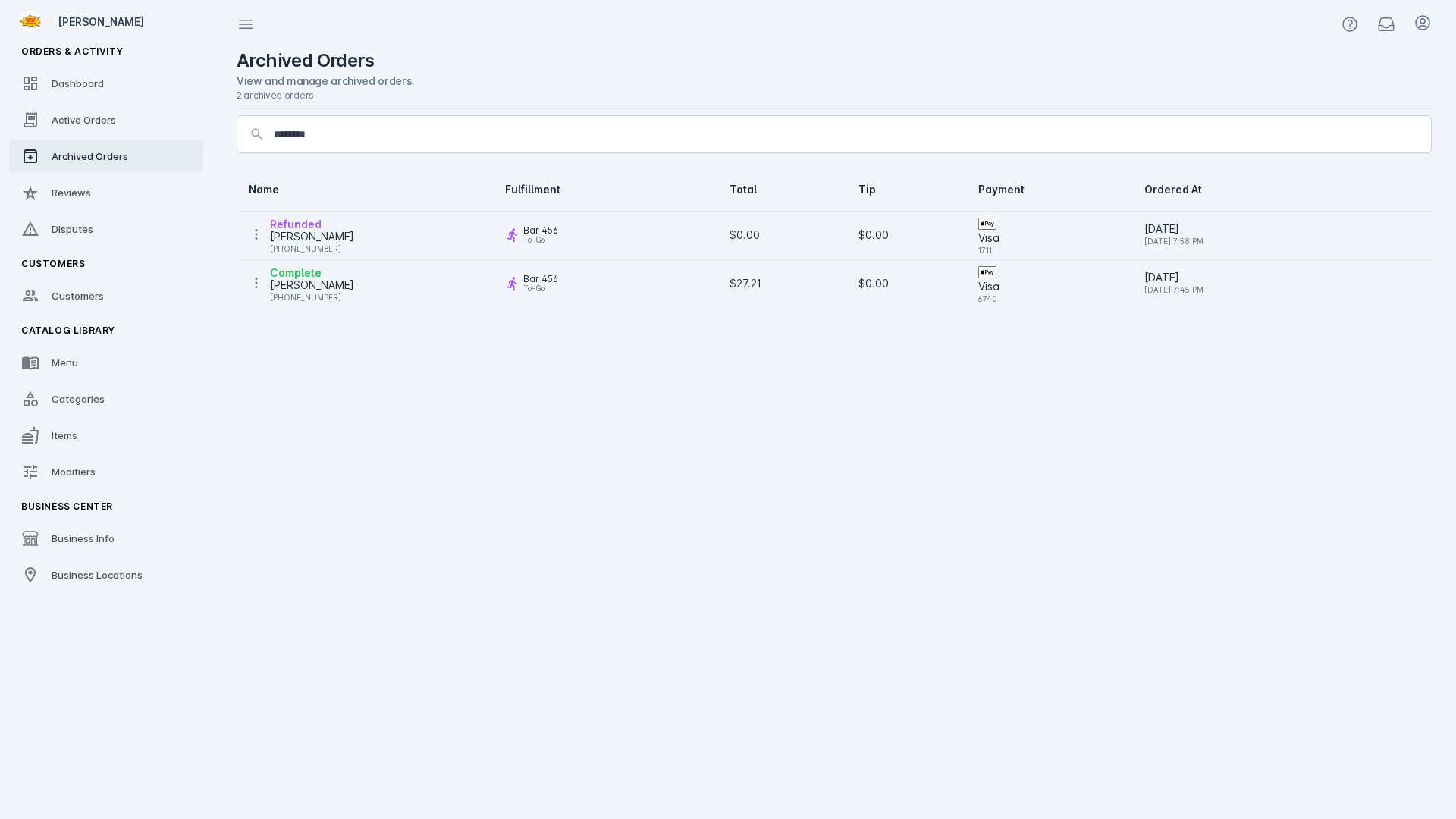
click at [763, 451] on cdk-virtual-scroll-viewport "Name Fulfillment Total Tip Payment Ordered At Refunded [PERSON_NAME] [PHONE_NUM…" at bounding box center [833, 493] width 1195 height 651
click at [297, 239] on div "[PERSON_NAME]" at bounding box center [312, 236] width 85 height 18
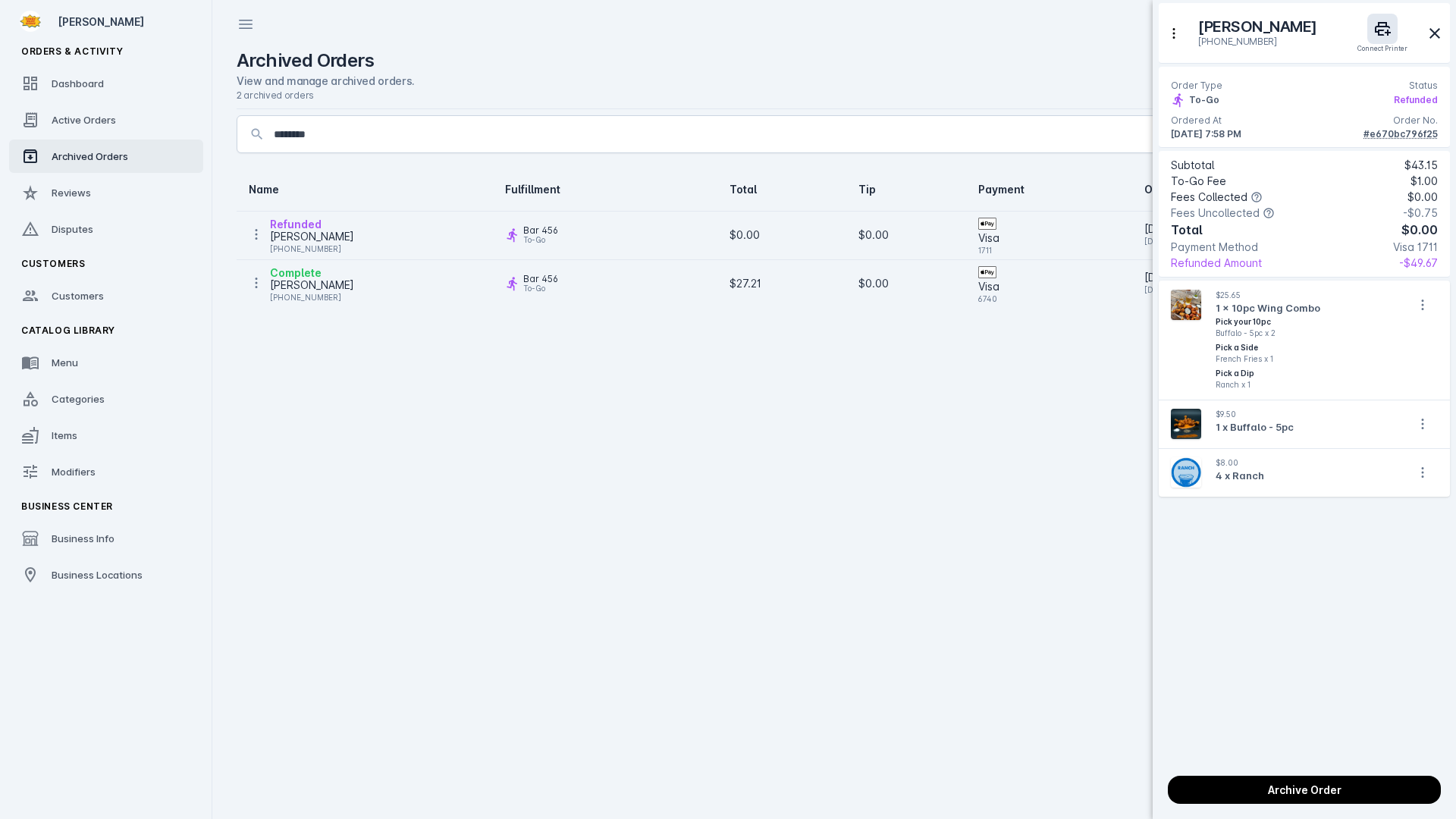
click at [1394, 134] on div "#e670bc796f25" at bounding box center [1400, 134] width 74 height 14
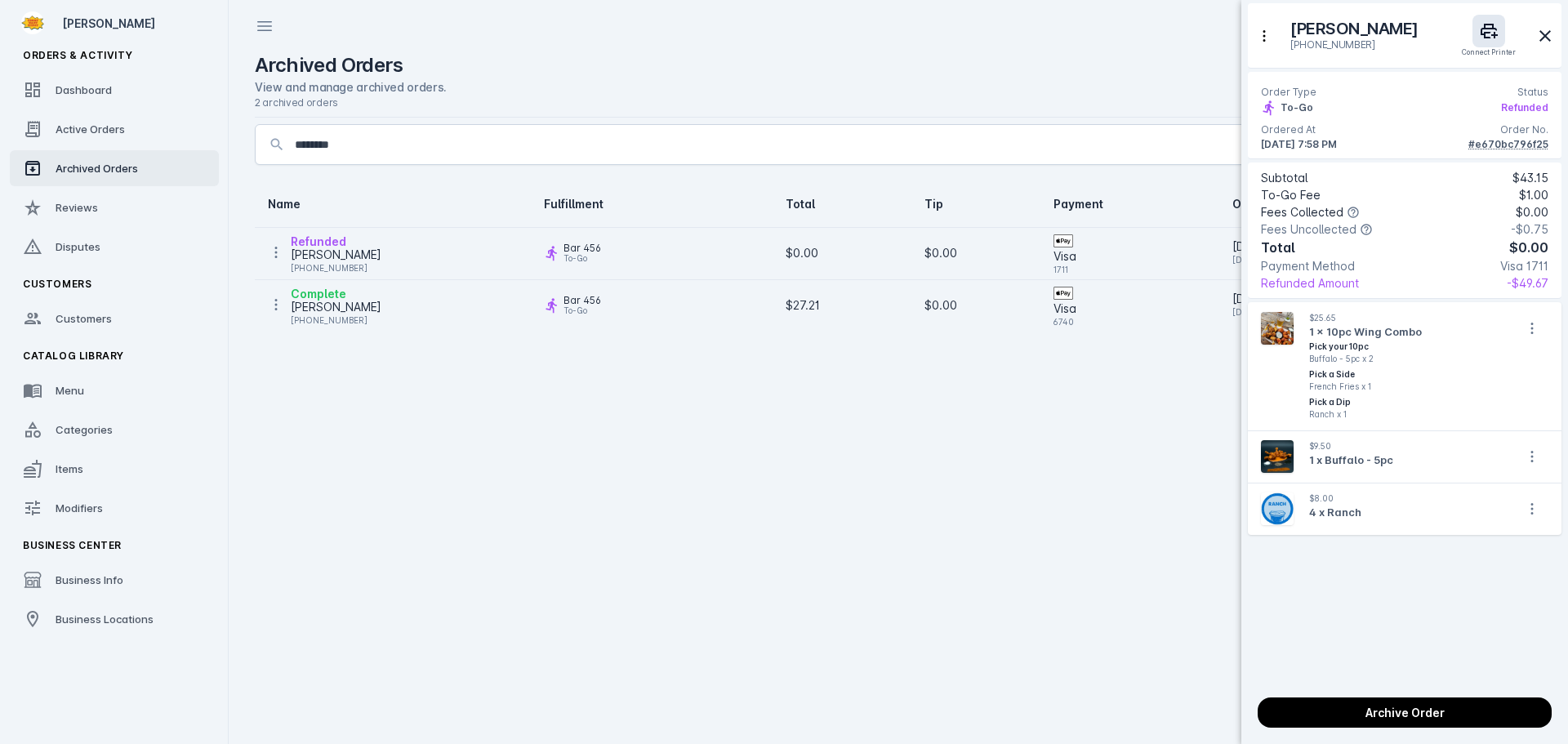
click at [566, 528] on div at bounding box center [784, 372] width 1568 height 744
